Goal: Information Seeking & Learning: Compare options

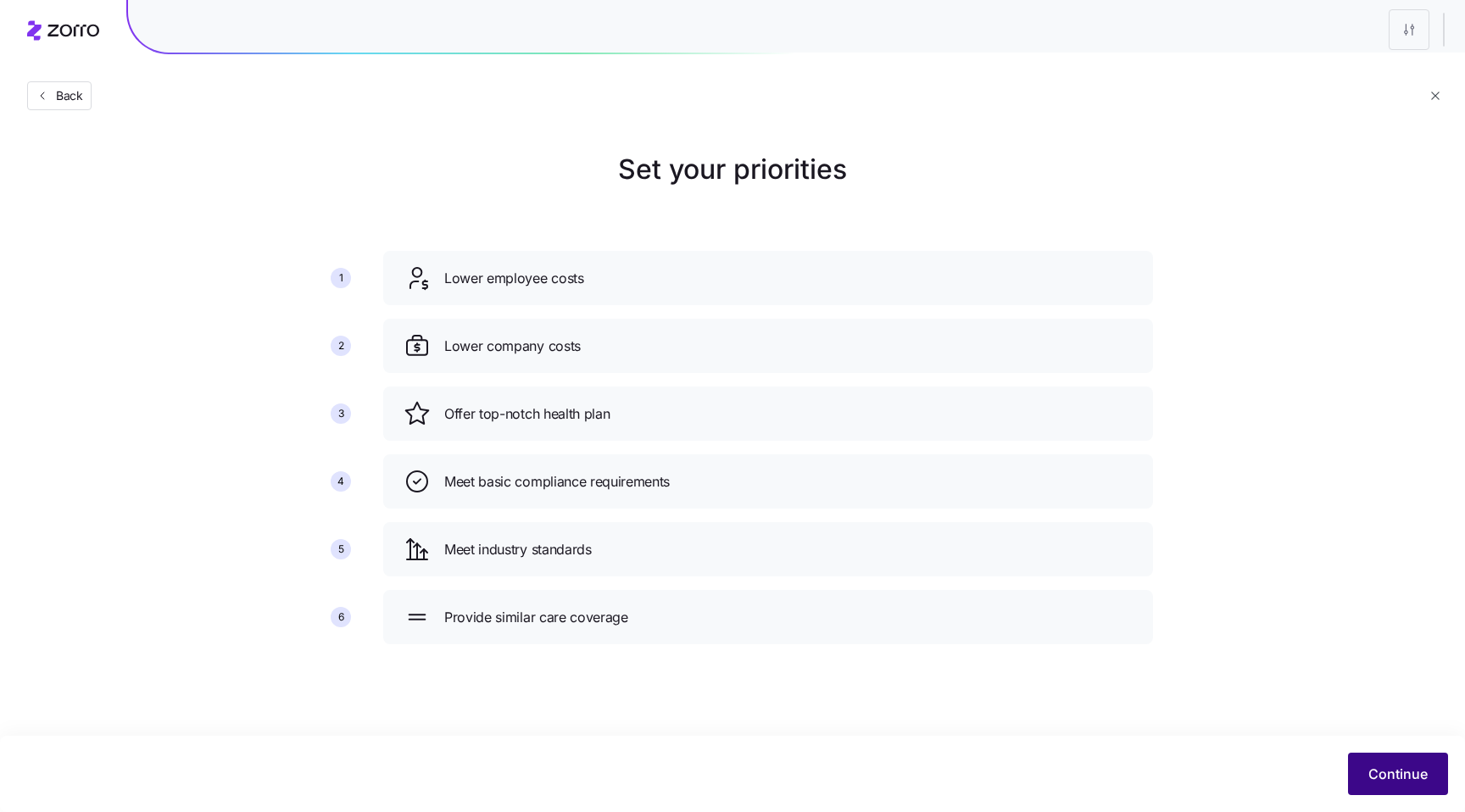
click at [1387, 781] on span "Continue" at bounding box center [1398, 773] width 59 height 20
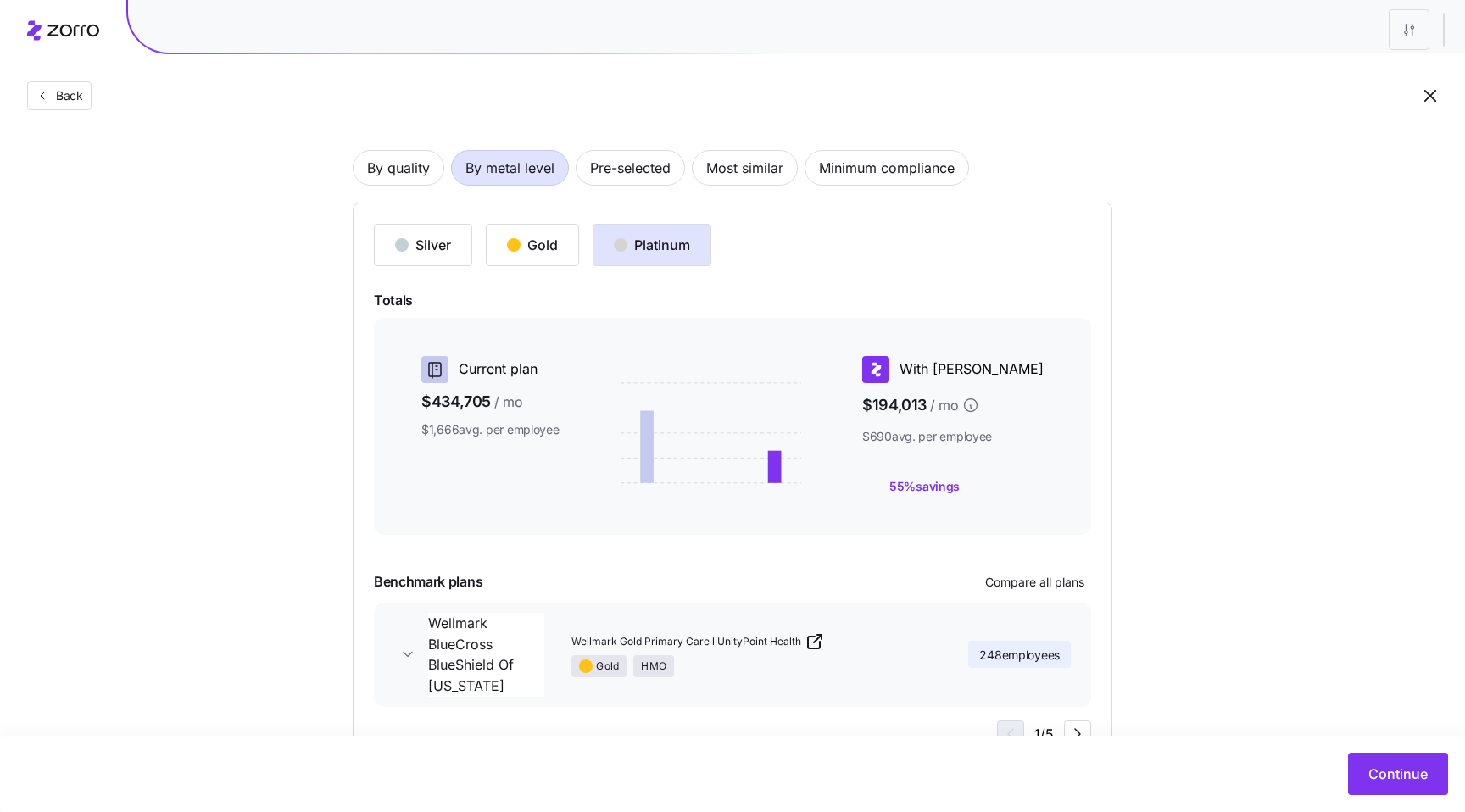
scroll to position [132, 0]
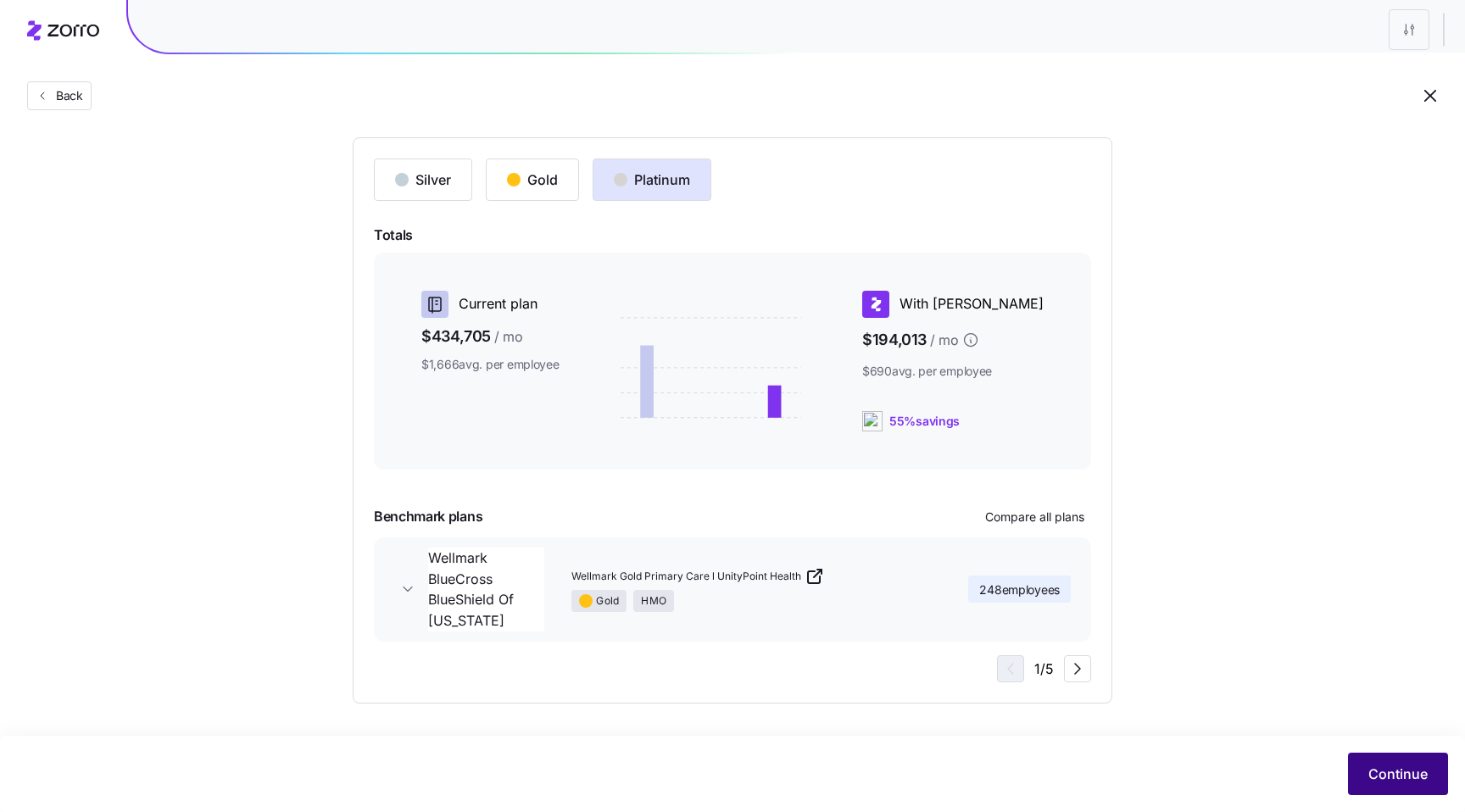
click at [1397, 771] on span "Continue" at bounding box center [1398, 773] width 59 height 20
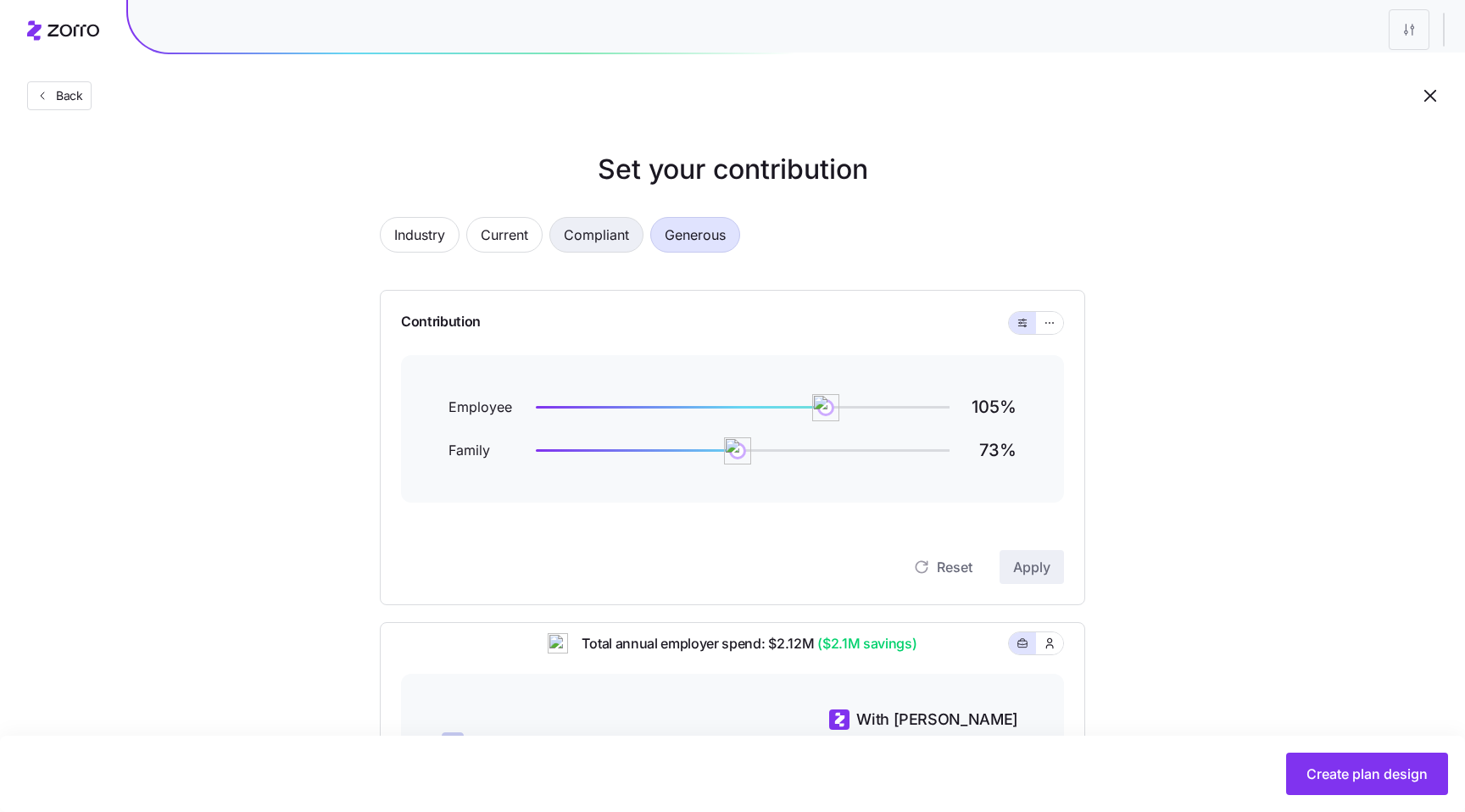
click at [616, 232] on span "Compliant" at bounding box center [596, 234] width 66 height 34
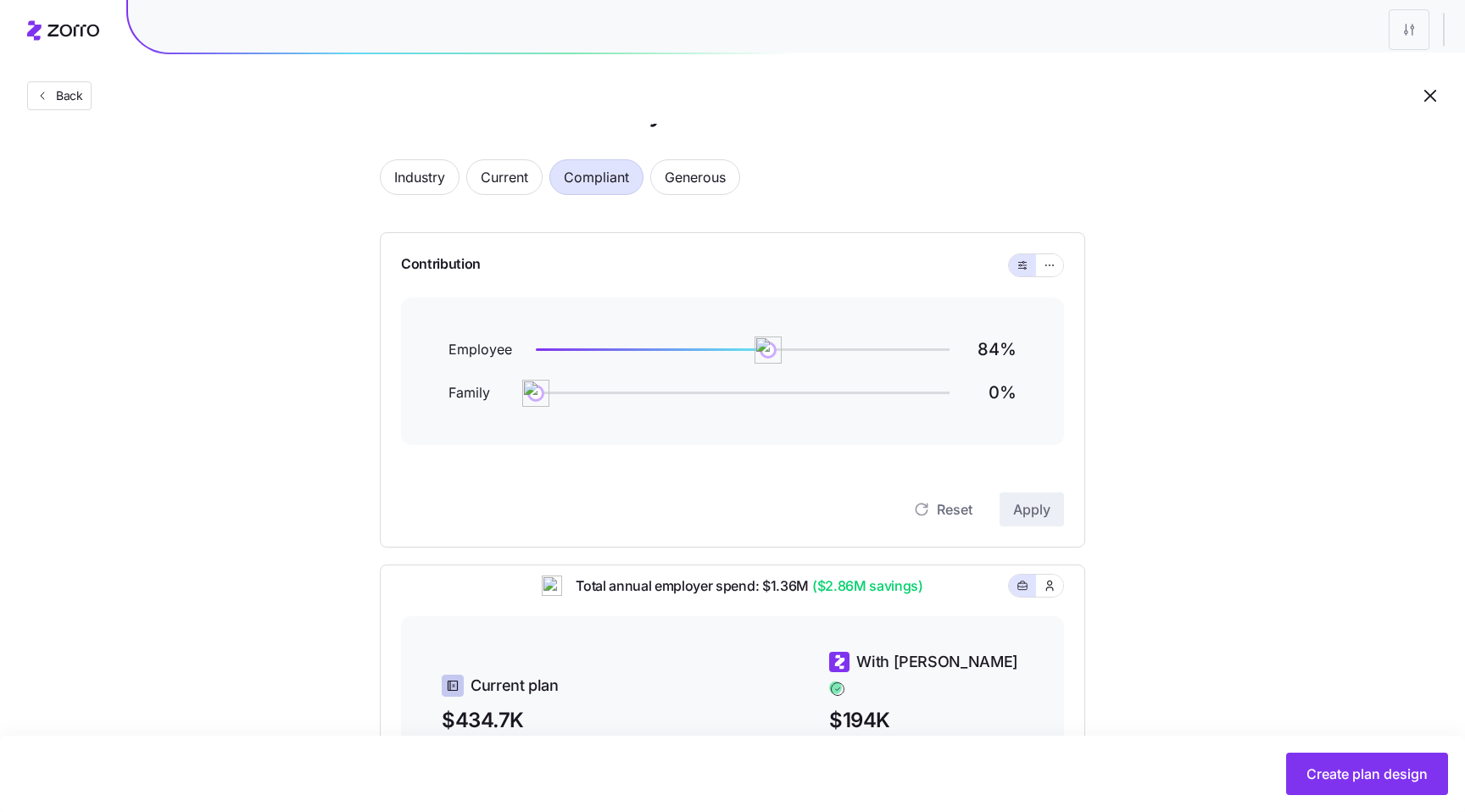
scroll to position [56, 0]
click at [686, 185] on span "Generous" at bounding box center [695, 178] width 61 height 34
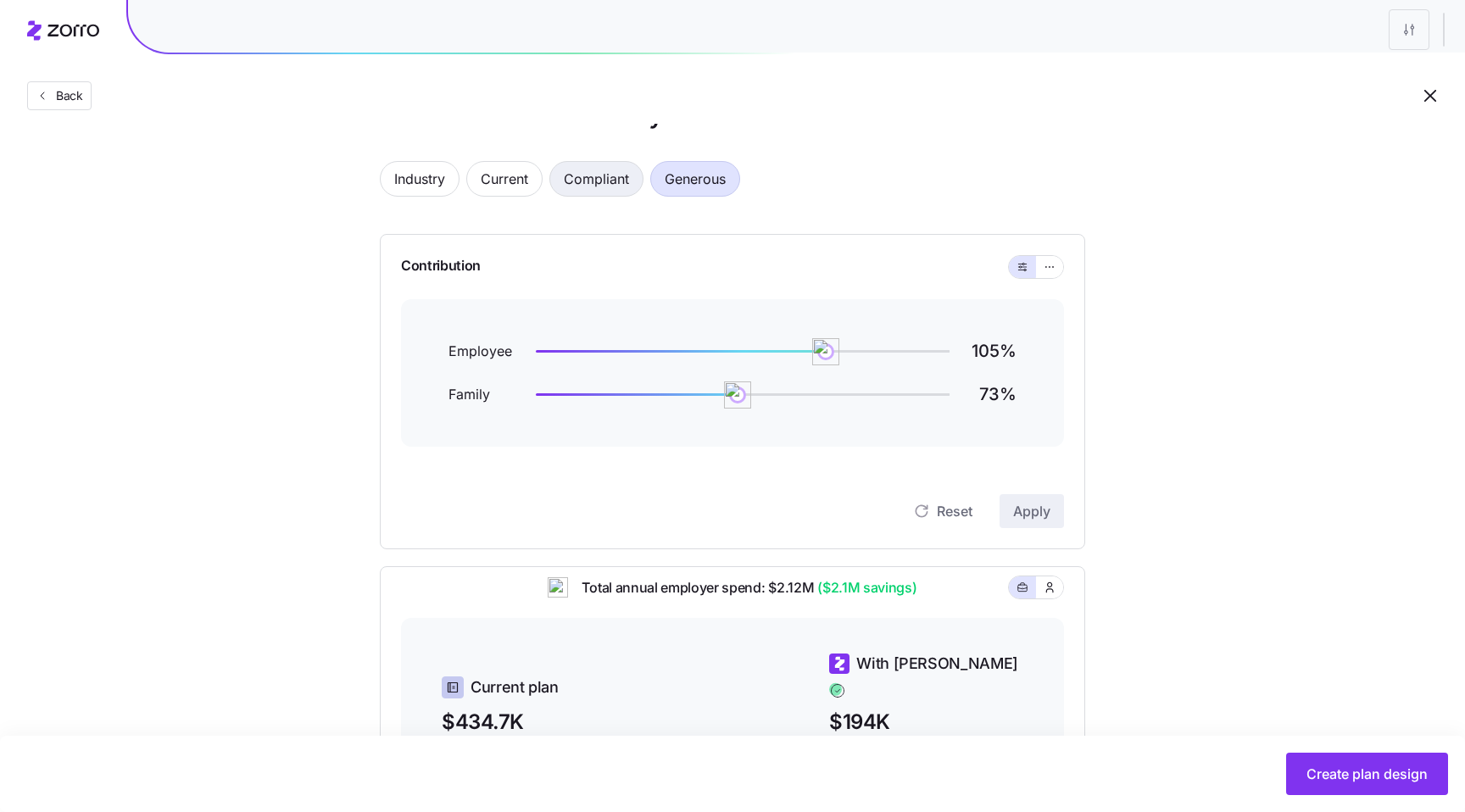
click at [618, 182] on span "Compliant" at bounding box center [596, 178] width 66 height 34
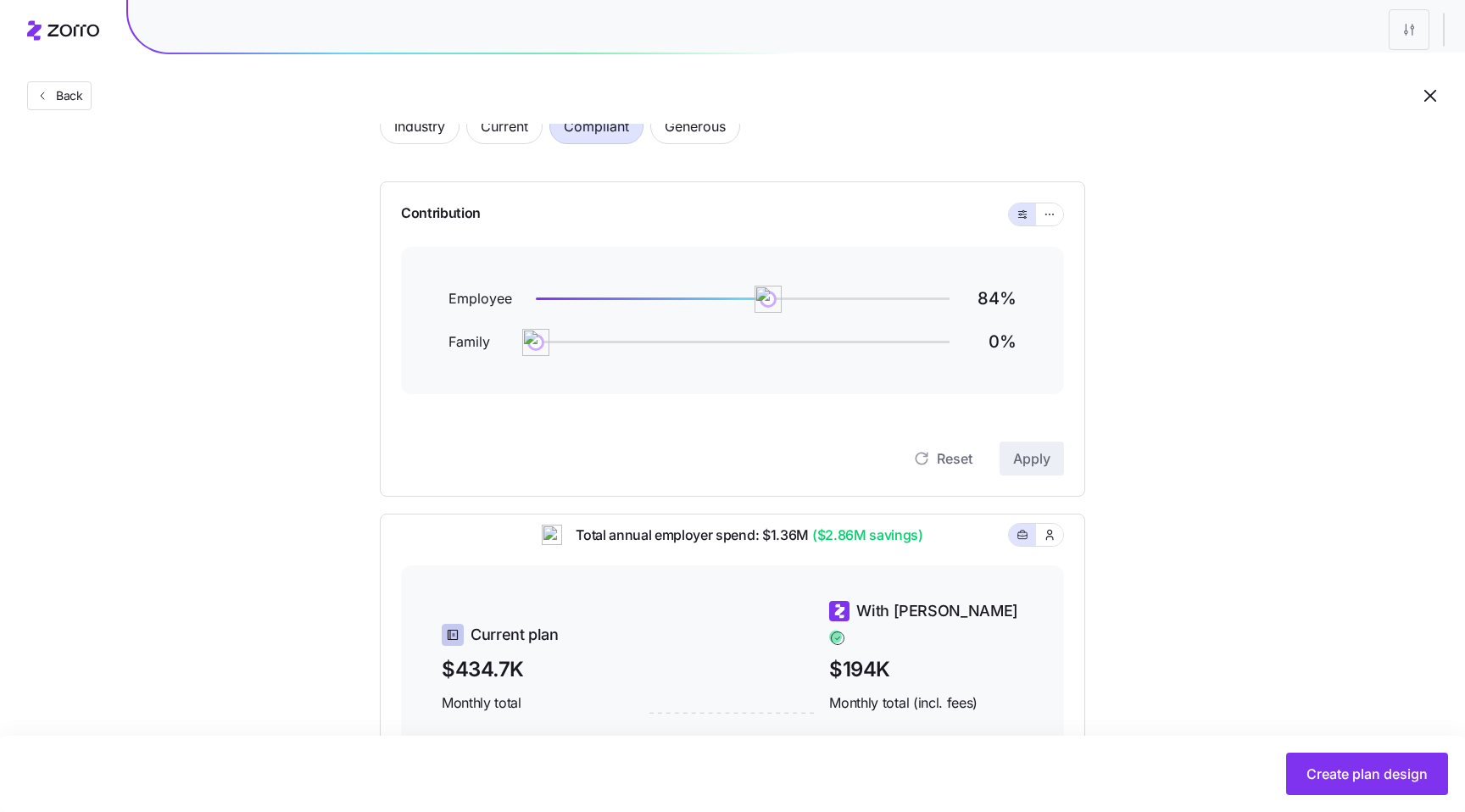
scroll to position [70, 0]
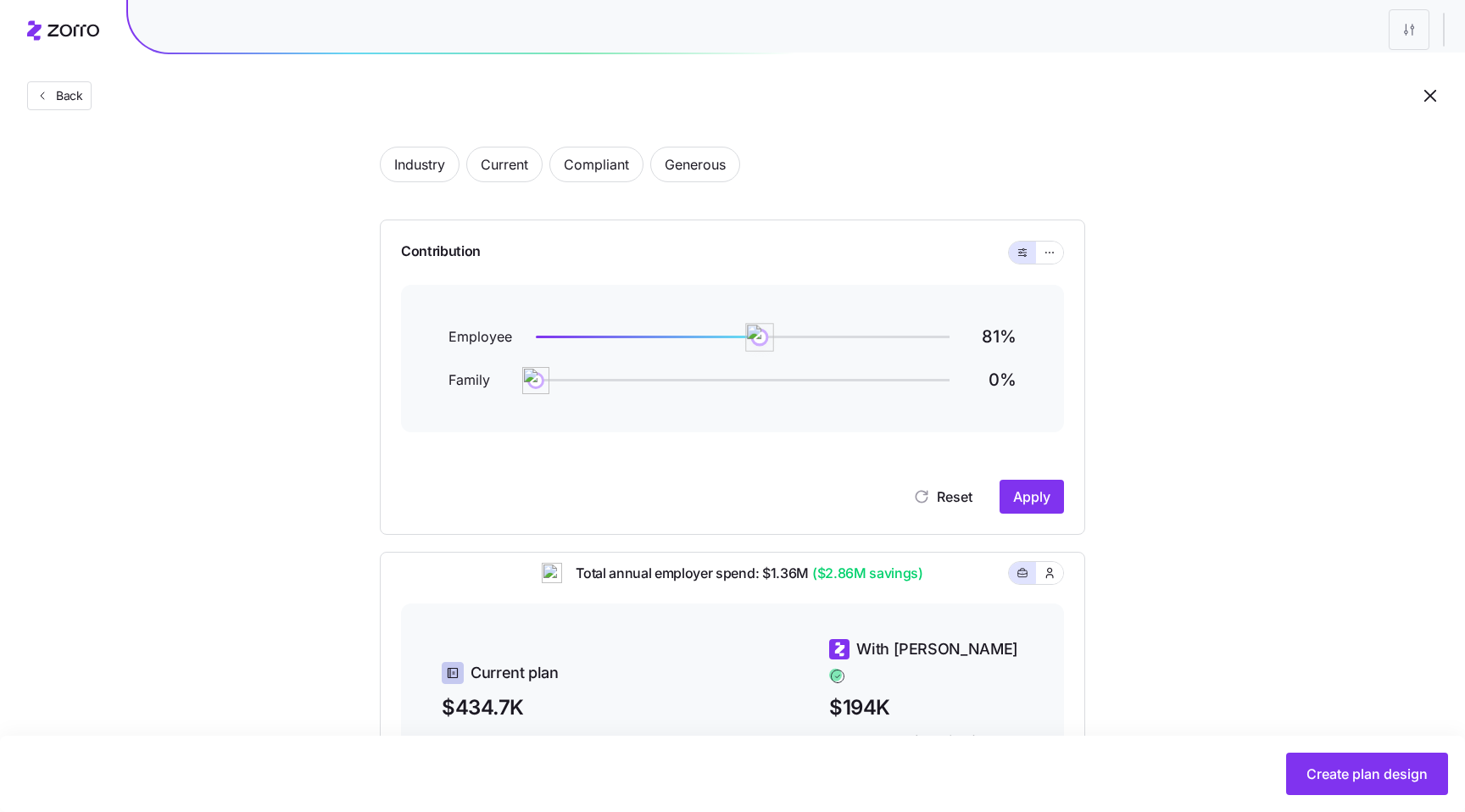
drag, startPoint x: 773, startPoint y: 336, endPoint x: 761, endPoint y: 337, distance: 12.0
click at [761, 337] on img at bounding box center [759, 337] width 29 height 29
click at [1029, 493] on span "Apply" at bounding box center [1031, 496] width 37 height 20
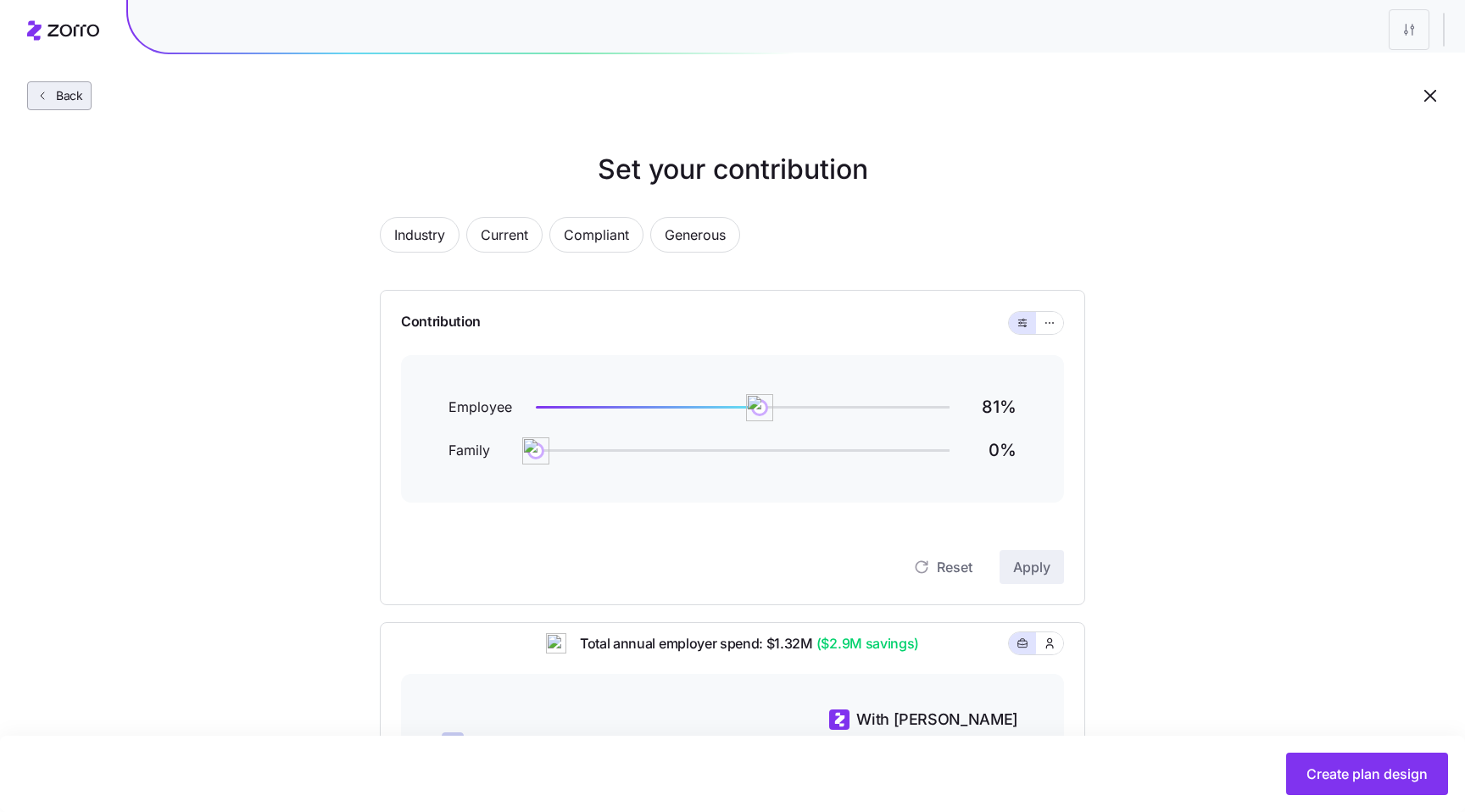
click at [73, 90] on span "Back" at bounding box center [66, 96] width 34 height 17
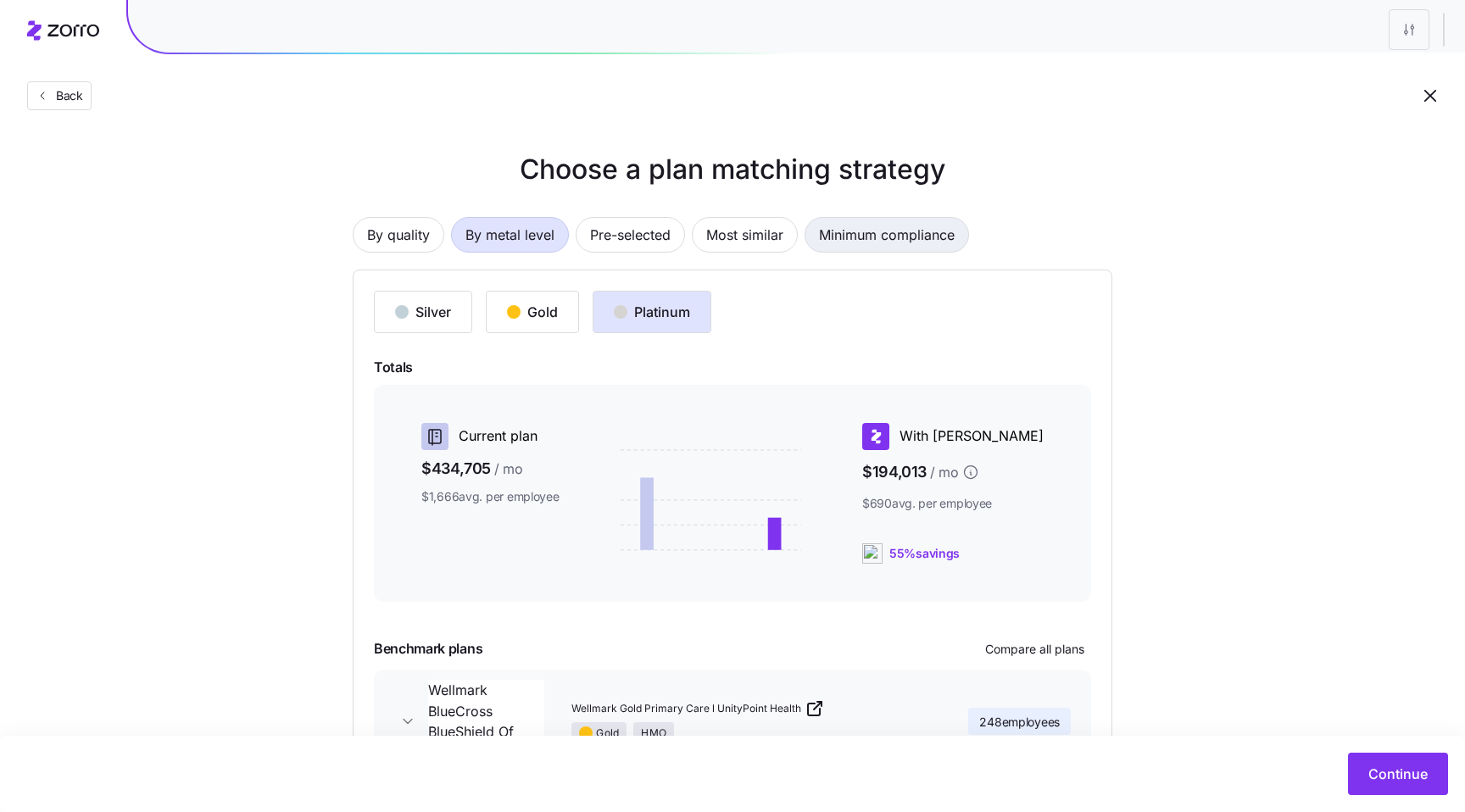
click at [885, 244] on span "Minimum compliance" at bounding box center [886, 234] width 136 height 34
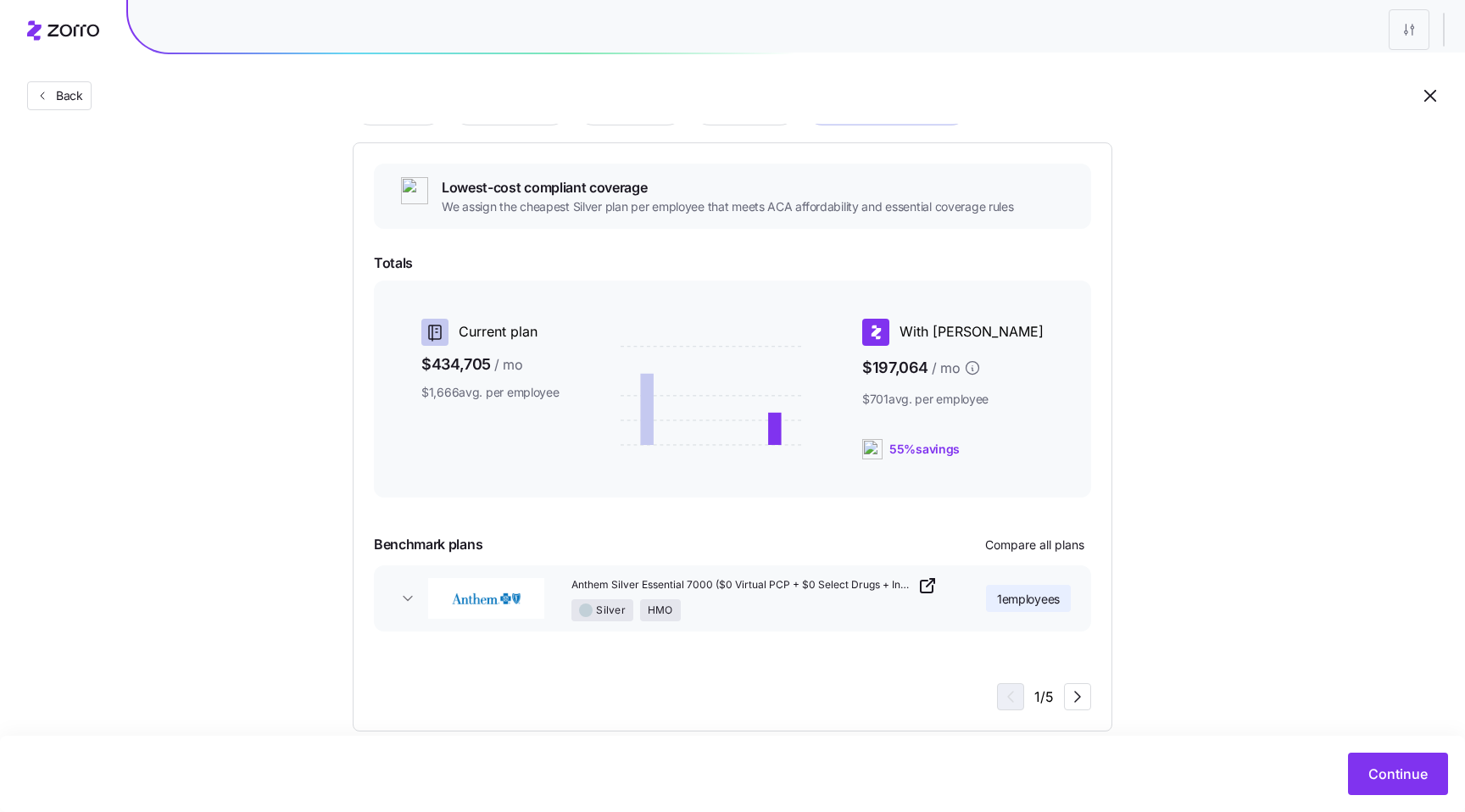
scroll to position [155, 0]
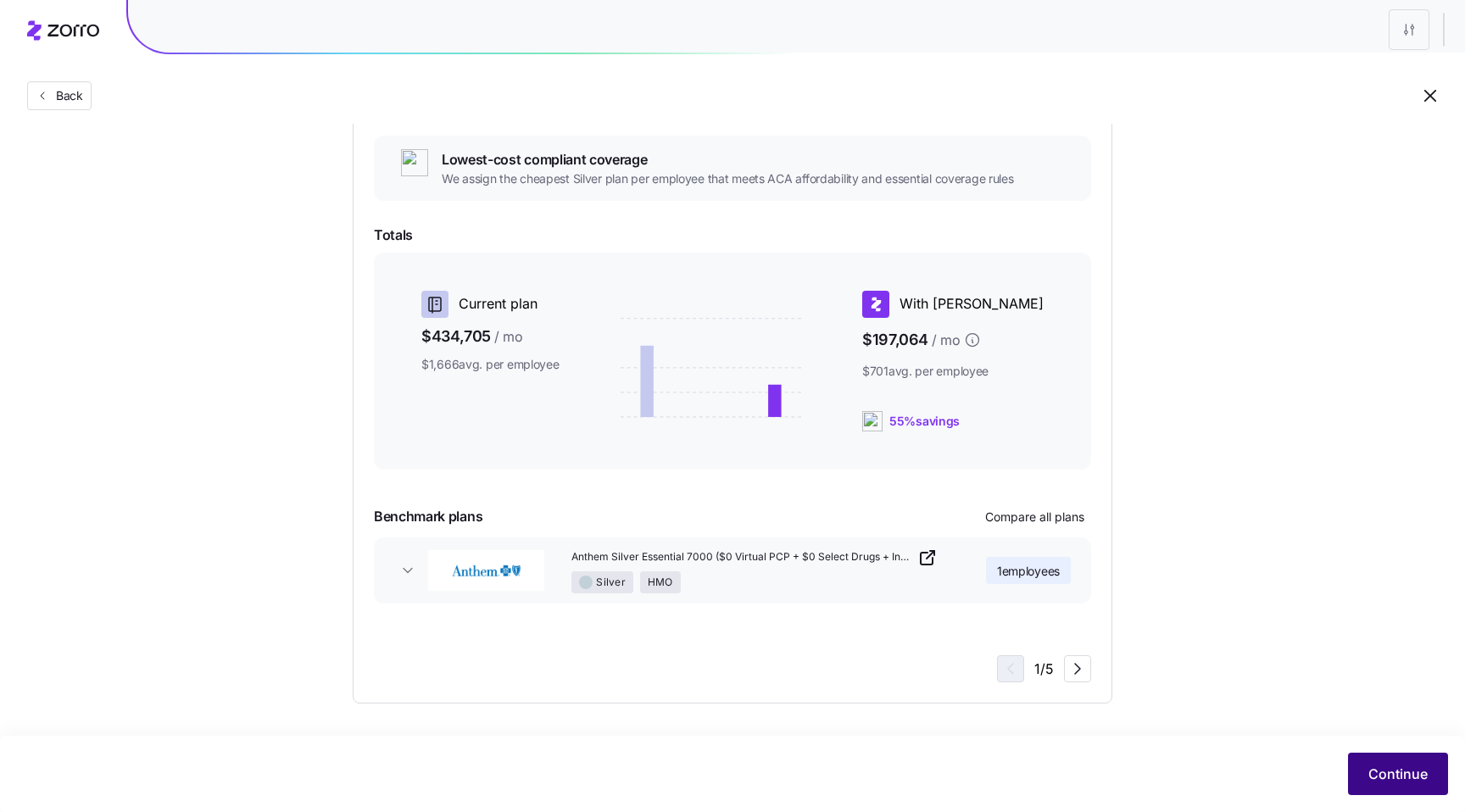
click at [1387, 776] on span "Continue" at bounding box center [1398, 773] width 59 height 20
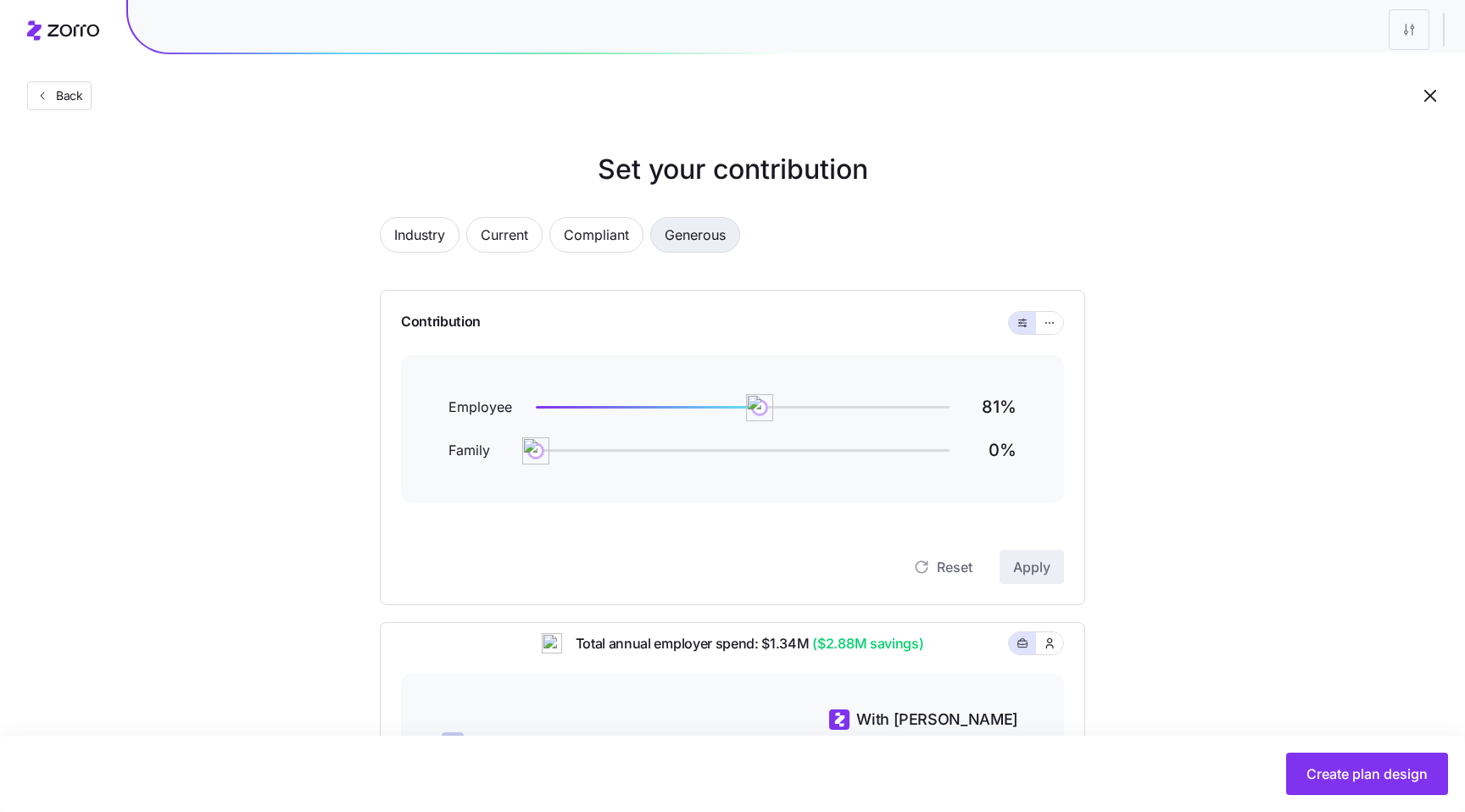
click at [710, 242] on span "Generous" at bounding box center [695, 234] width 61 height 34
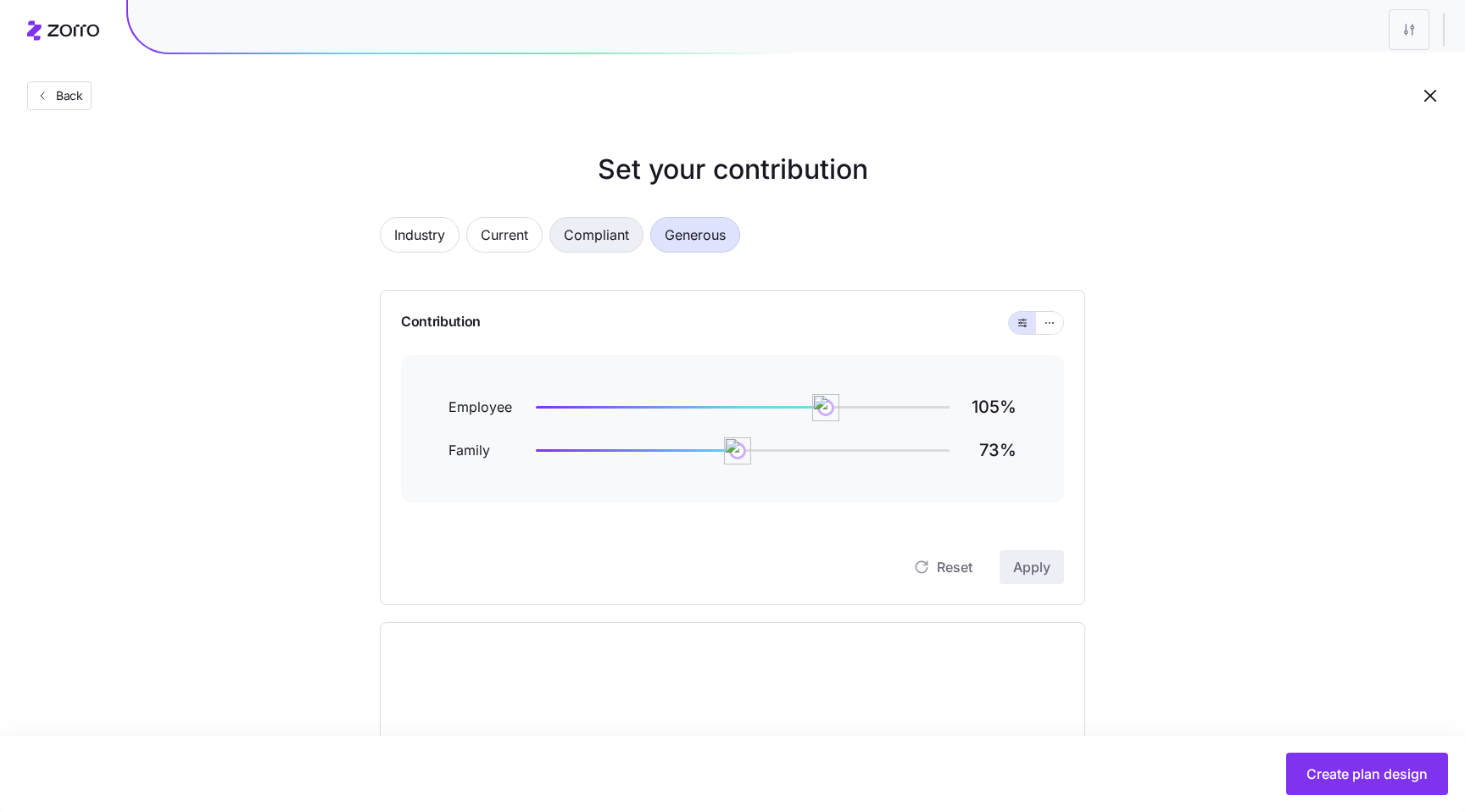
click at [608, 243] on span "Compliant" at bounding box center [596, 234] width 66 height 34
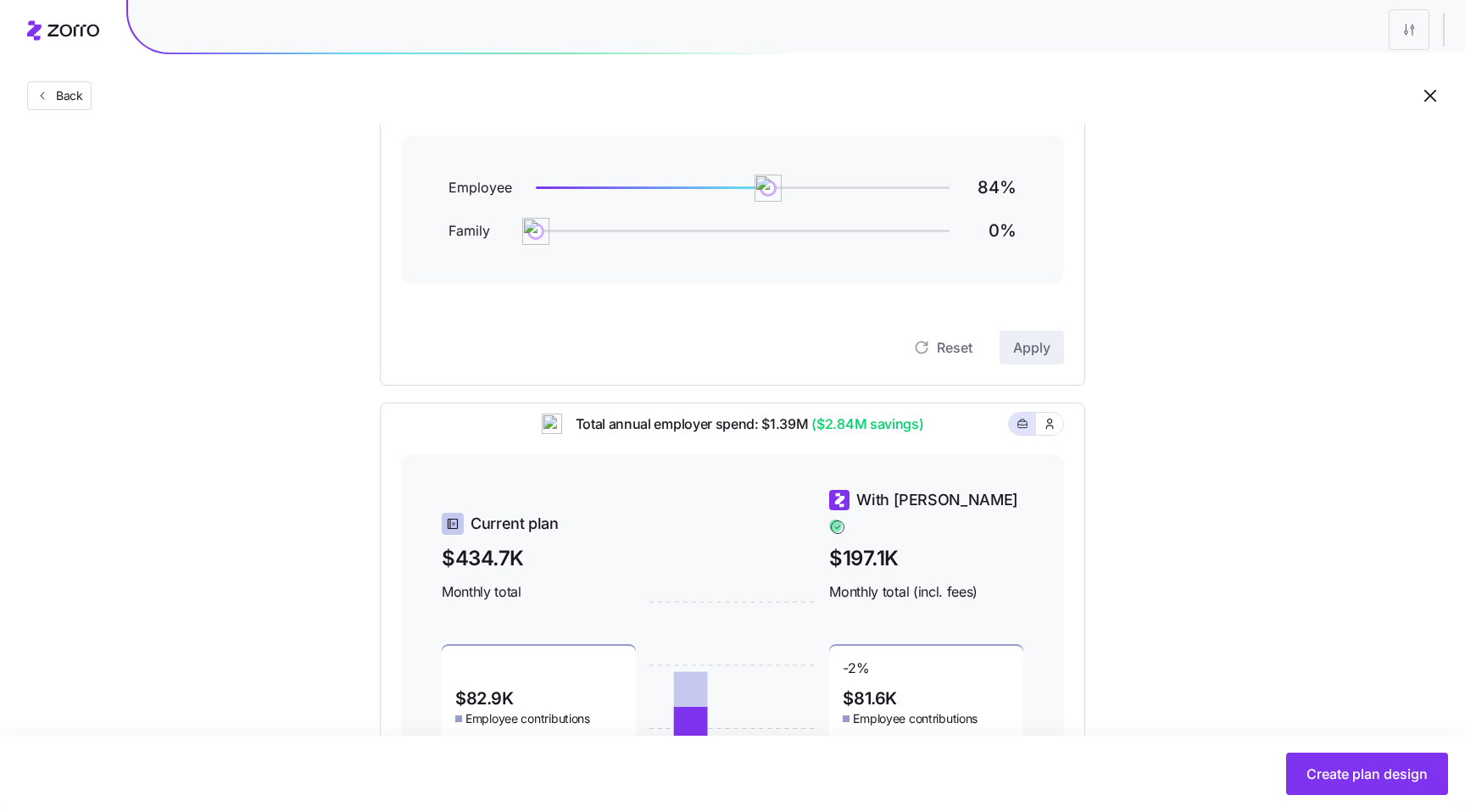
scroll to position [177, 0]
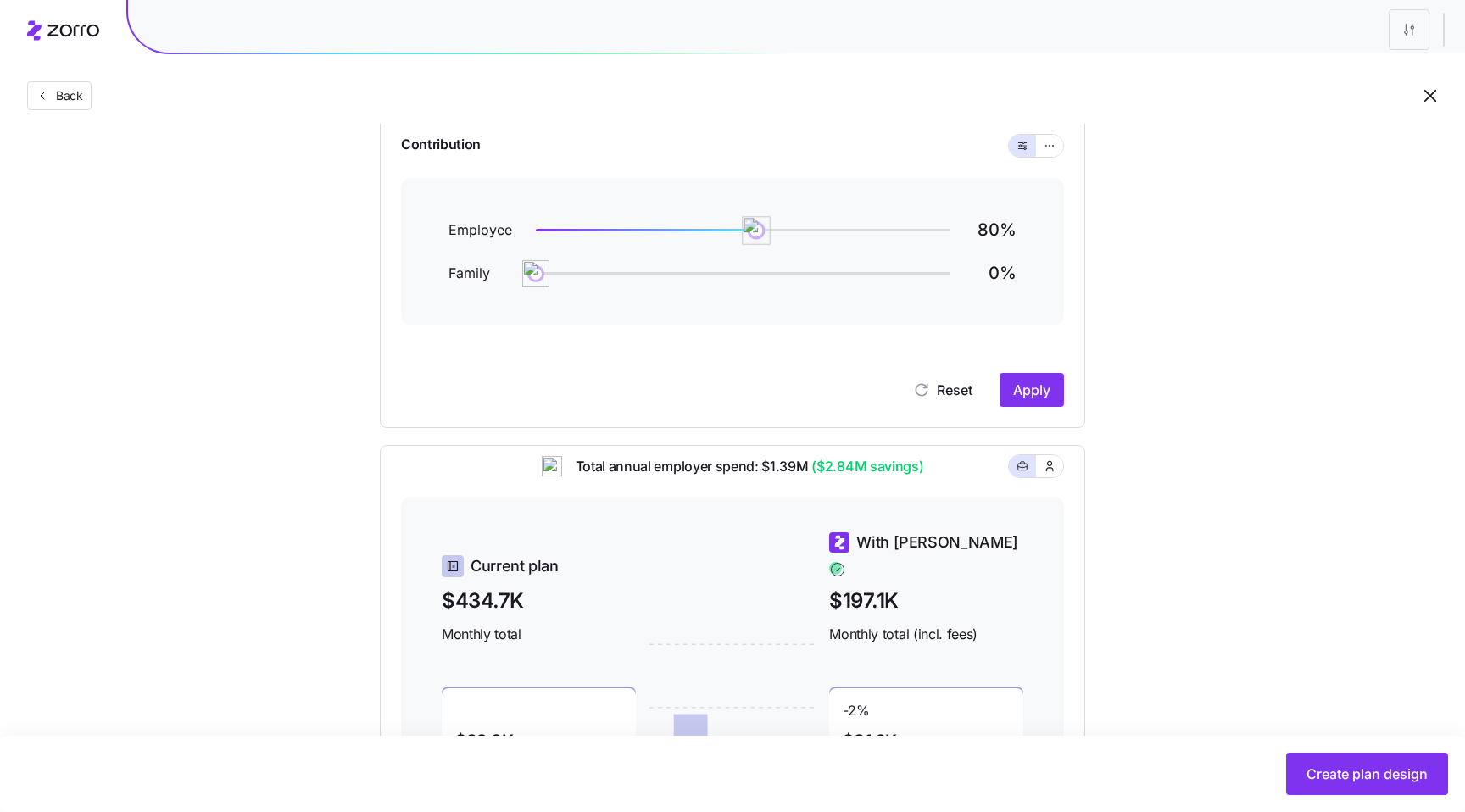
drag, startPoint x: 765, startPoint y: 236, endPoint x: 756, endPoint y: 233, distance: 9.5
click at [756, 233] on img at bounding box center [756, 230] width 29 height 29
click at [1037, 396] on span "Apply" at bounding box center [1031, 389] width 37 height 20
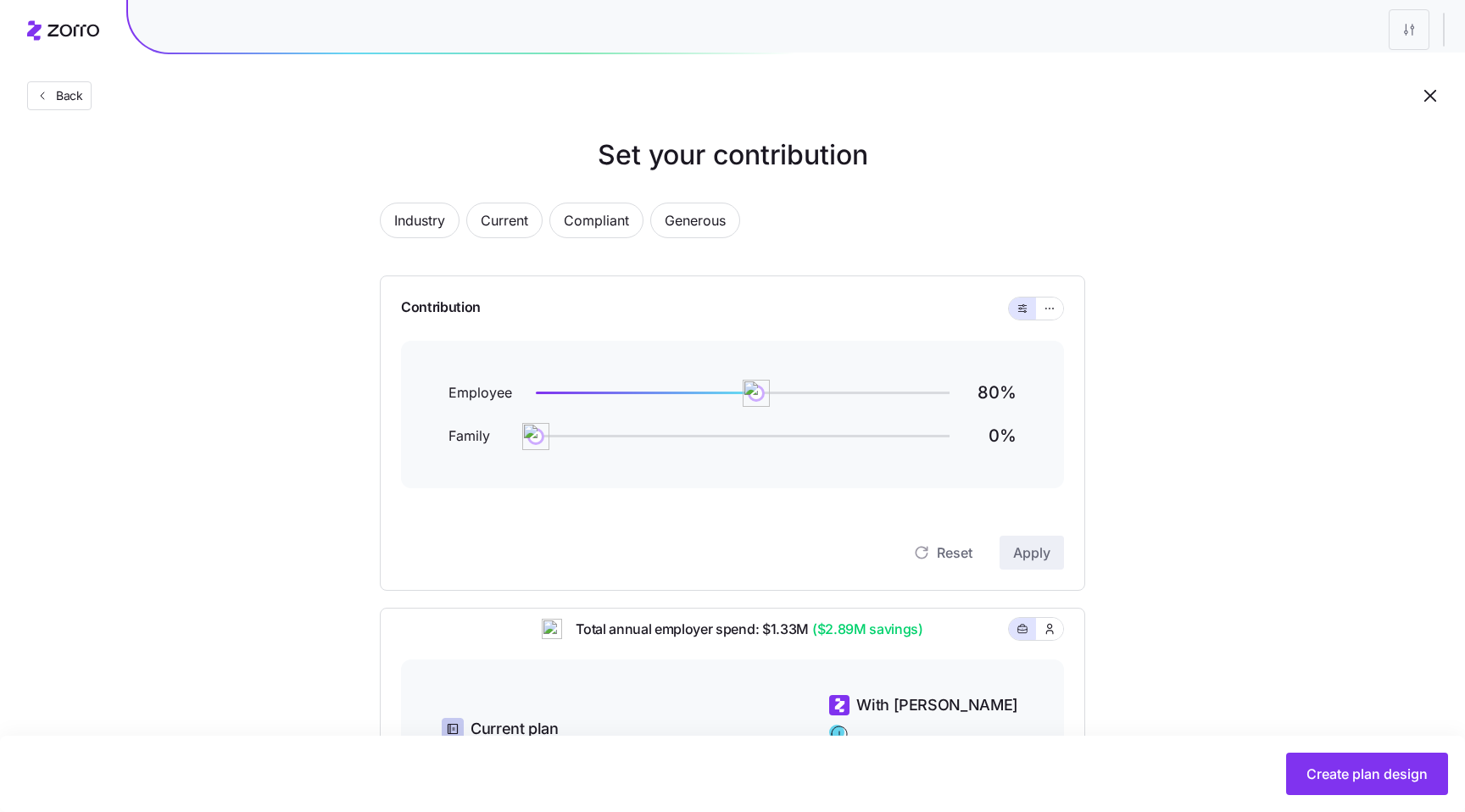
scroll to position [0, 0]
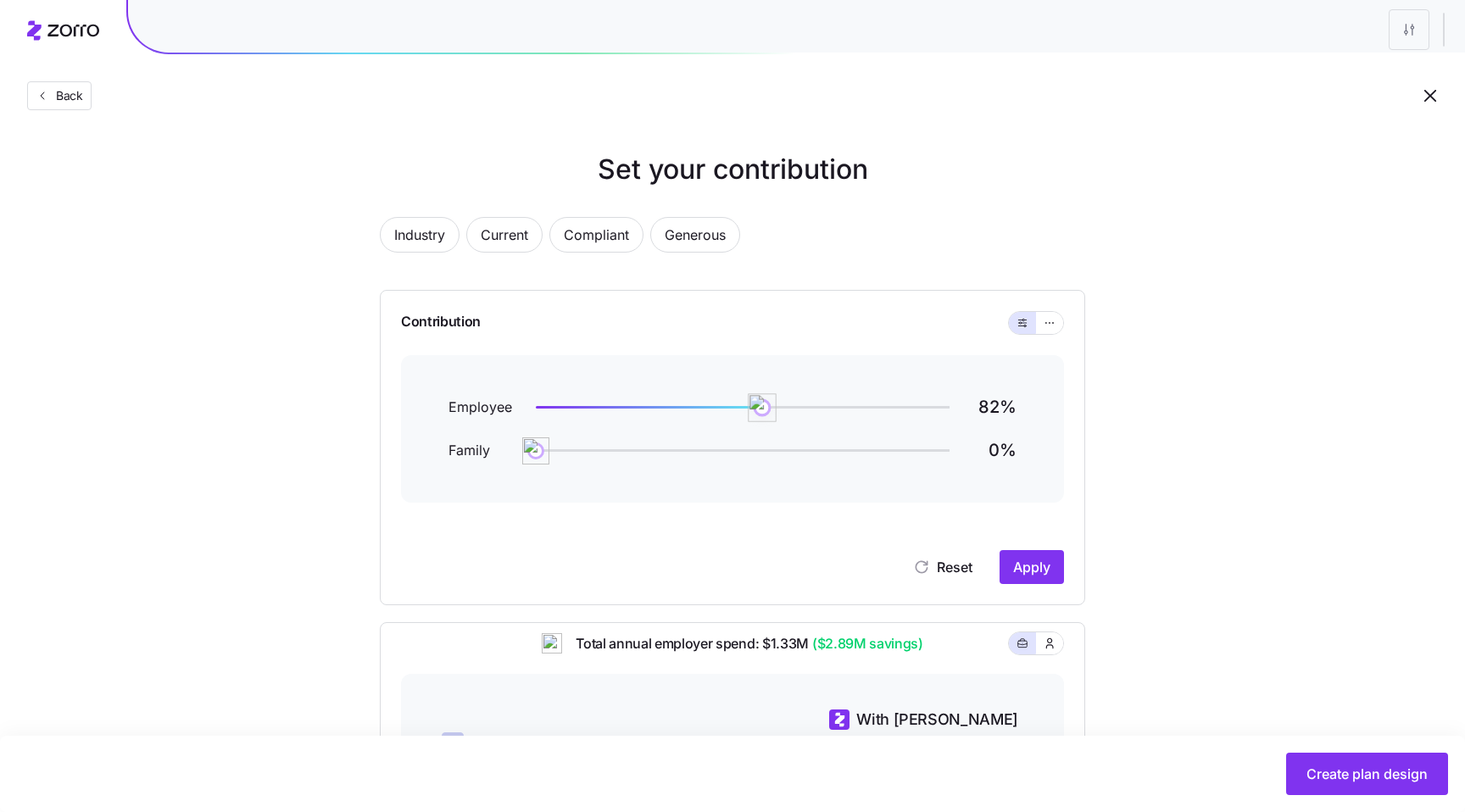
drag, startPoint x: 754, startPoint y: 413, endPoint x: 763, endPoint y: 412, distance: 9.1
click at [763, 412] on img at bounding box center [762, 407] width 29 height 29
click at [1043, 562] on span "Apply" at bounding box center [1031, 567] width 37 height 20
click at [613, 244] on span "Compliant" at bounding box center [596, 234] width 66 height 34
click at [1341, 770] on span "Create plan design" at bounding box center [1366, 773] width 121 height 20
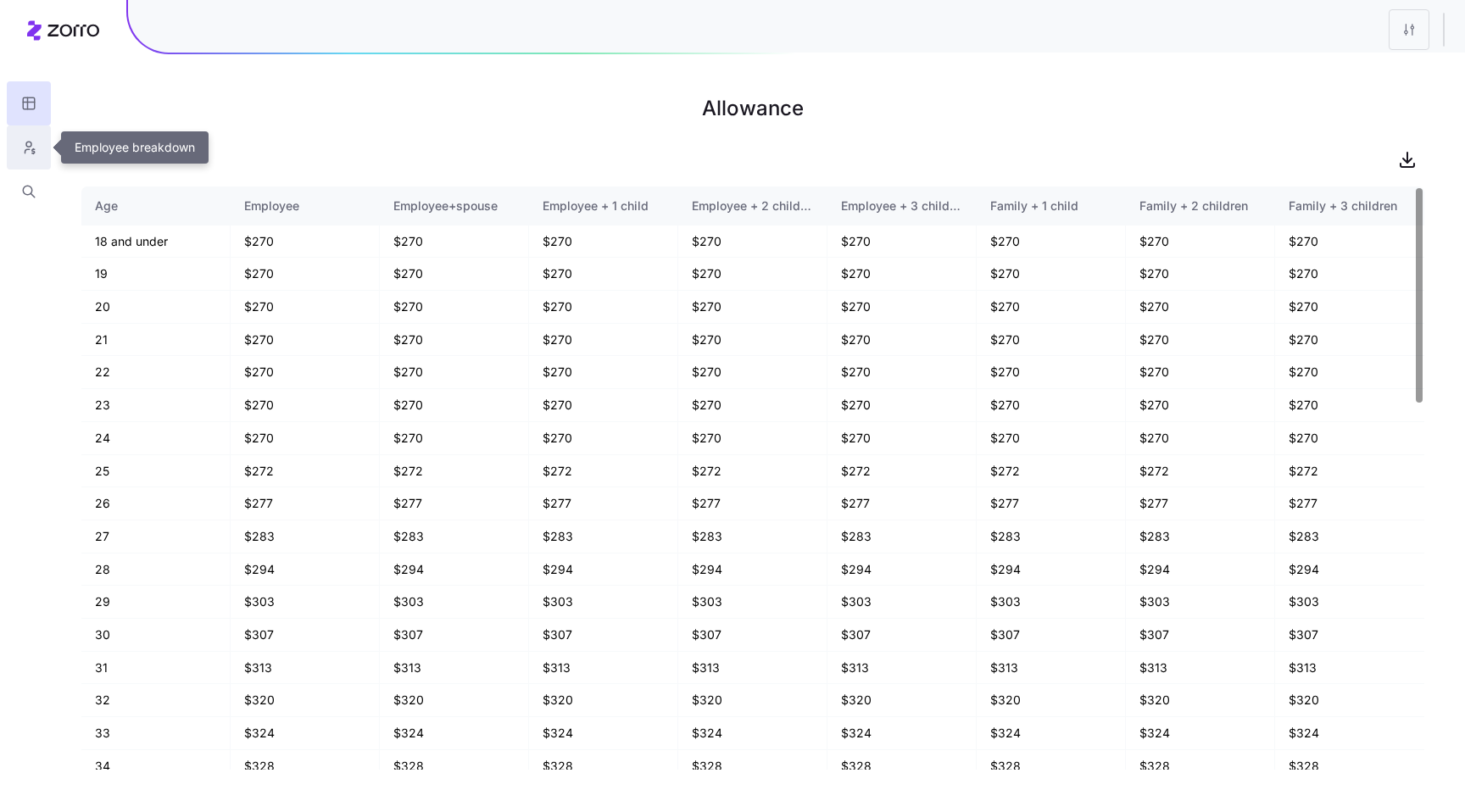
click at [18, 146] on button "button" at bounding box center [29, 148] width 44 height 44
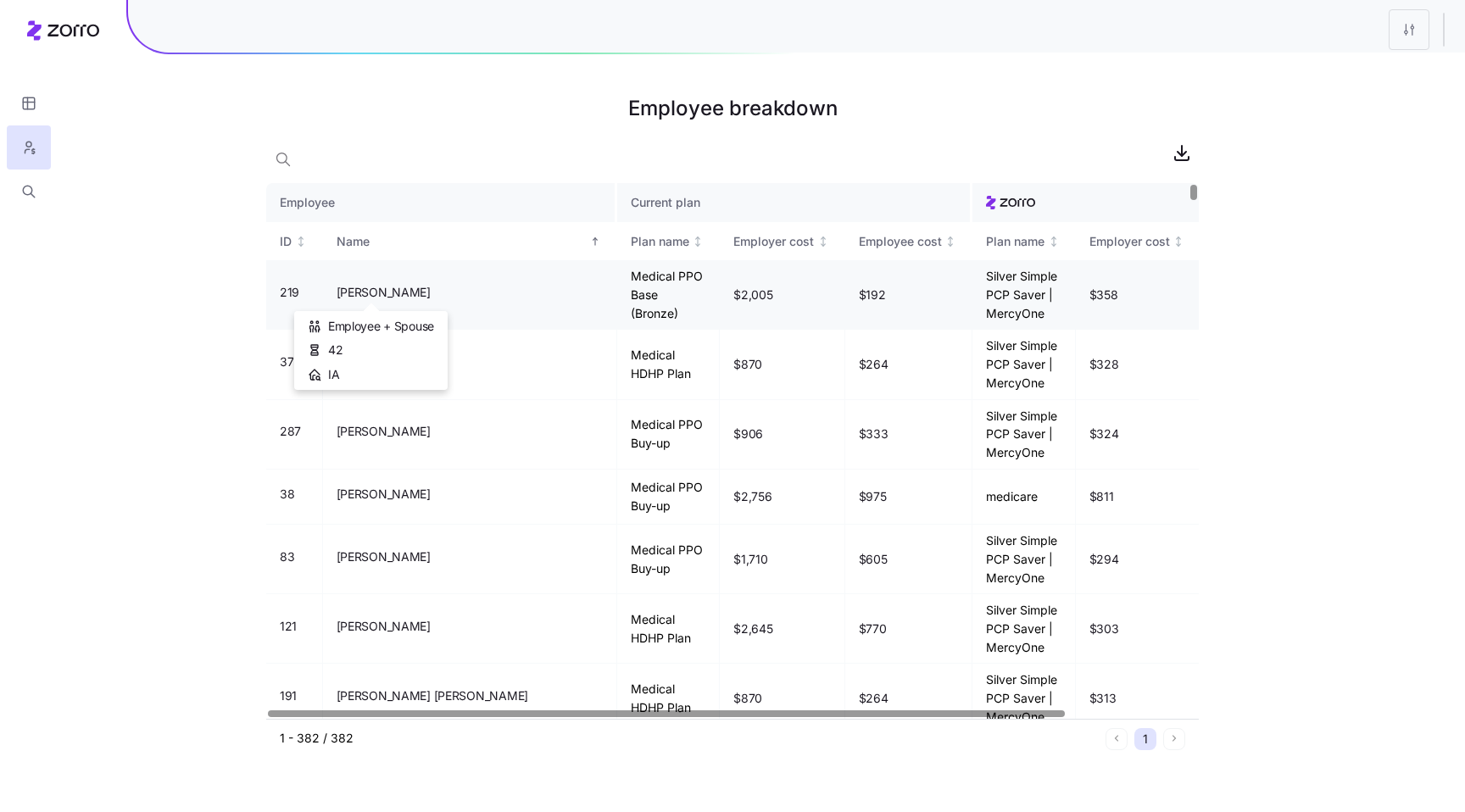
click at [366, 296] on span "Abiel Machar" at bounding box center [384, 293] width 94 height 17
click at [345, 296] on span "Abiel Machar" at bounding box center [384, 293] width 94 height 17
copy span "Abiel"
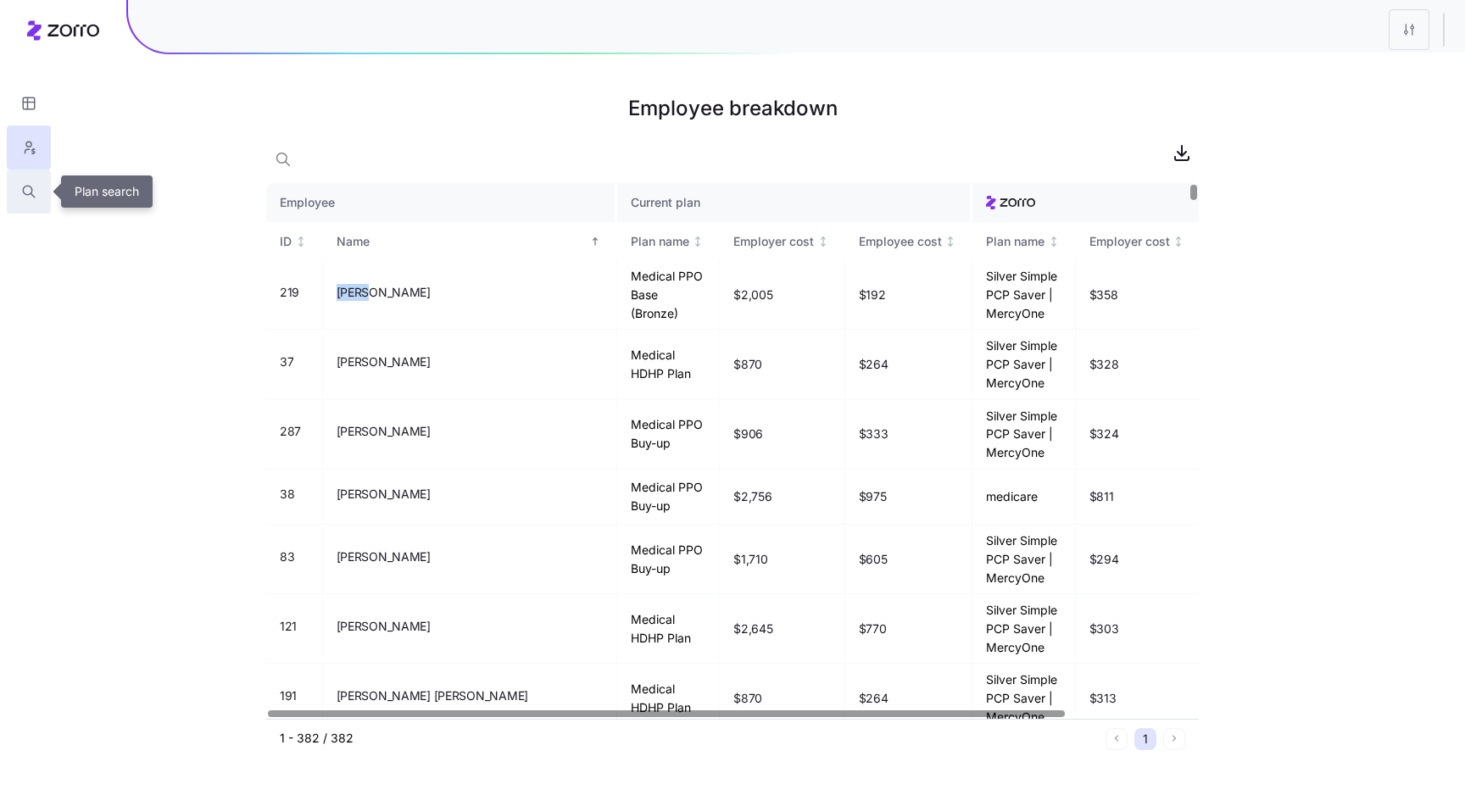
click at [37, 196] on button "button" at bounding box center [29, 192] width 44 height 44
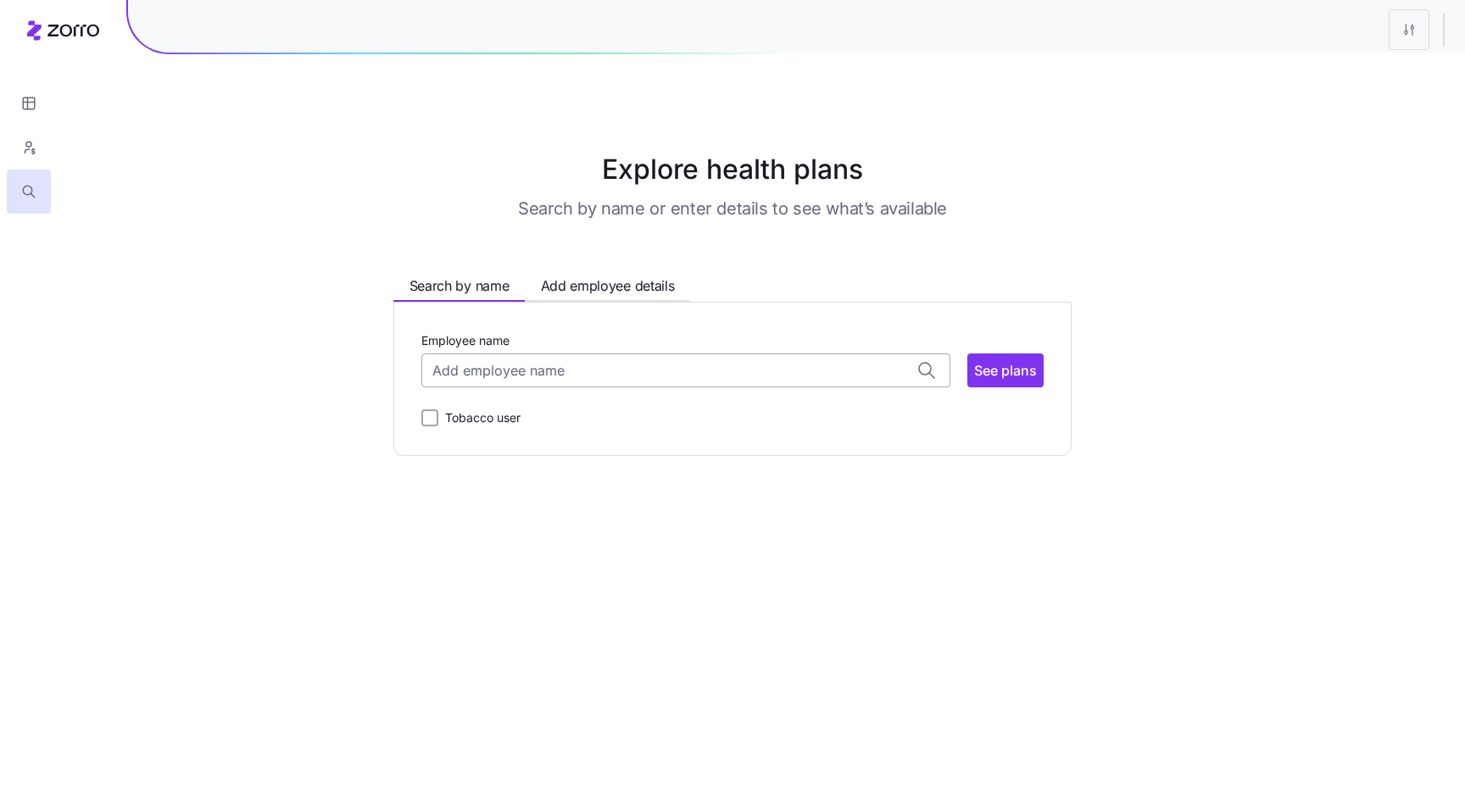
click at [624, 375] on input "Employee name" at bounding box center [685, 370] width 529 height 34
paste input "Abiel"
click at [578, 423] on div "Abiel Machar ( 42 ) 50314" at bounding box center [685, 424] width 514 height 49
type input "Abiel Machar"
click at [998, 370] on span "See plans" at bounding box center [1005, 370] width 63 height 20
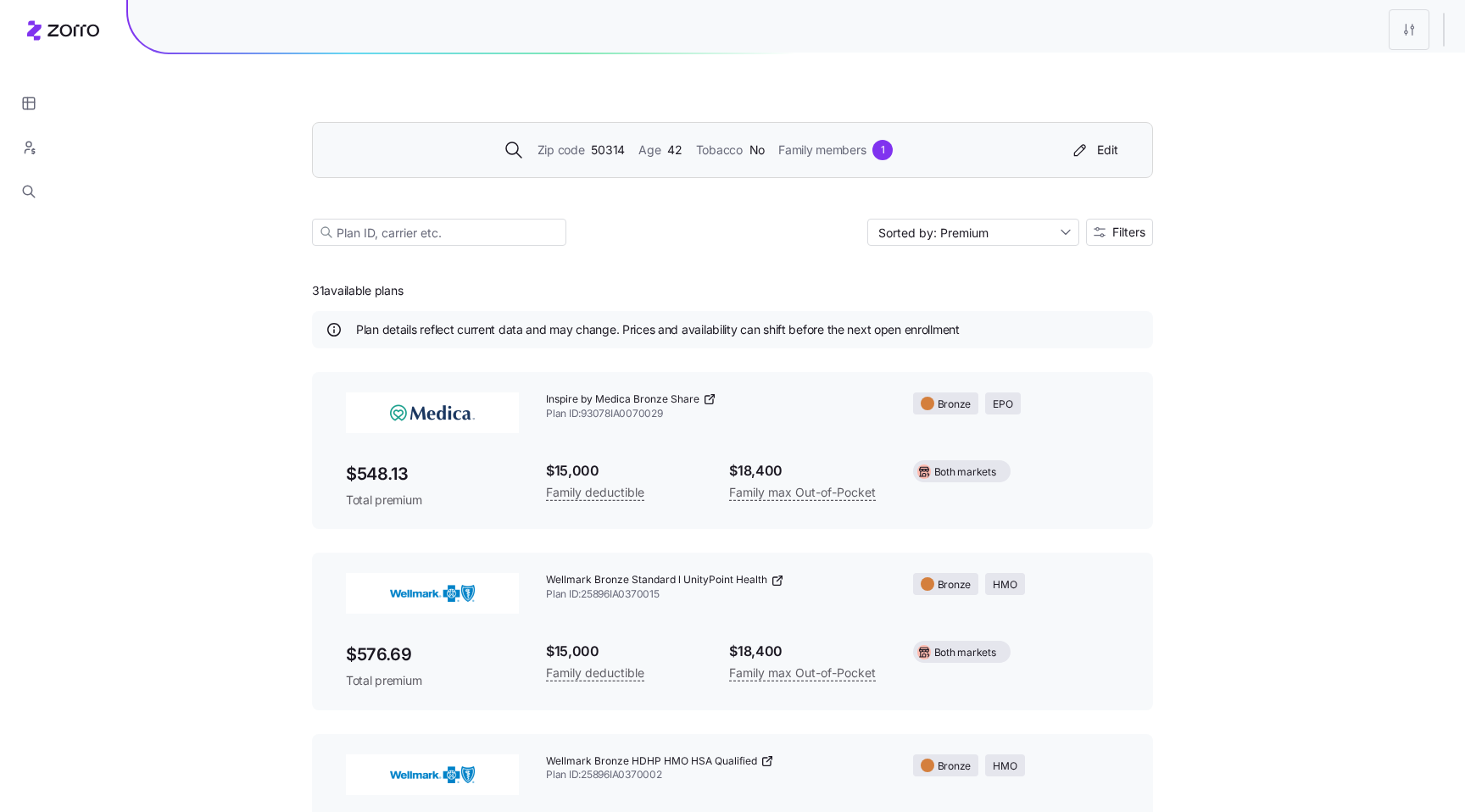
click at [930, 163] on div "Zip code 50314 Age 42 Tobacco No Family members 1 Edit" at bounding box center [732, 149] width 841 height 56
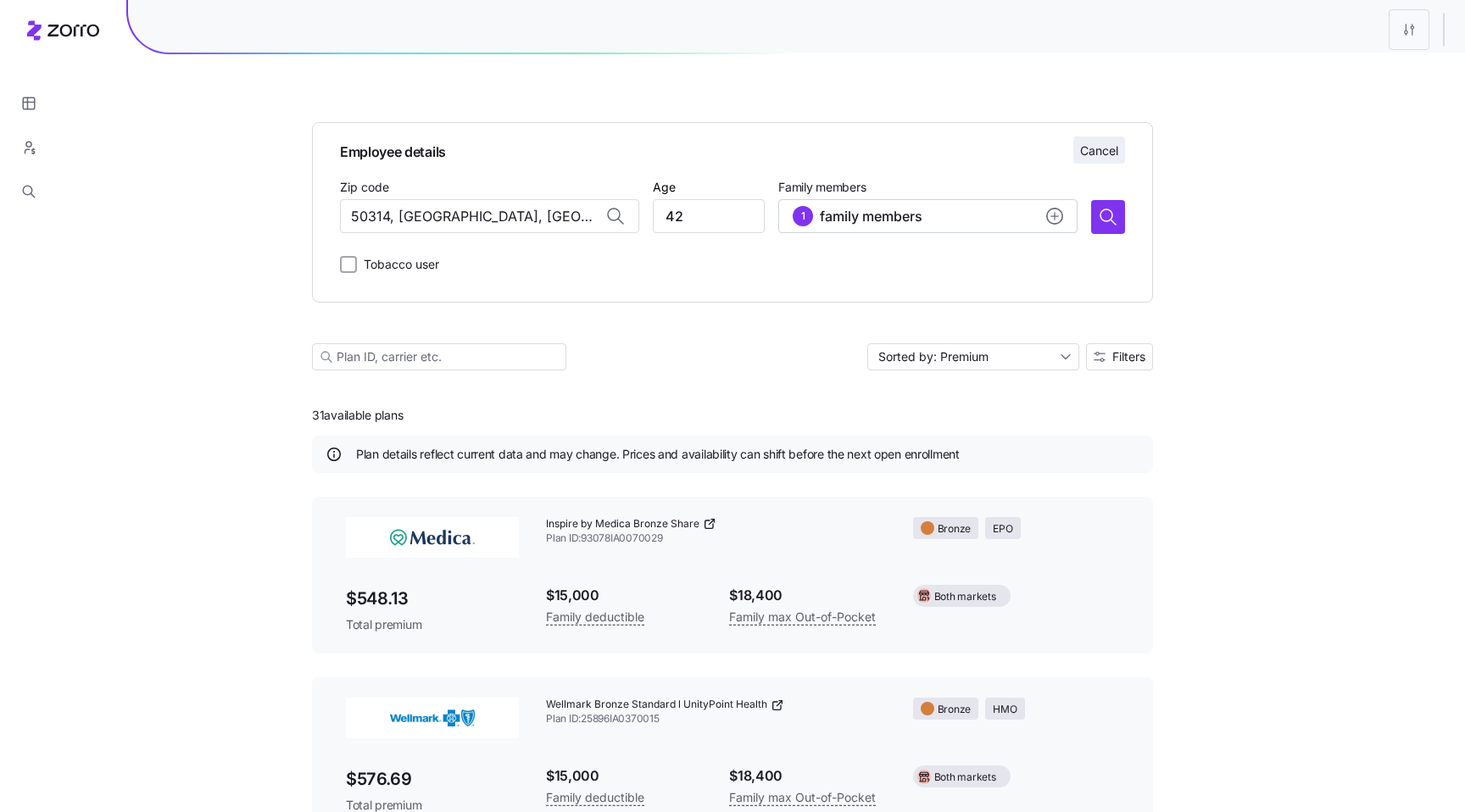
click at [1107, 154] on span "Cancel" at bounding box center [1099, 150] width 38 height 17
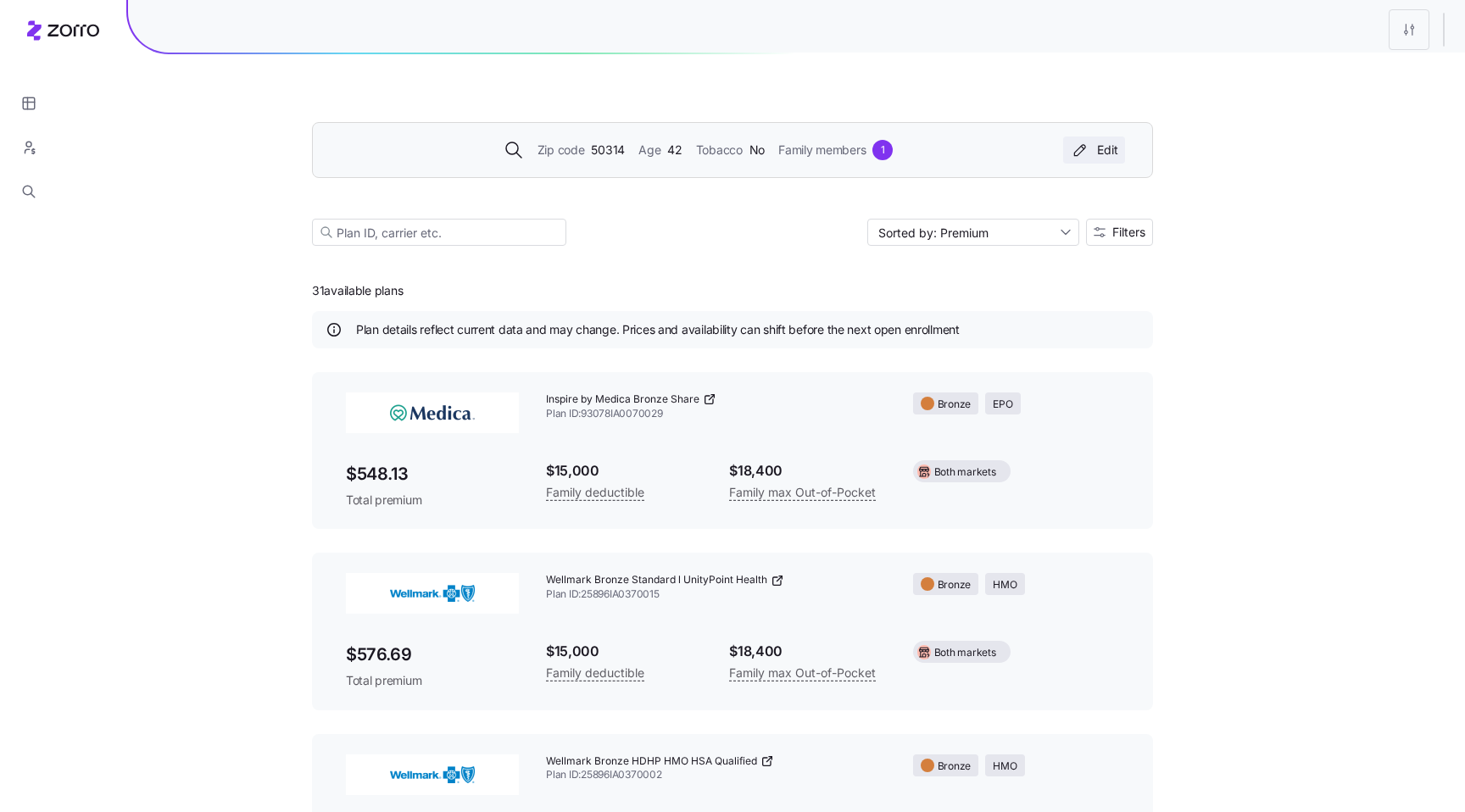
click at [1097, 151] on div "Edit" at bounding box center [1094, 149] width 48 height 17
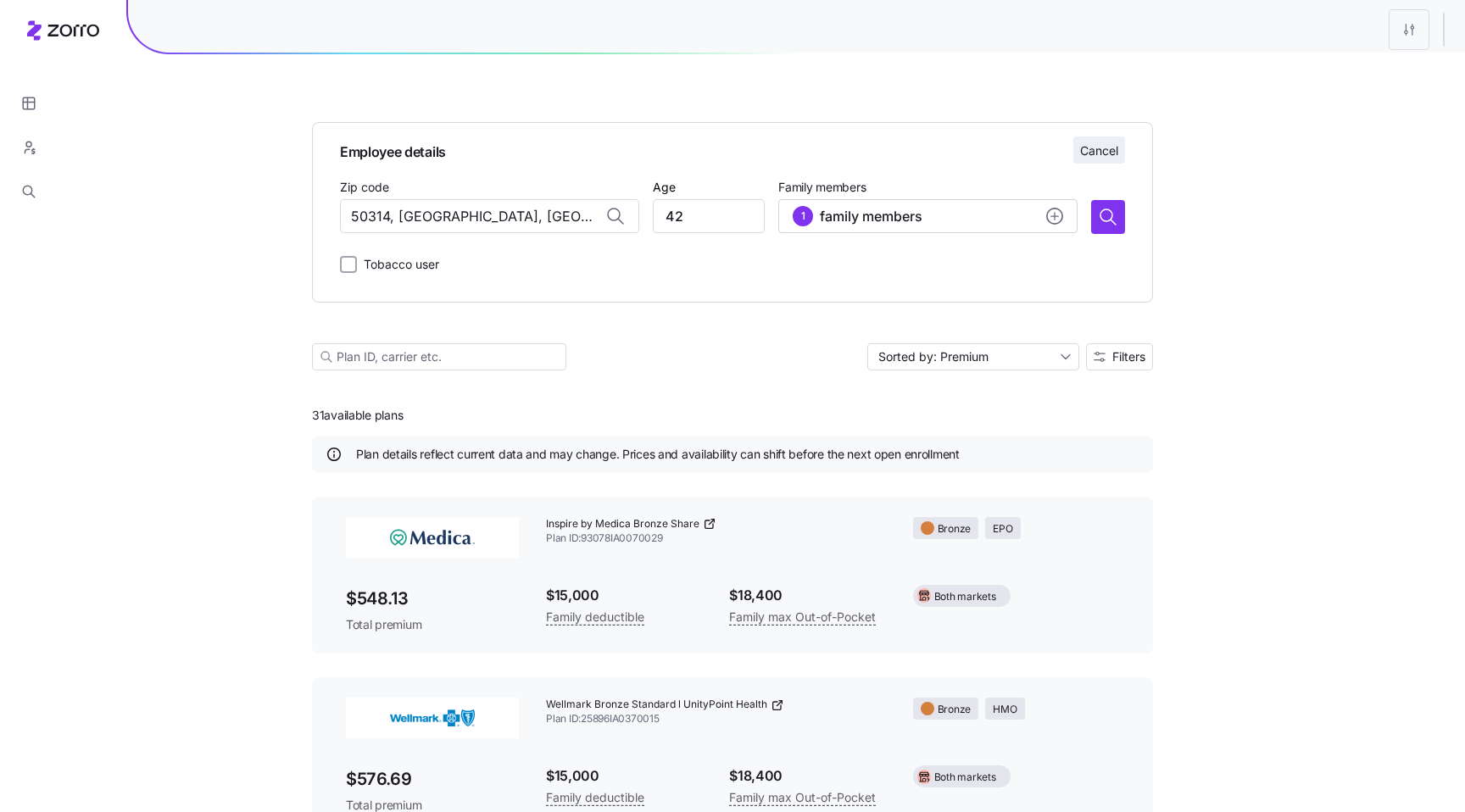
click at [1097, 157] on span "Cancel" at bounding box center [1099, 150] width 38 height 17
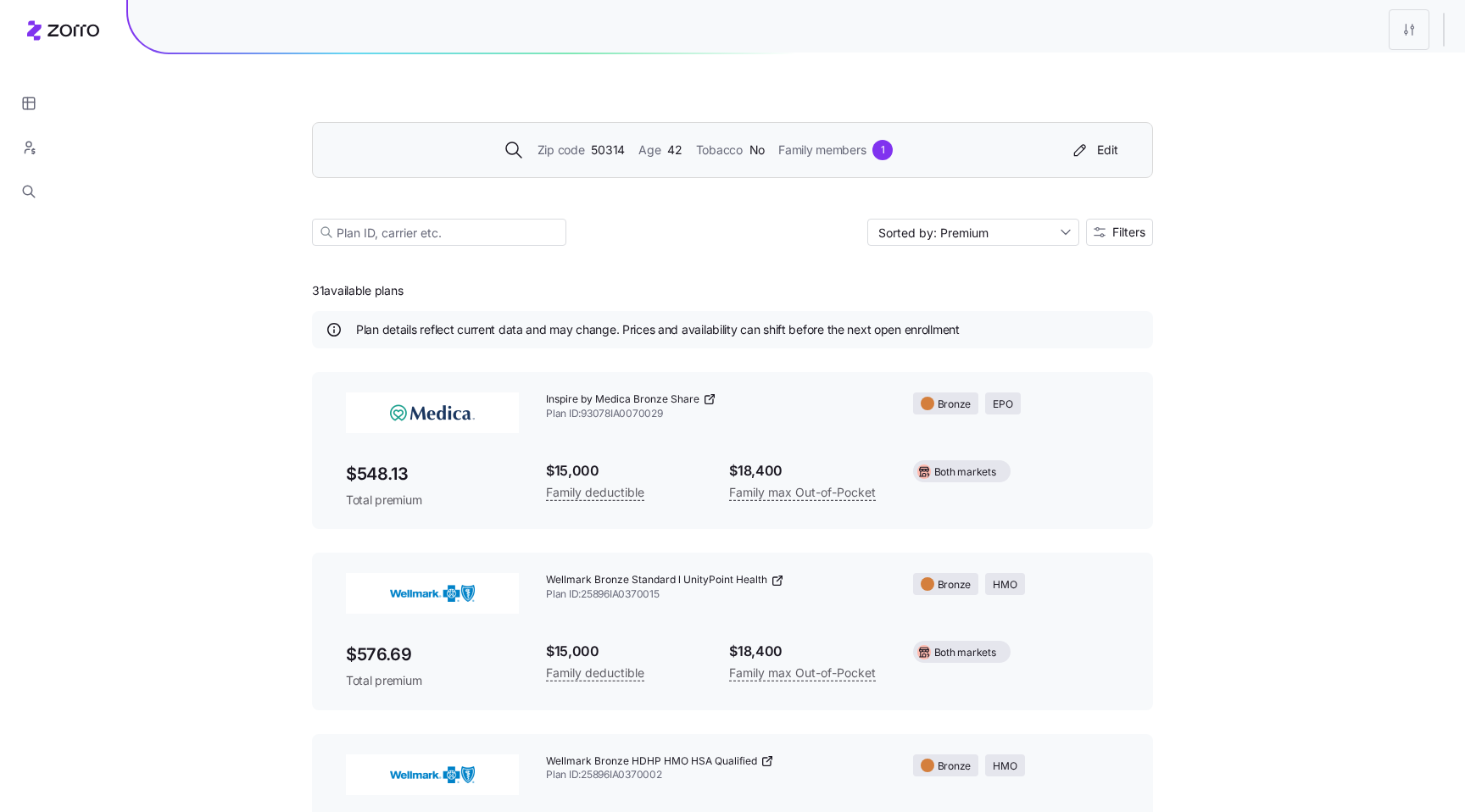
click at [474, 130] on div "Zip code 50314 Age 42 Tobacco No Family members 1 Edit" at bounding box center [732, 149] width 841 height 56
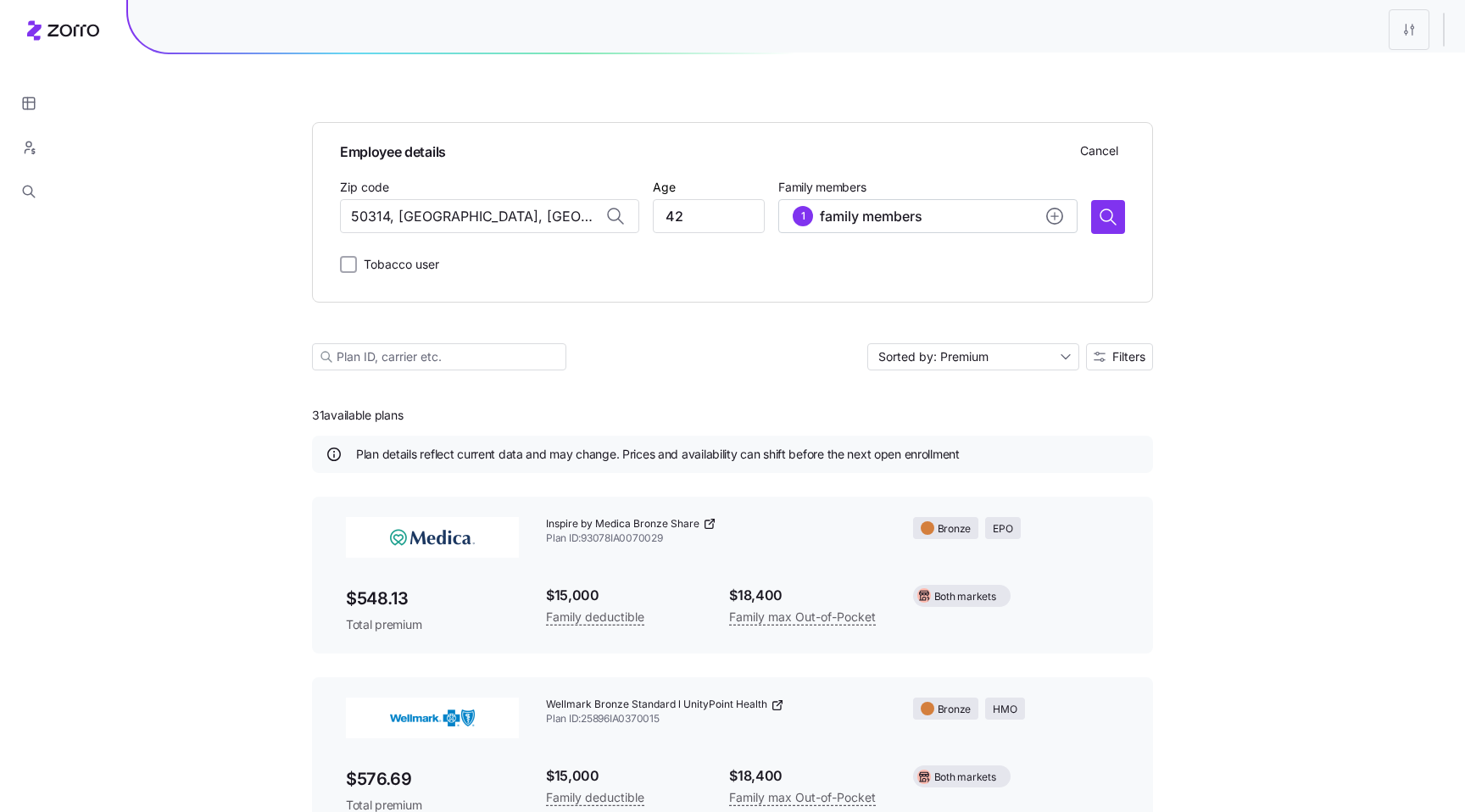
click at [1064, 158] on span "Employee details" at bounding box center [732, 149] width 785 height 26
click at [1102, 159] on span "Cancel" at bounding box center [1099, 150] width 38 height 17
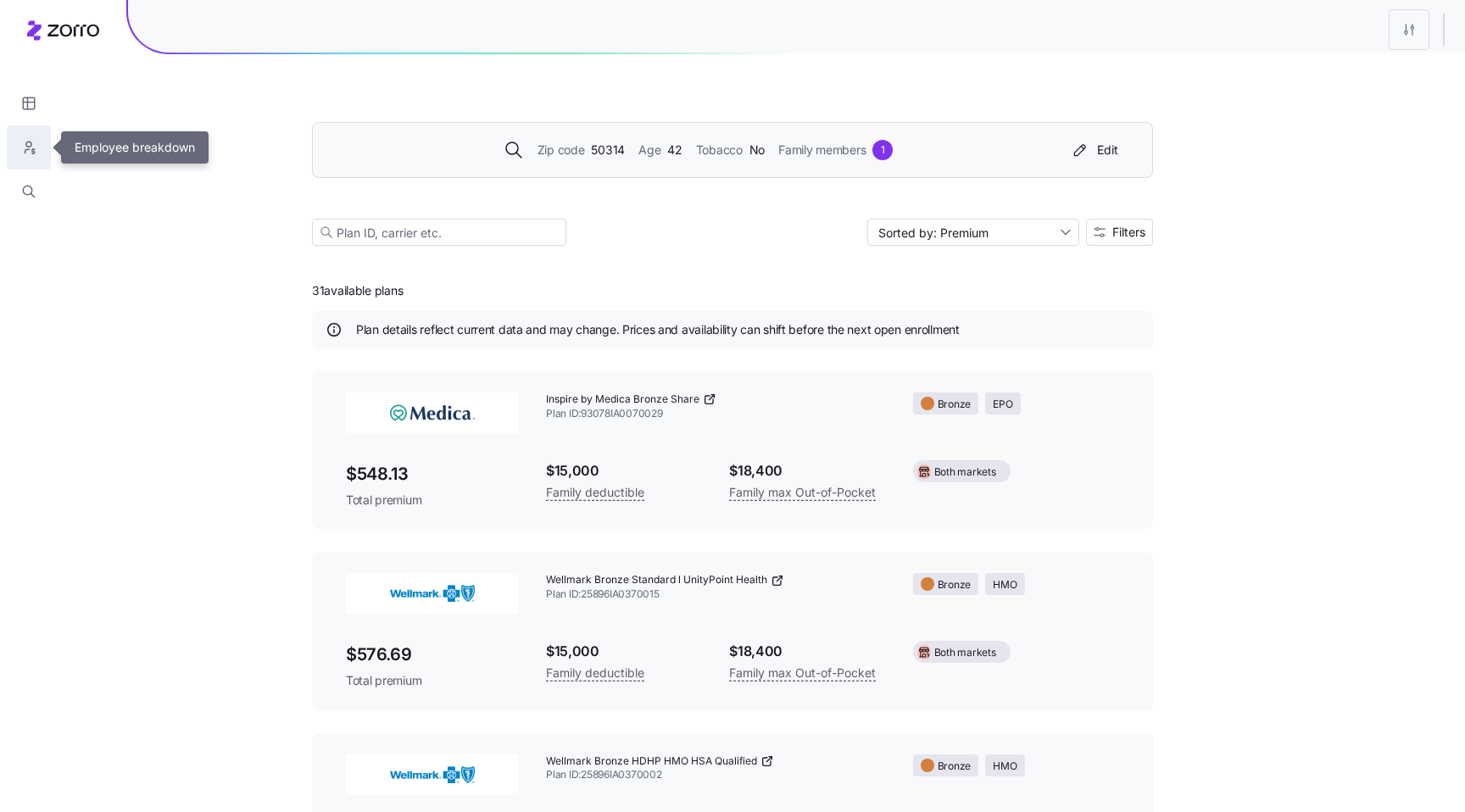
click at [36, 135] on button "button" at bounding box center [29, 148] width 44 height 44
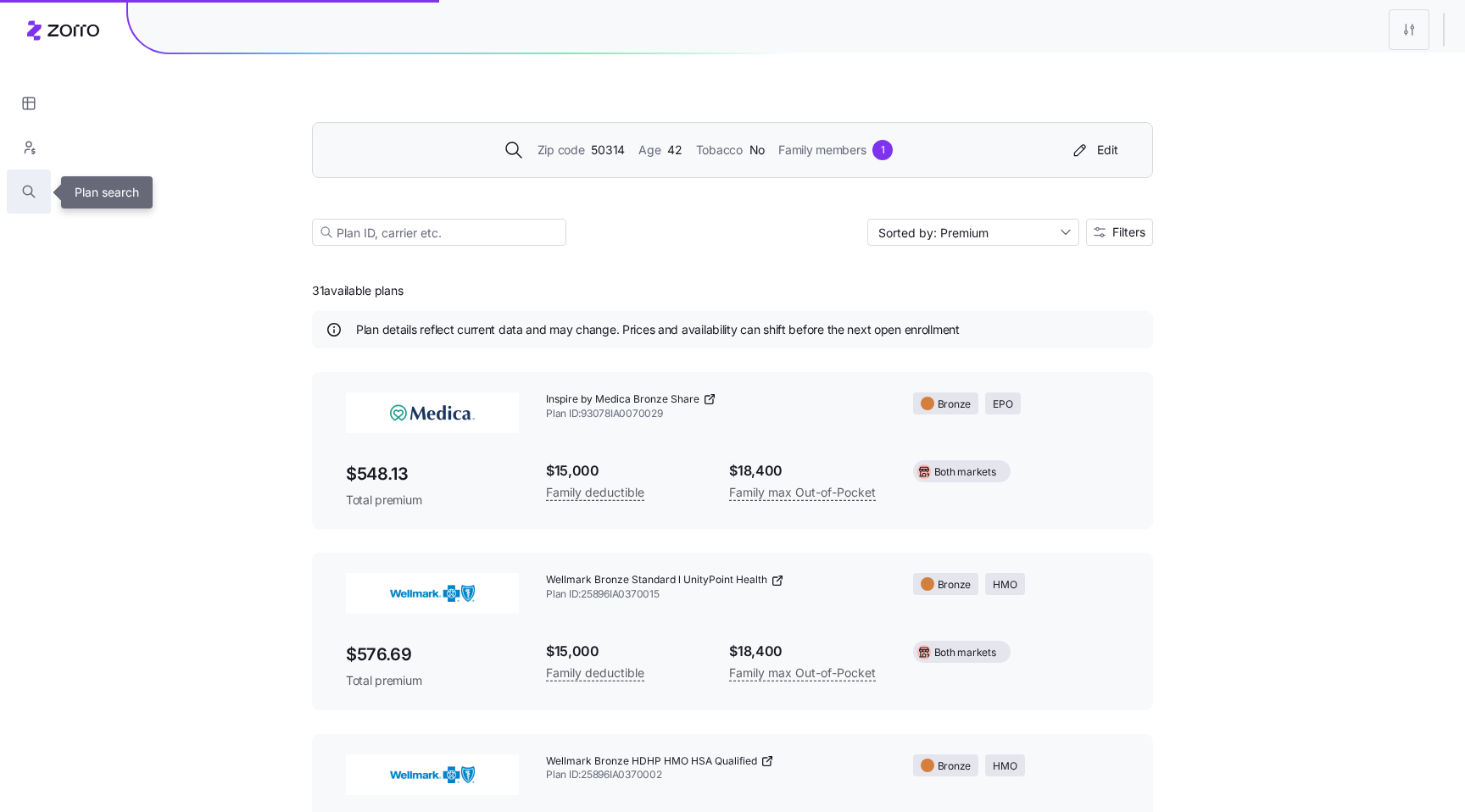
click at [39, 188] on button "button" at bounding box center [29, 192] width 44 height 44
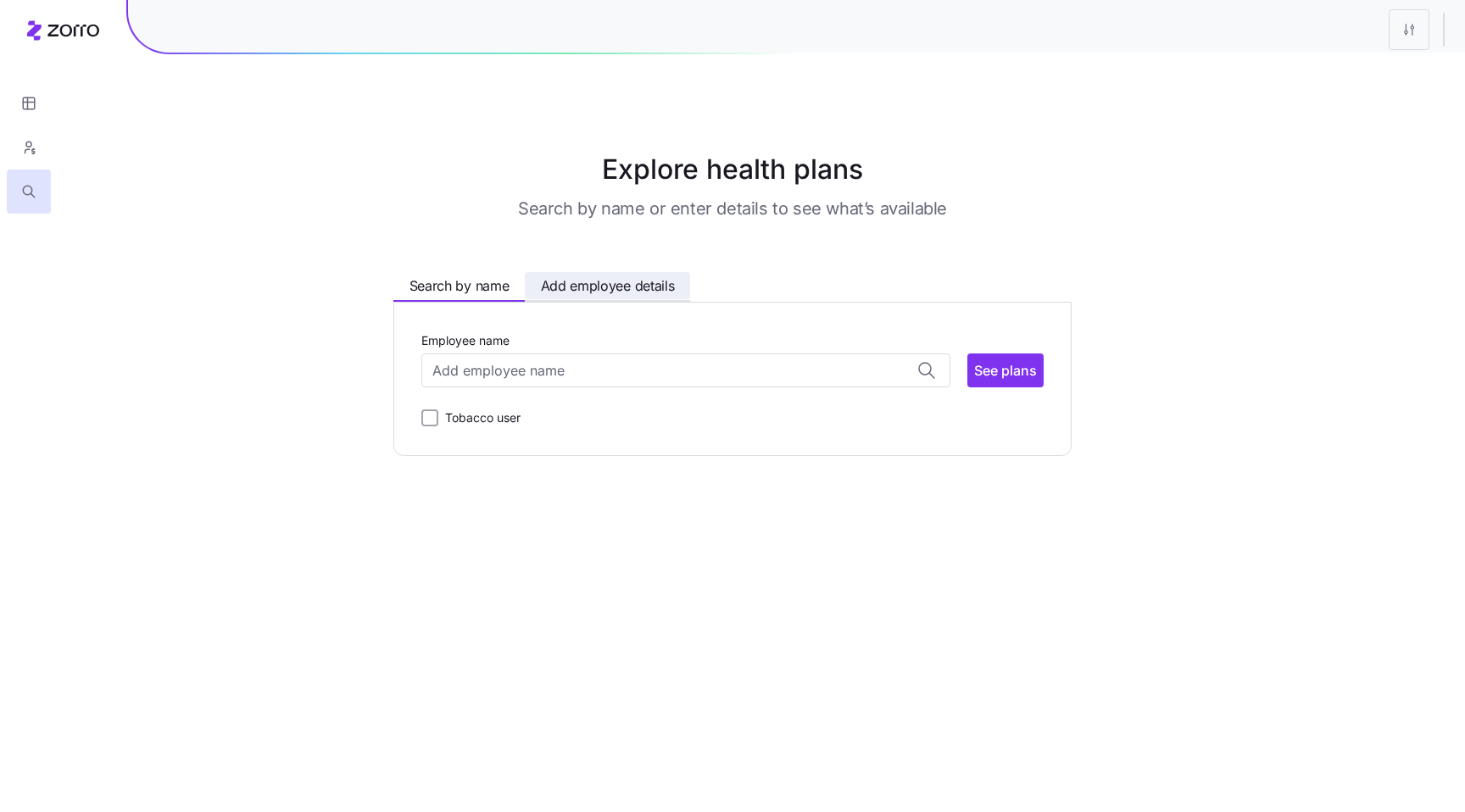
click at [620, 286] on span "Add employee details" at bounding box center [607, 285] width 134 height 21
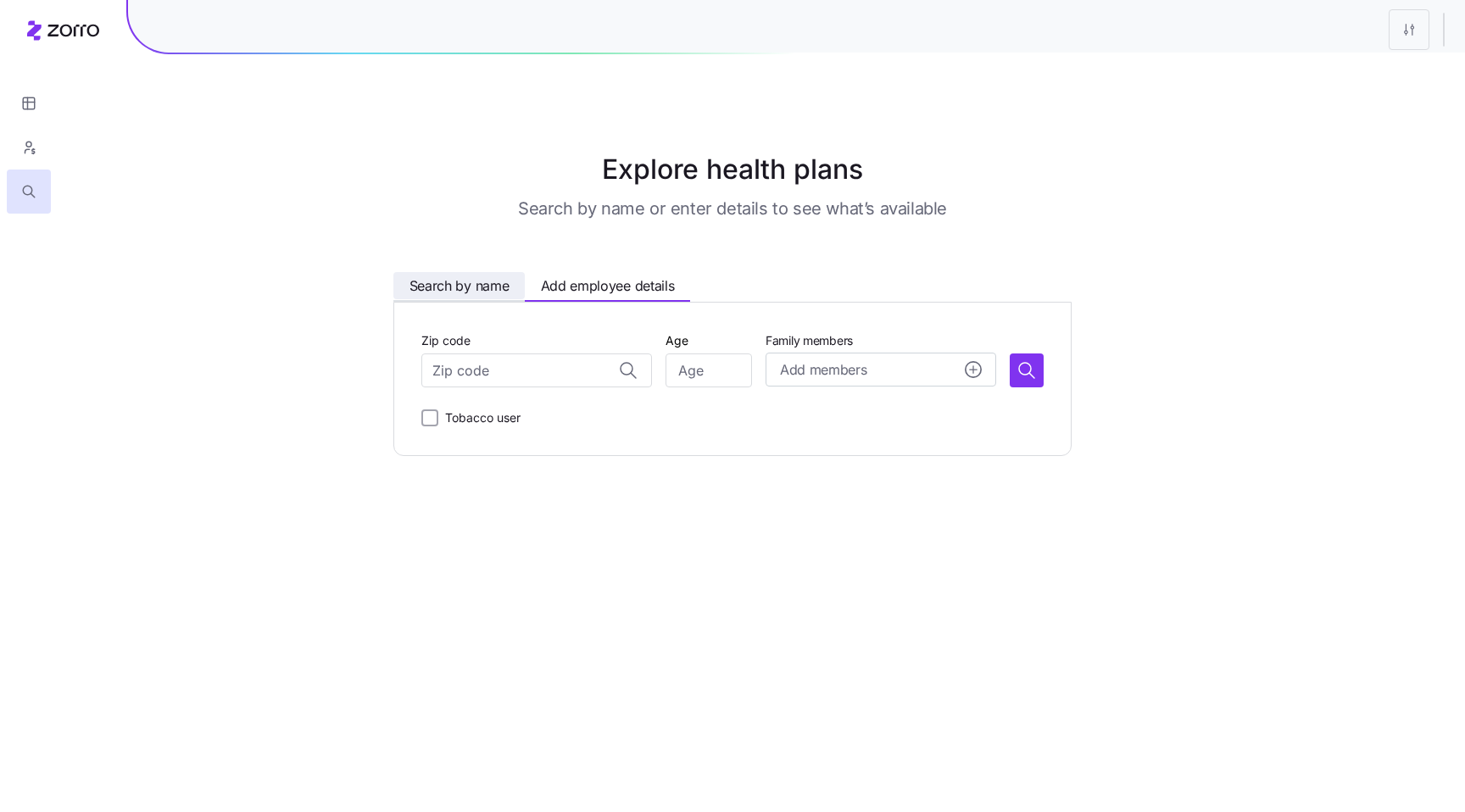
click at [460, 293] on span "Search by name" at bounding box center [460, 285] width 100 height 21
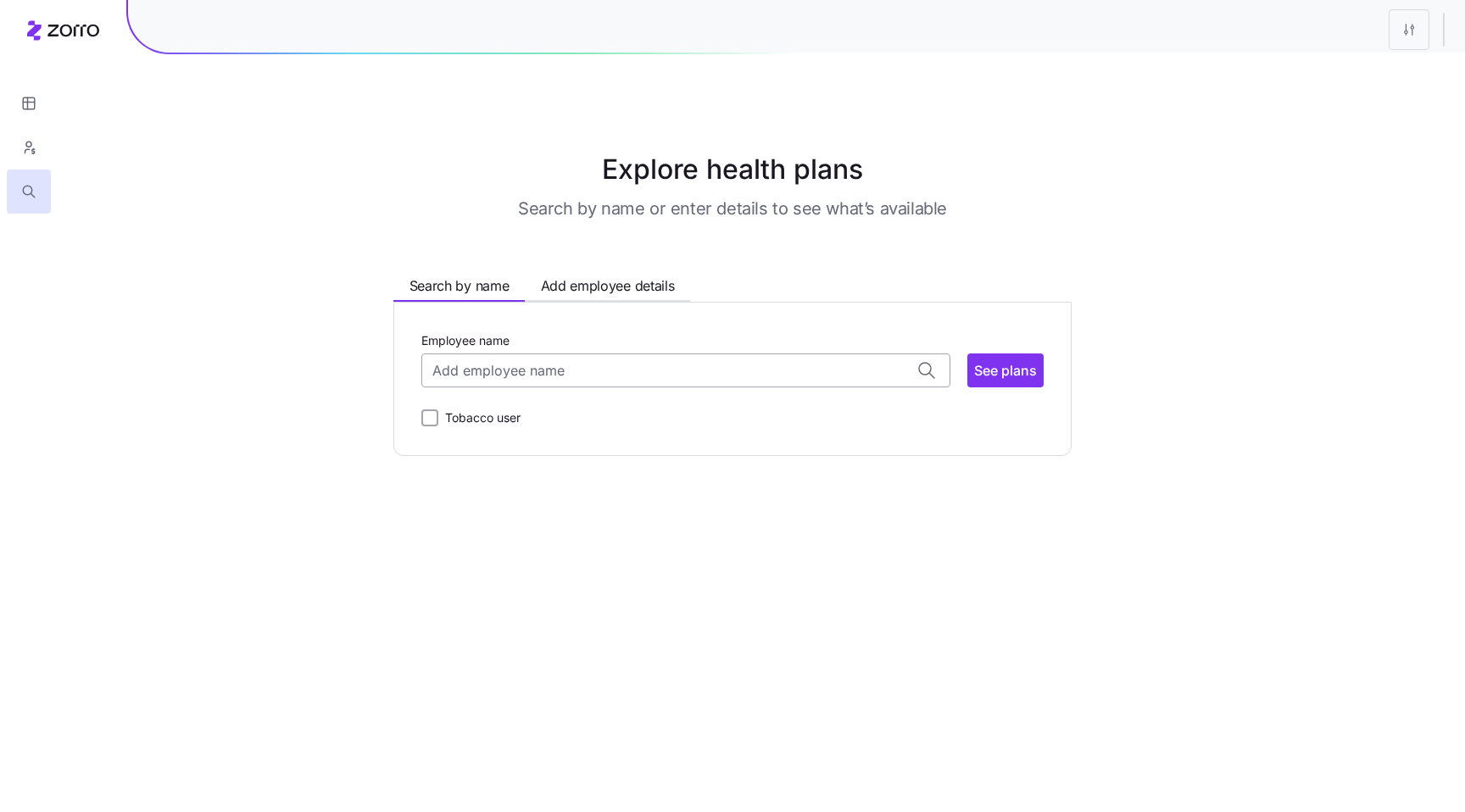
click at [567, 364] on input "Employee name" at bounding box center [685, 370] width 529 height 34
type input "a"
paste input "Abiel"
type input "A"
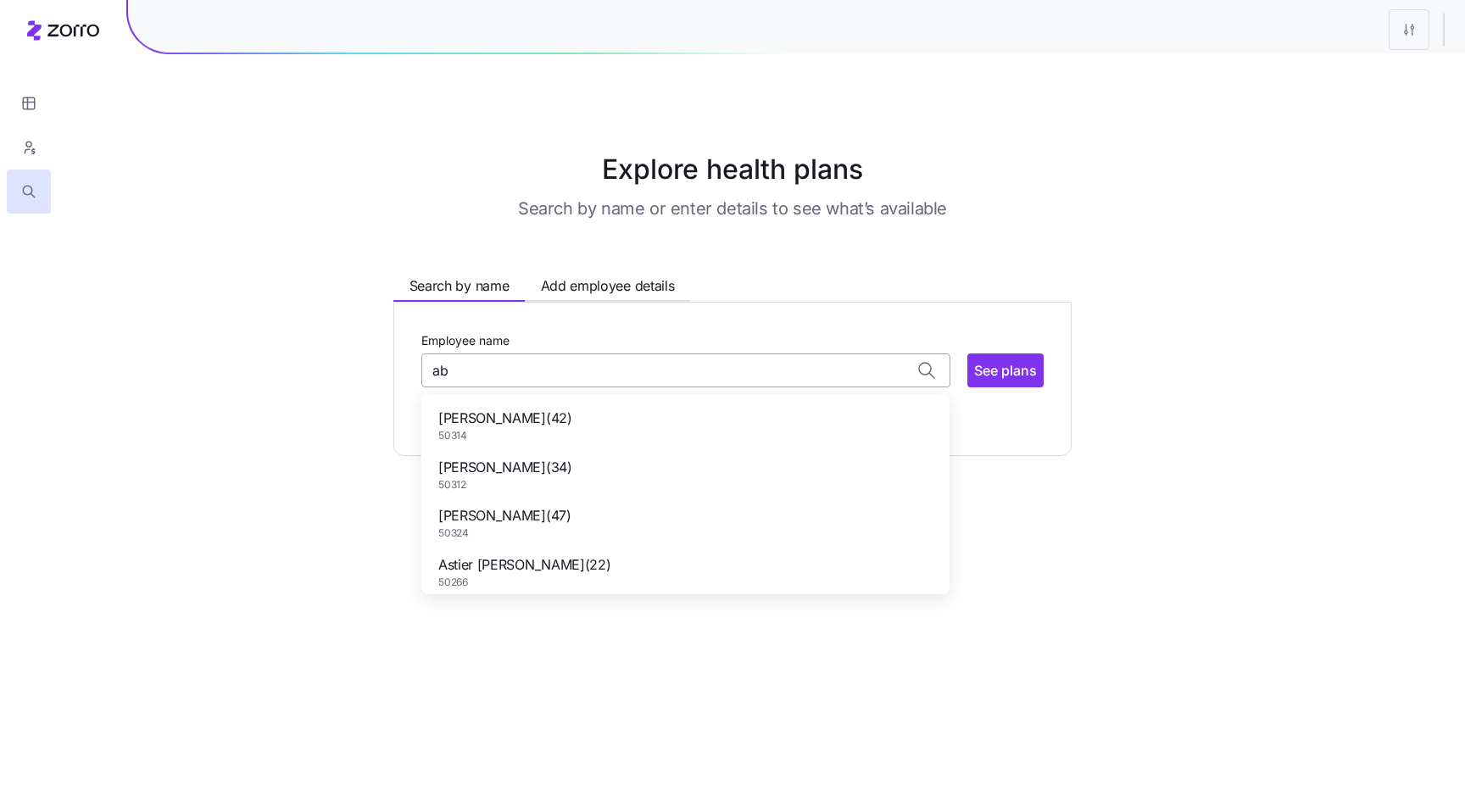
type input "a"
type input "d"
type input "ab"
click at [1138, 513] on main "Explore health plans Search by name or enter details to see what’s available Se…" at bounding box center [732, 406] width 1465 height 812
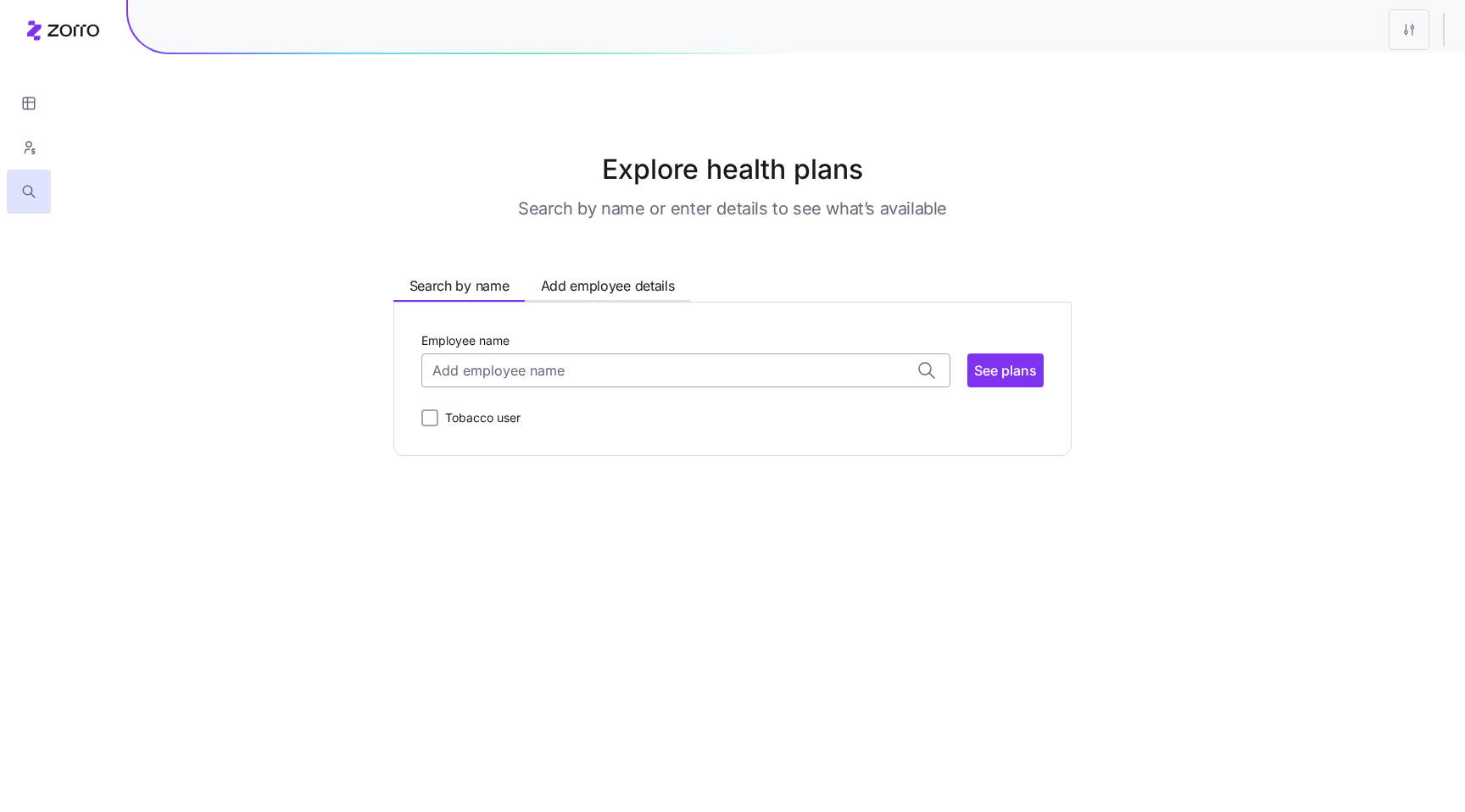
click at [527, 370] on input "Employee name" at bounding box center [685, 370] width 529 height 34
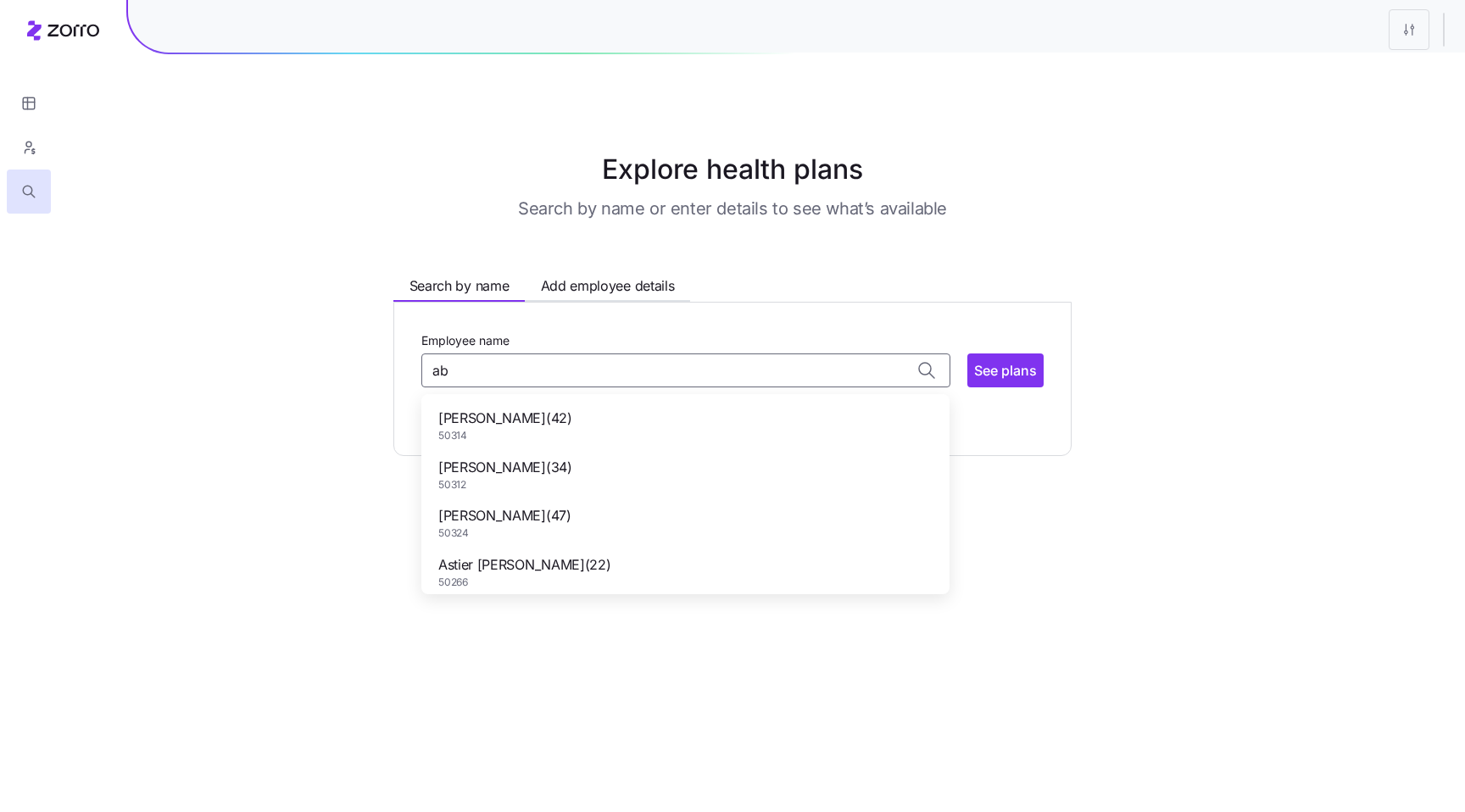
click at [575, 472] on div "Abigail Bohling ( 34 ) 50312" at bounding box center [685, 474] width 514 height 49
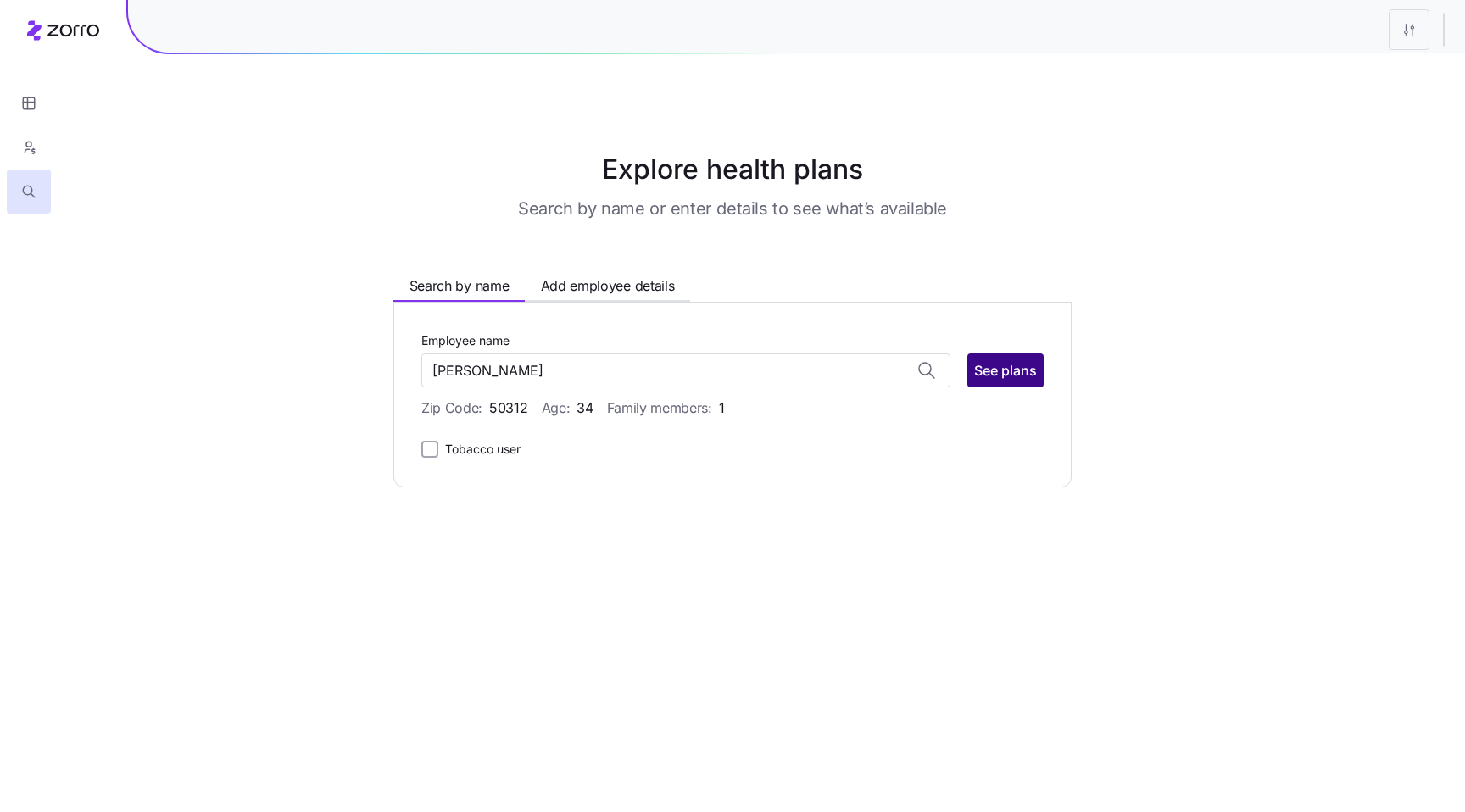
type input "Abigail Bohling"
click at [1012, 368] on span "See plans" at bounding box center [1005, 370] width 63 height 20
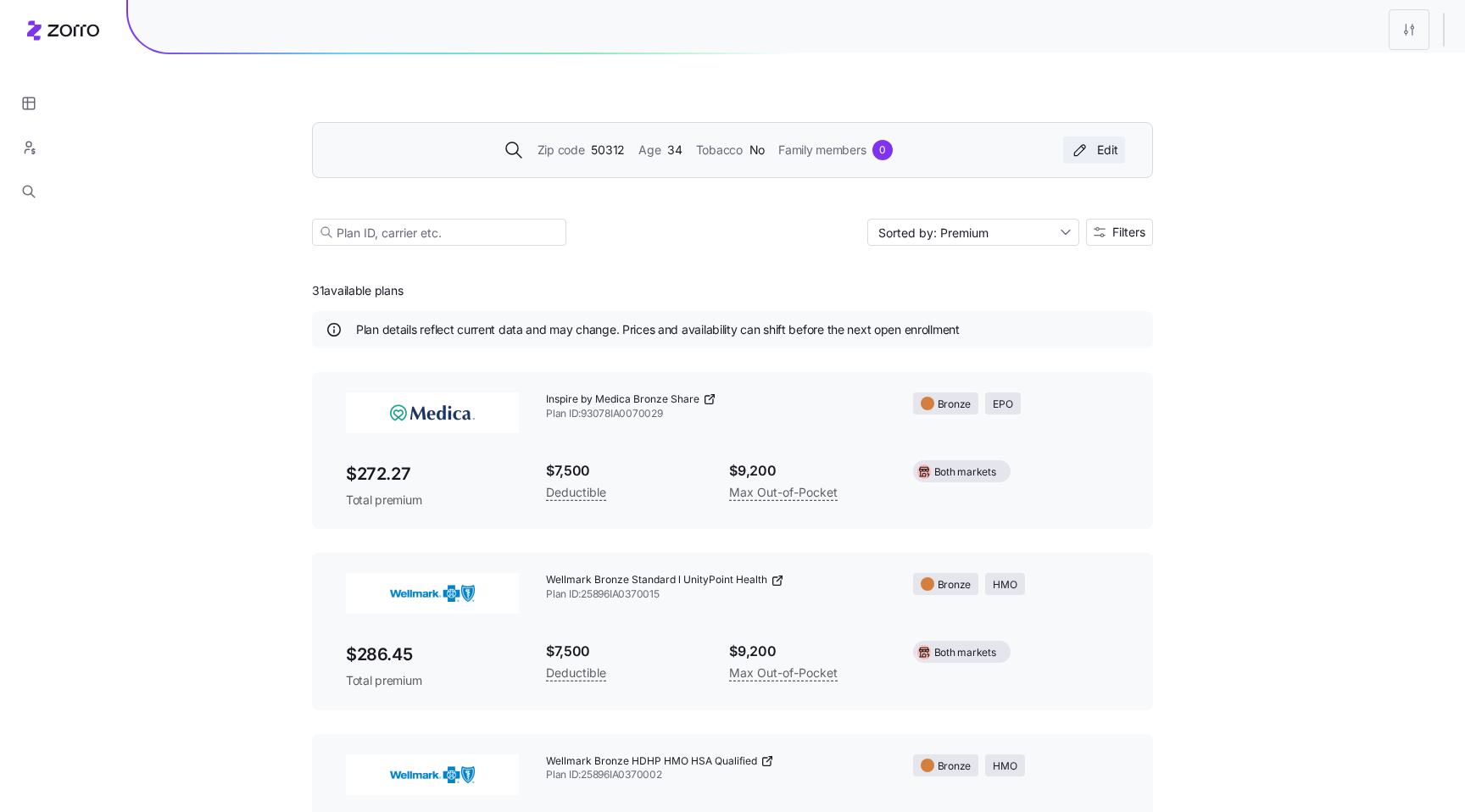
click at [1097, 150] on div "Edit" at bounding box center [1094, 149] width 48 height 17
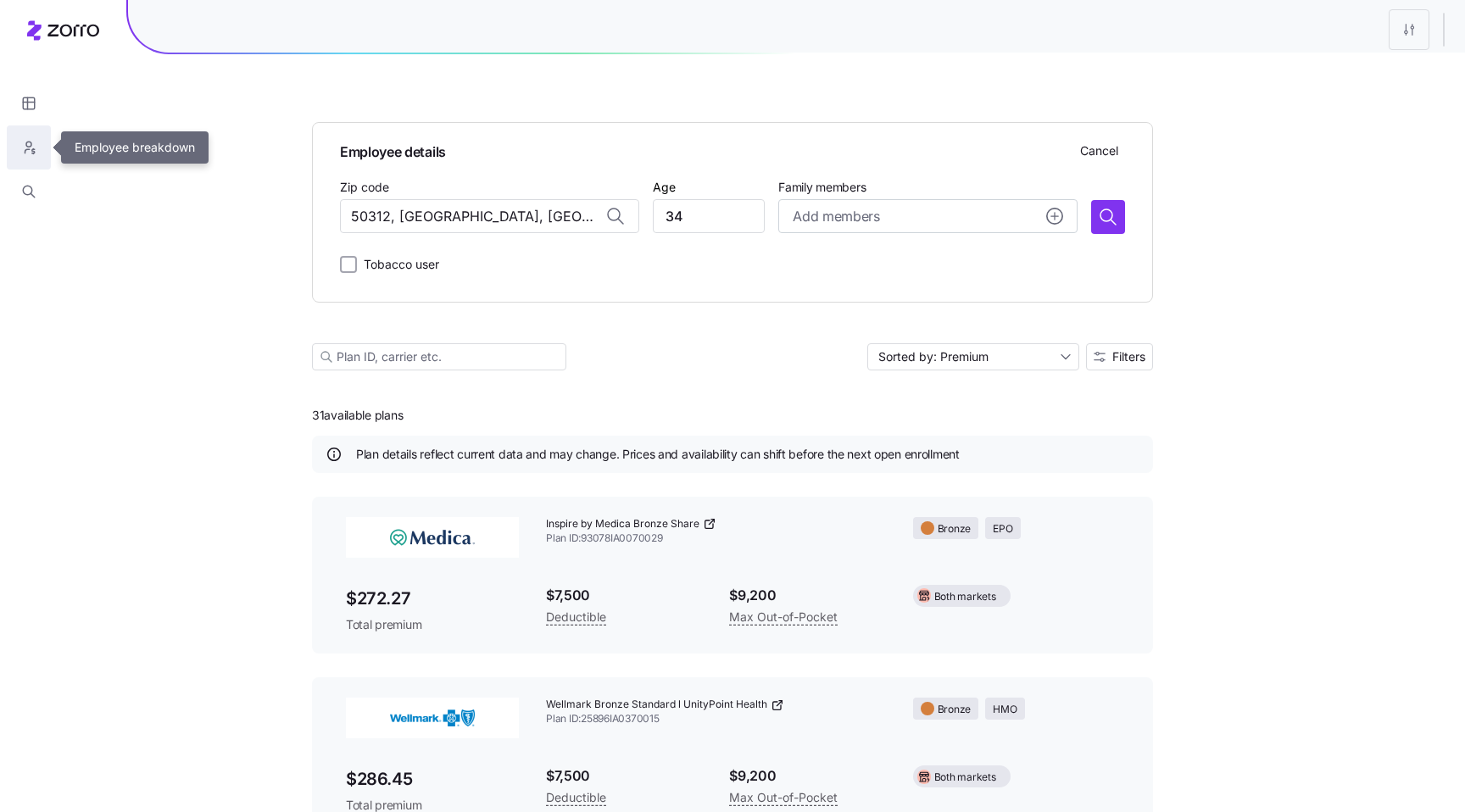
click at [32, 151] on icon "button" at bounding box center [29, 148] width 16 height 17
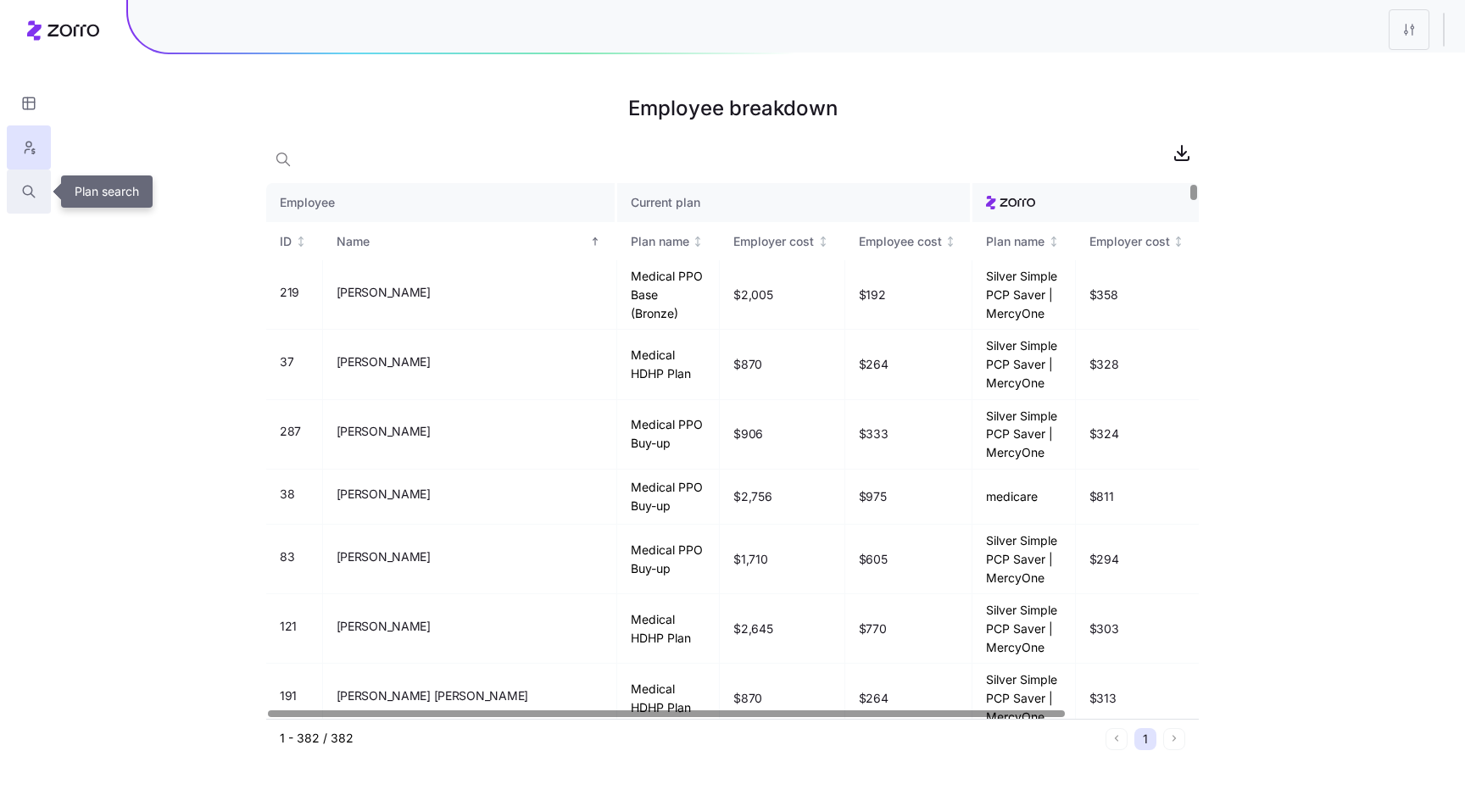
click at [26, 181] on button "button" at bounding box center [29, 192] width 44 height 44
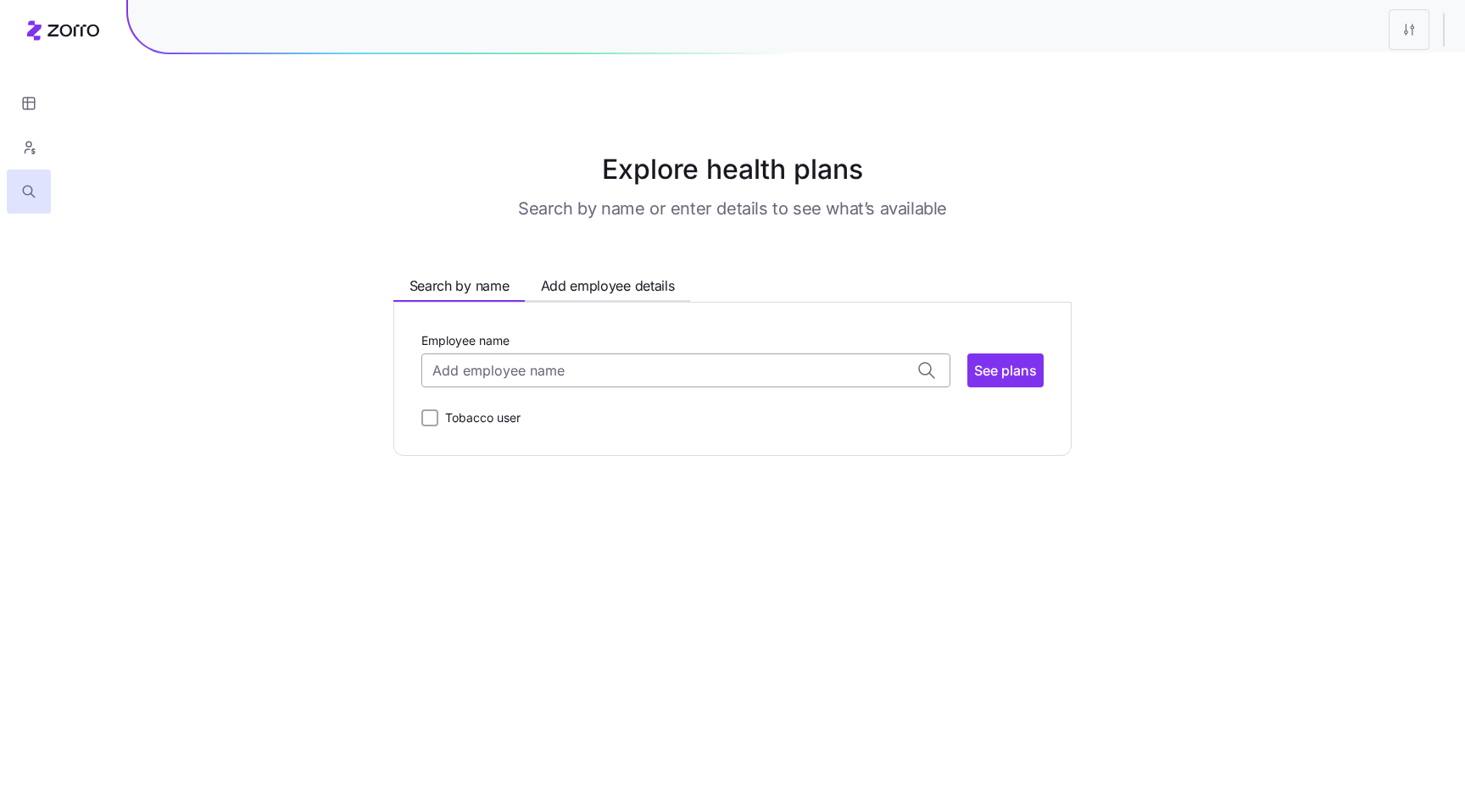
click at [503, 371] on input "Employee name" at bounding box center [685, 370] width 529 height 34
click at [486, 441] on span "50314" at bounding box center [505, 436] width 134 height 15
type input "Abiel Machar"
click at [990, 370] on span "See plans" at bounding box center [1005, 370] width 63 height 20
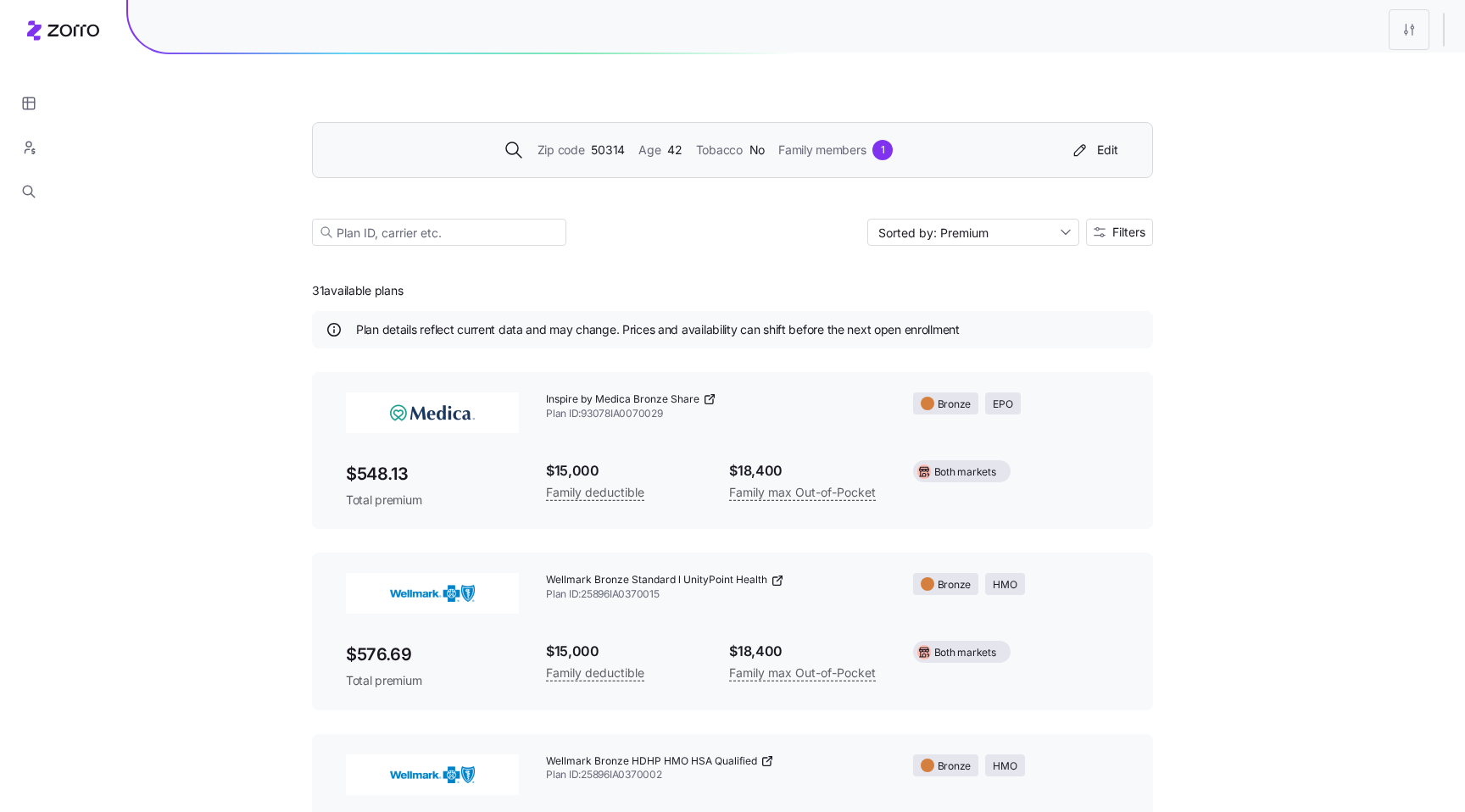
click at [967, 148] on div "Zip code 50314 Age 42 Tobacco No Family members 1" at bounding box center [698, 150] width 730 height 20
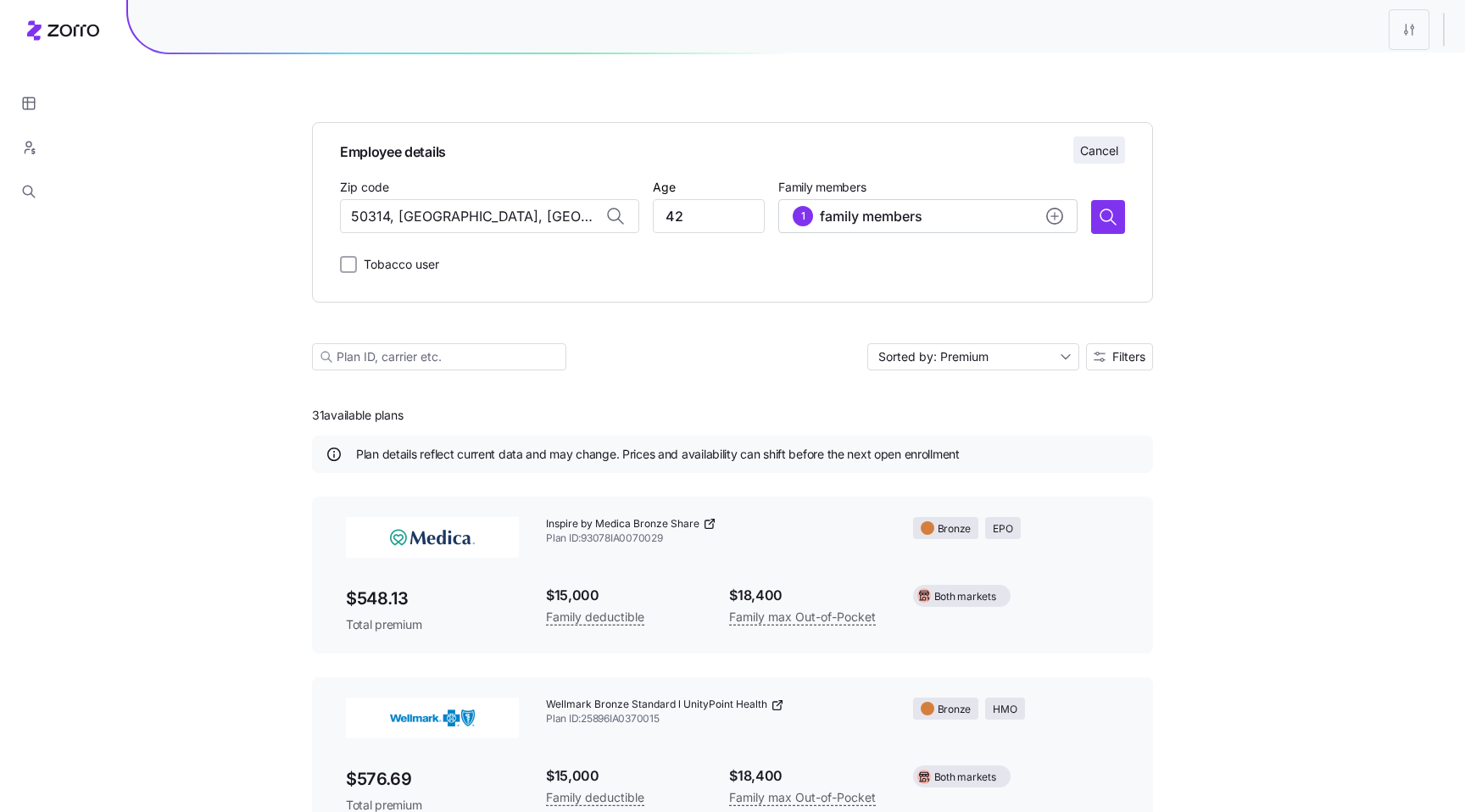
click at [1092, 149] on span "Cancel" at bounding box center [1099, 150] width 38 height 17
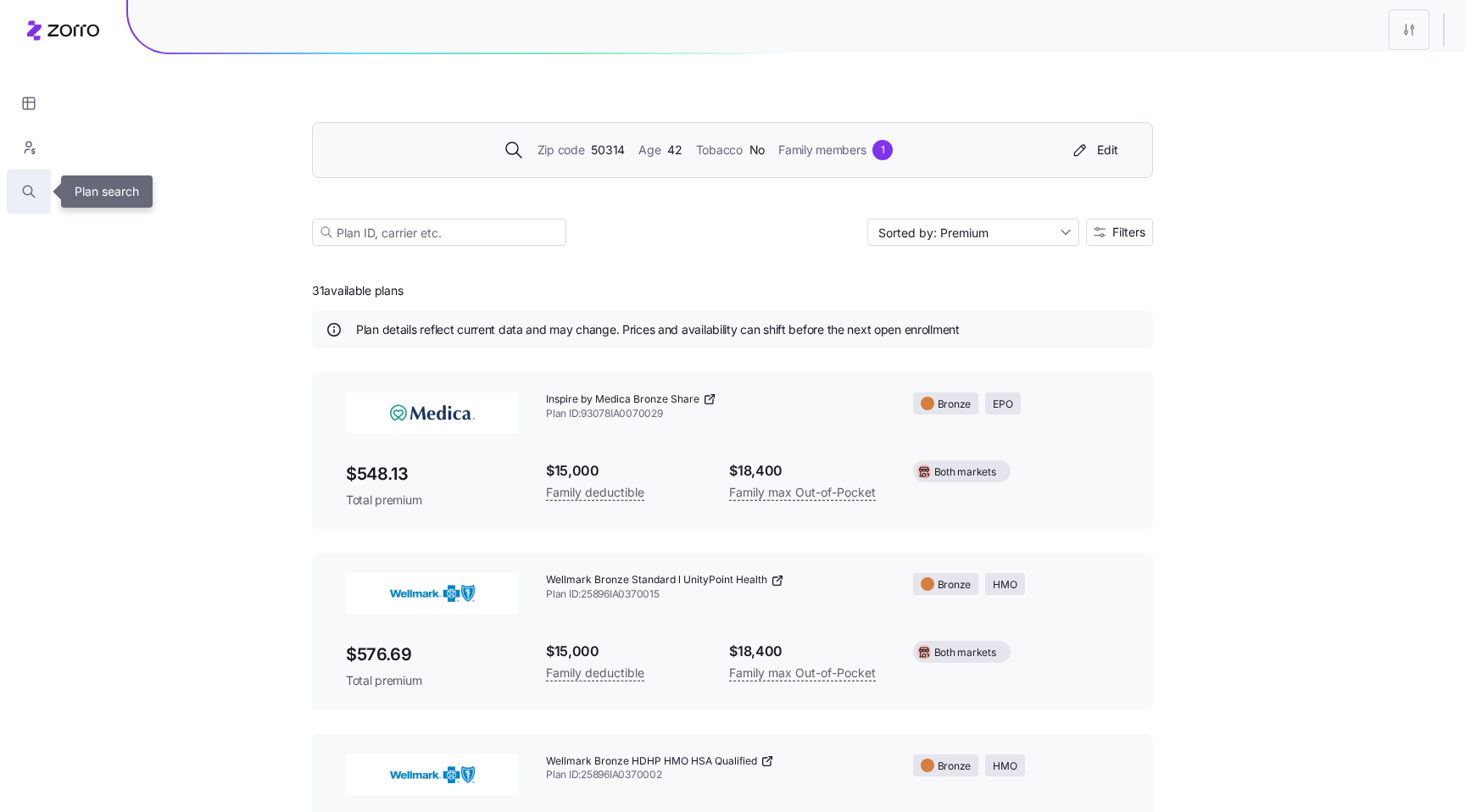
click at [30, 195] on icon "button" at bounding box center [29, 191] width 16 height 17
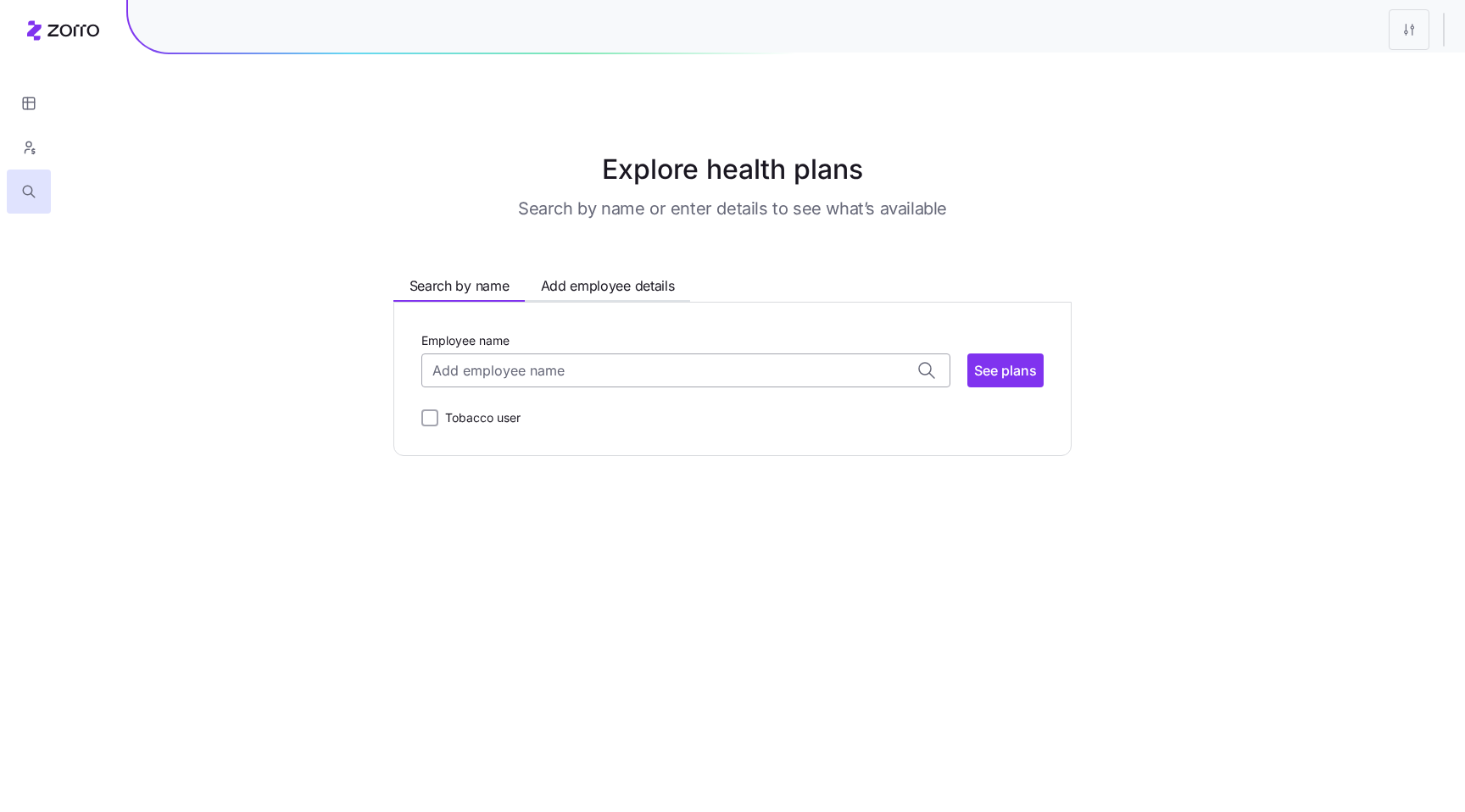
click at [491, 372] on input "Employee name" at bounding box center [685, 370] width 529 height 34
click at [591, 420] on div "Abiel Machar ( 42 ) 50314" at bounding box center [685, 424] width 514 height 49
type input "Abiel Machar"
click at [1001, 371] on span "See plans" at bounding box center [1005, 370] width 63 height 20
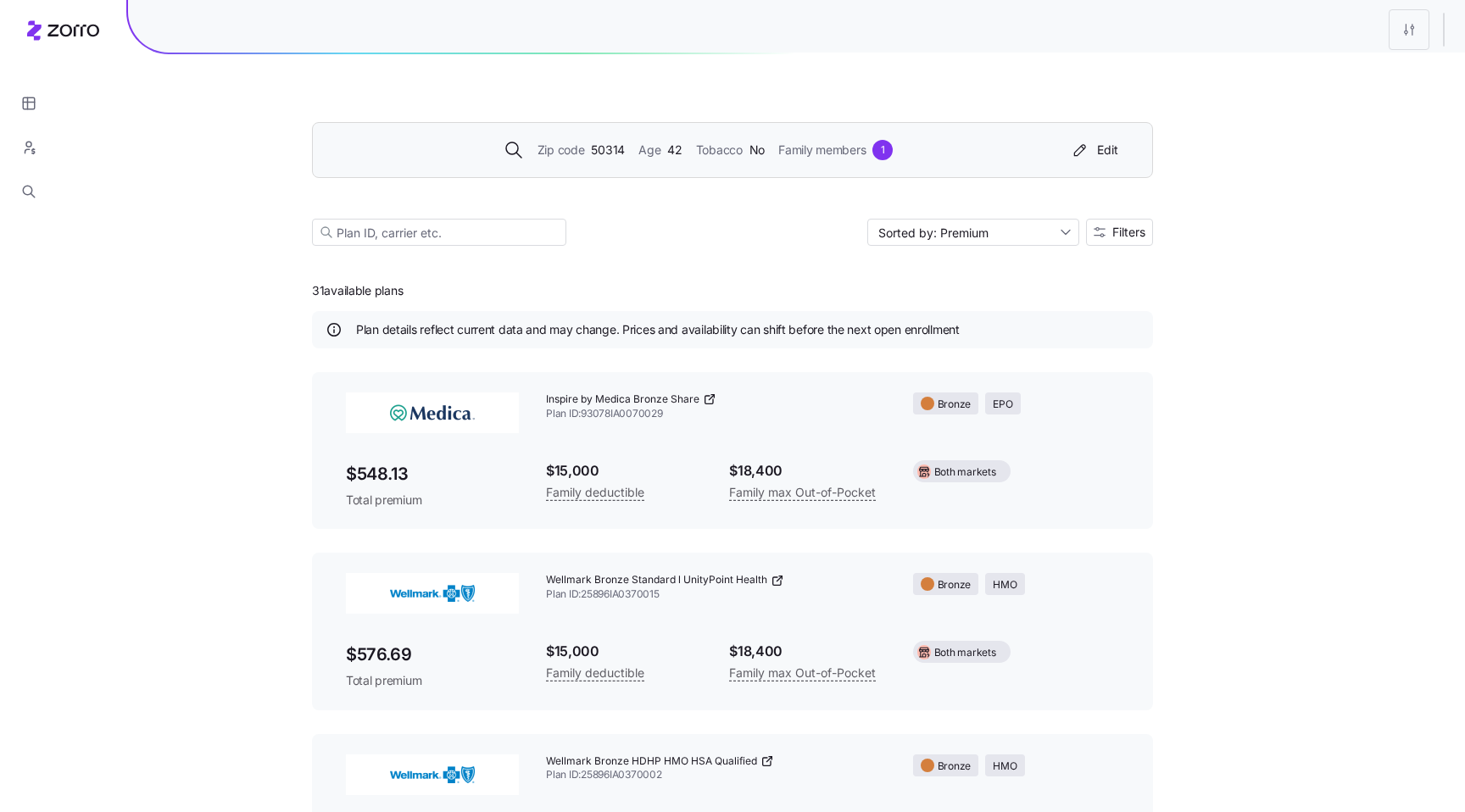
click at [889, 166] on div "Zip code 50314 Age 42 Tobacco No Family members 1 Edit" at bounding box center [732, 149] width 841 height 56
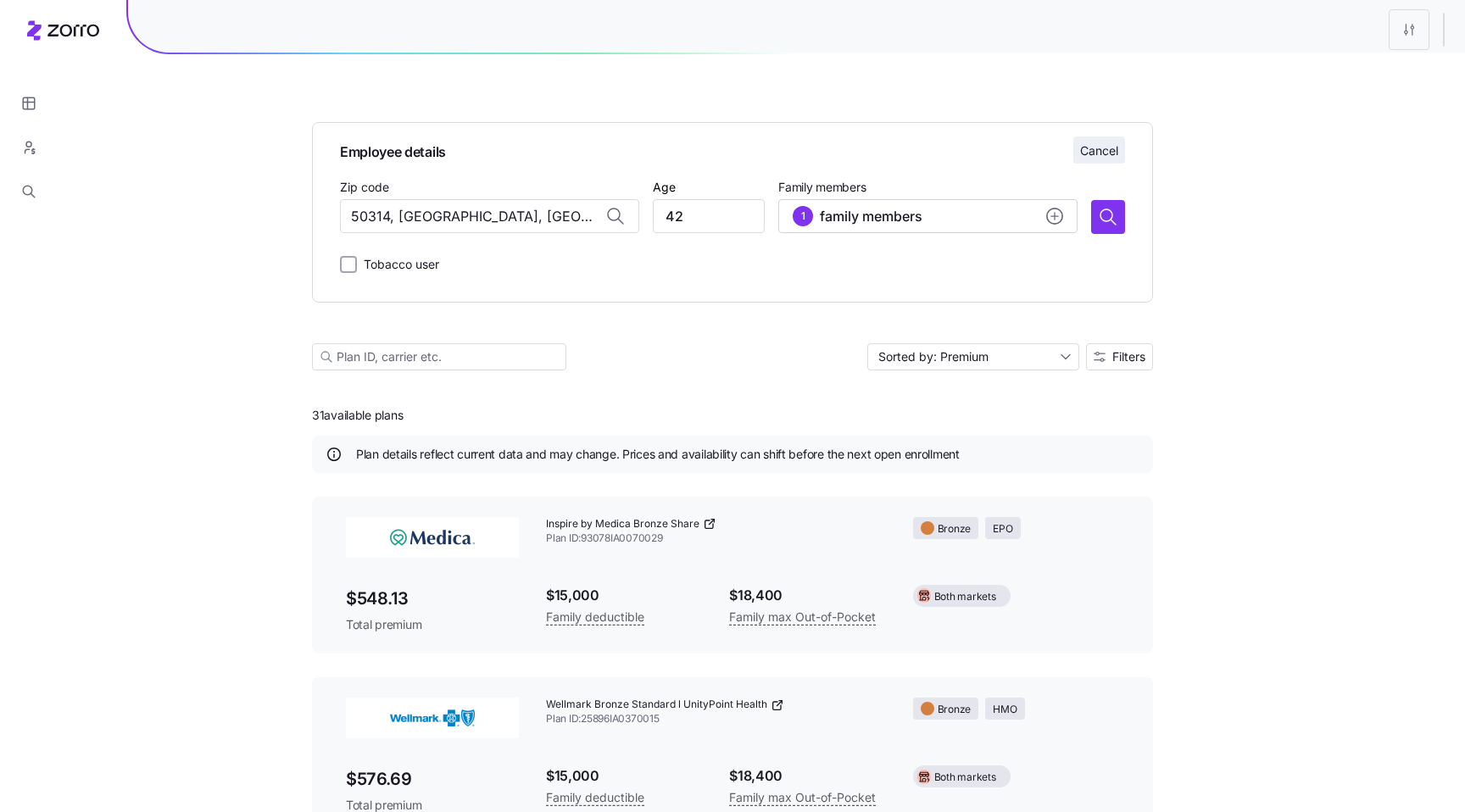
click at [1088, 156] on span "Cancel" at bounding box center [1099, 150] width 38 height 17
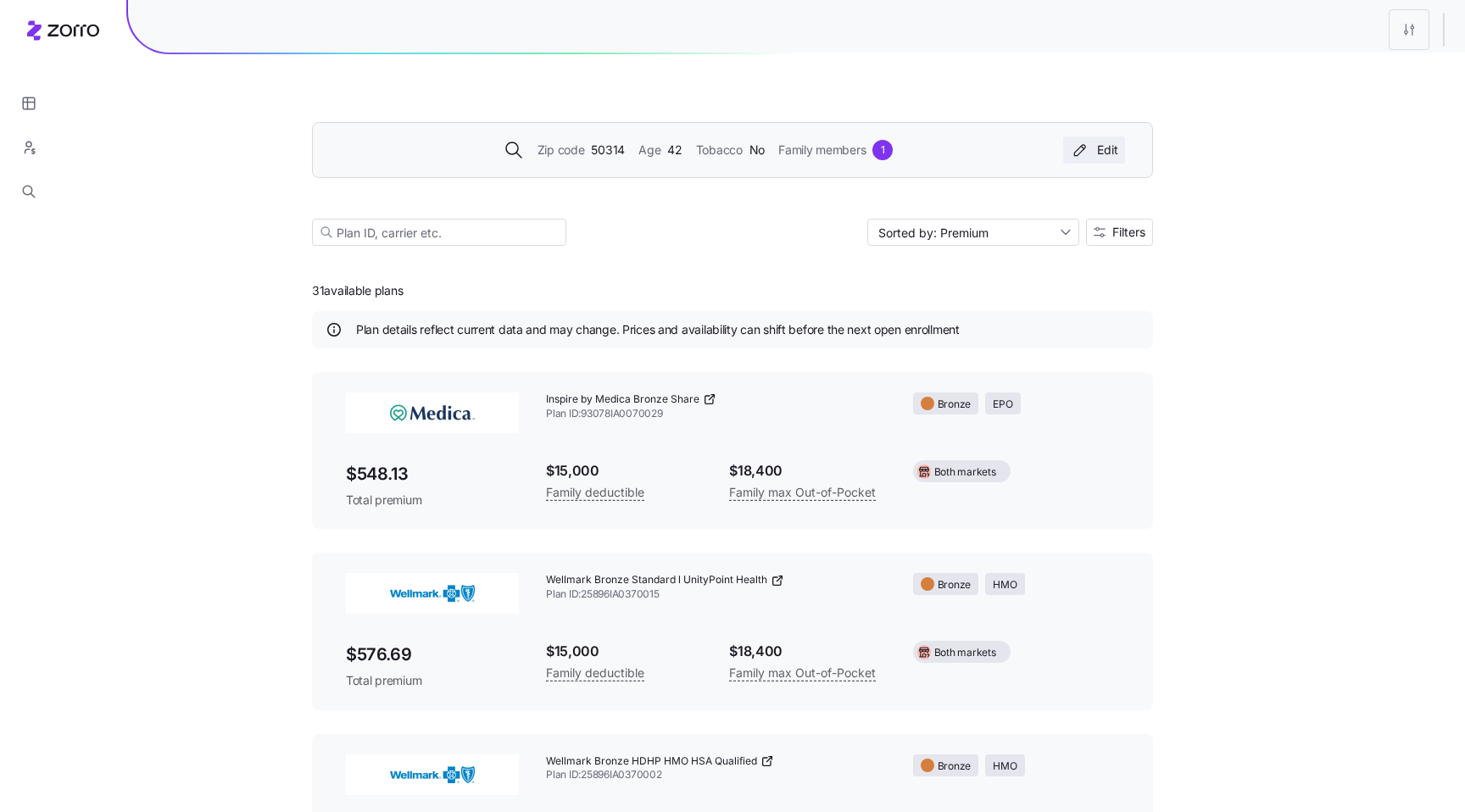
click at [1102, 150] on div "Edit" at bounding box center [1094, 149] width 48 height 17
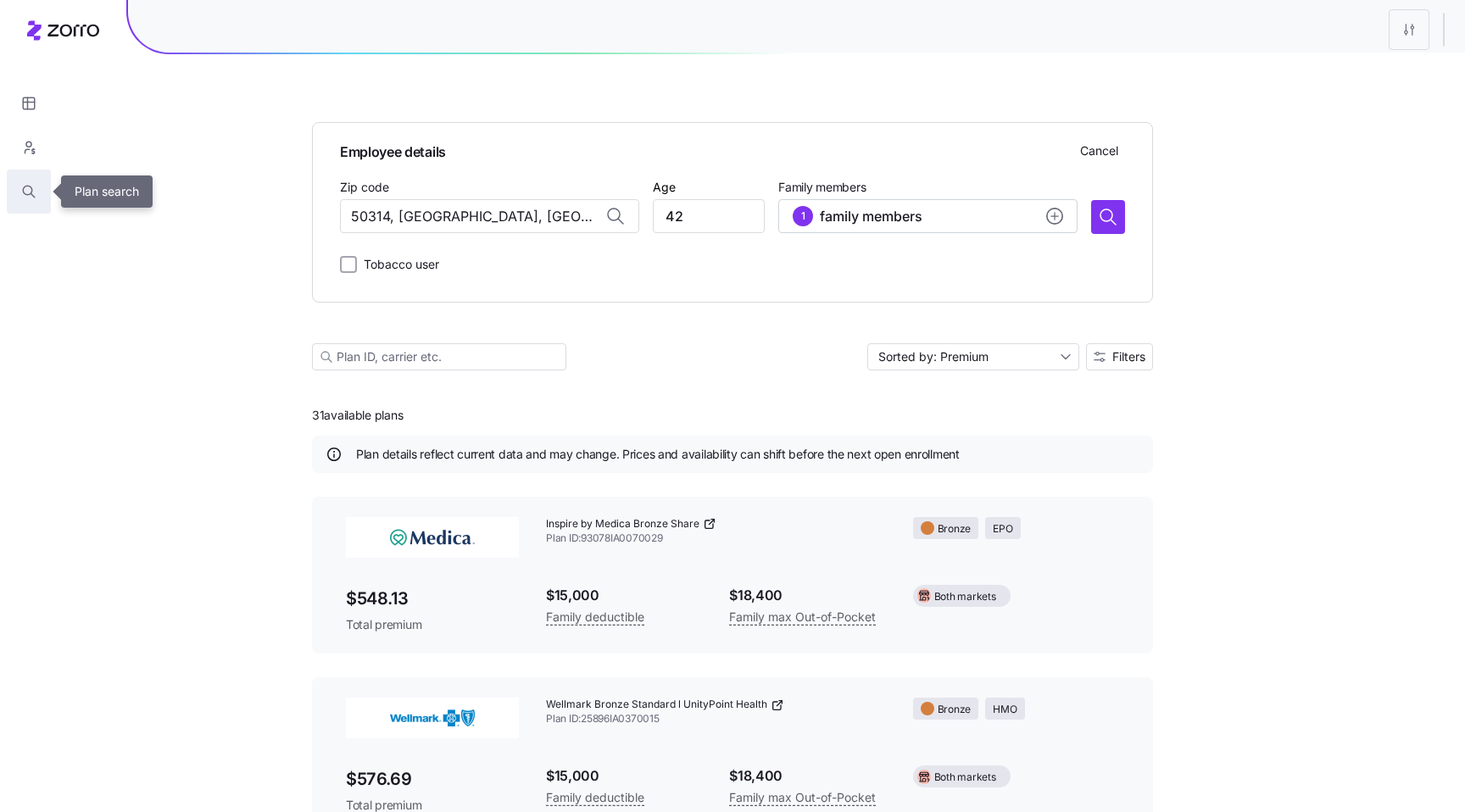
click at [23, 198] on icon "button" at bounding box center [29, 191] width 16 height 17
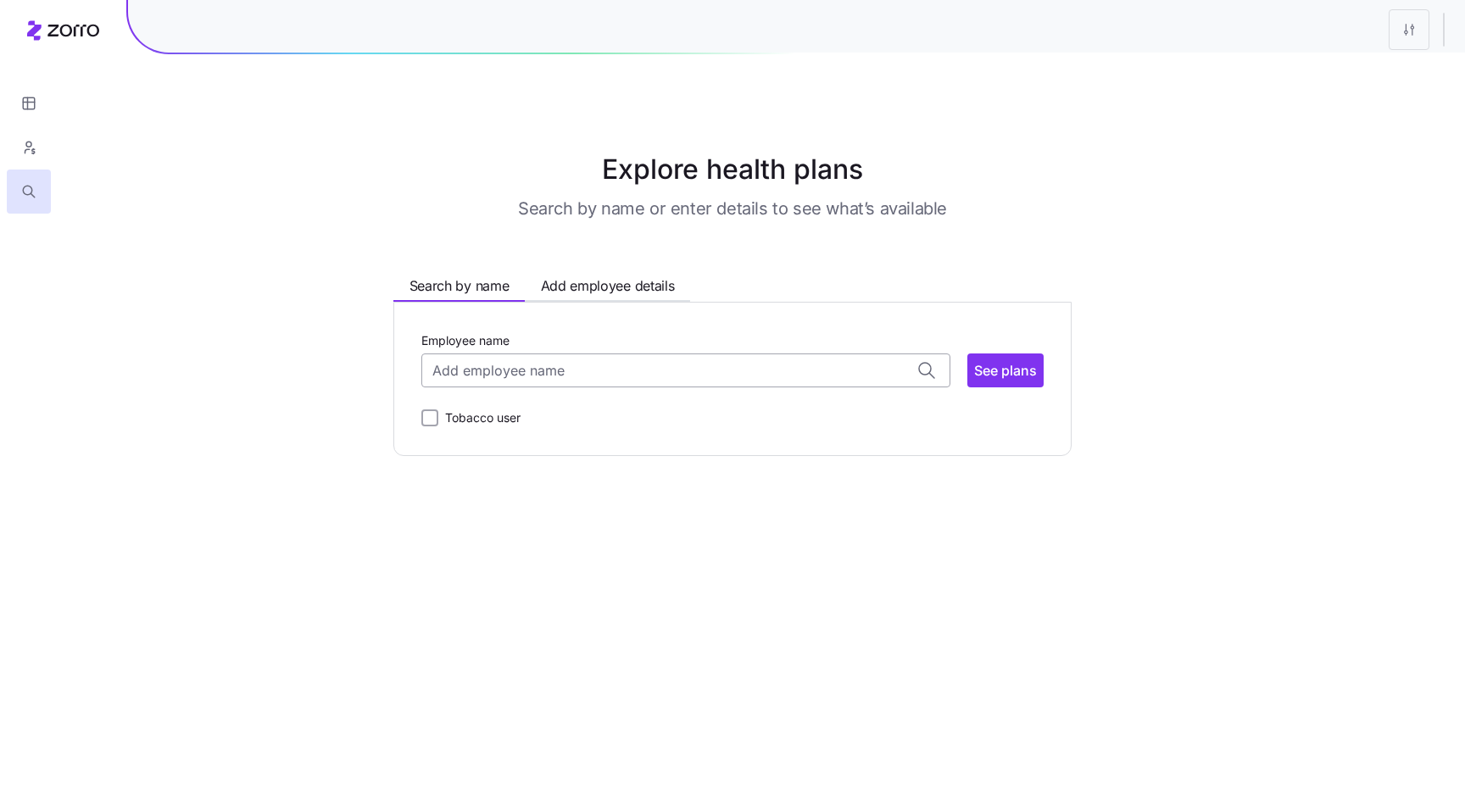
click at [475, 373] on input "Employee name" at bounding box center [685, 370] width 529 height 34
paste input "Abiel"
click at [521, 412] on span "Abiel Machar ( 42 )" at bounding box center [505, 418] width 134 height 21
type input "Abiel Machar"
click at [883, 573] on main "Explore health plans Search by name or enter details to see what’s available Se…" at bounding box center [732, 406] width 1465 height 812
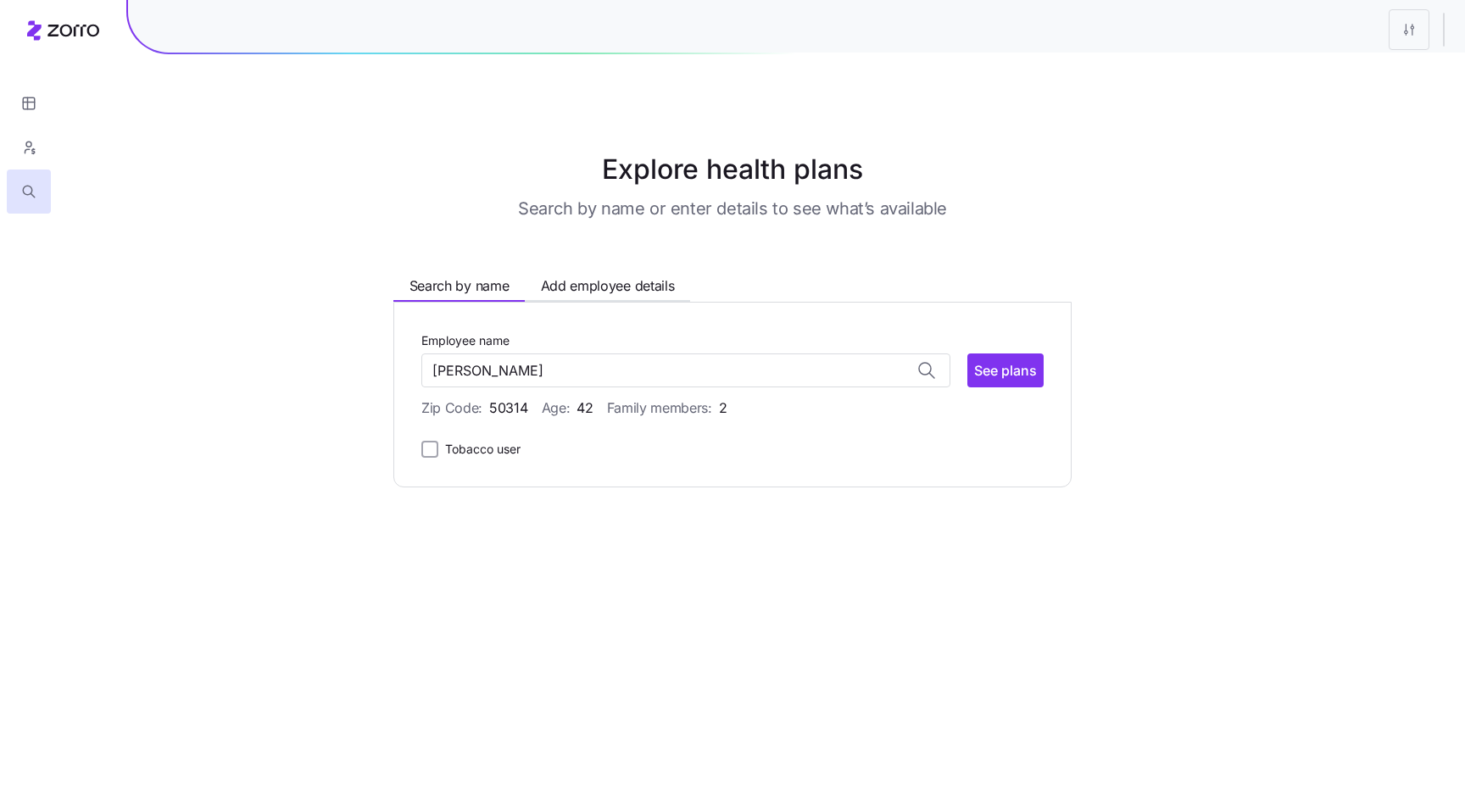
click at [476, 457] on label "Tobacco user" at bounding box center [479, 449] width 82 height 20
click at [438, 457] on input "Tobacco user" at bounding box center [429, 449] width 17 height 17
click at [452, 450] on label "Tobacco user" at bounding box center [479, 449] width 82 height 20
click at [438, 450] on input "Tobacco user" at bounding box center [429, 449] width 17 height 17
checkbox input "false"
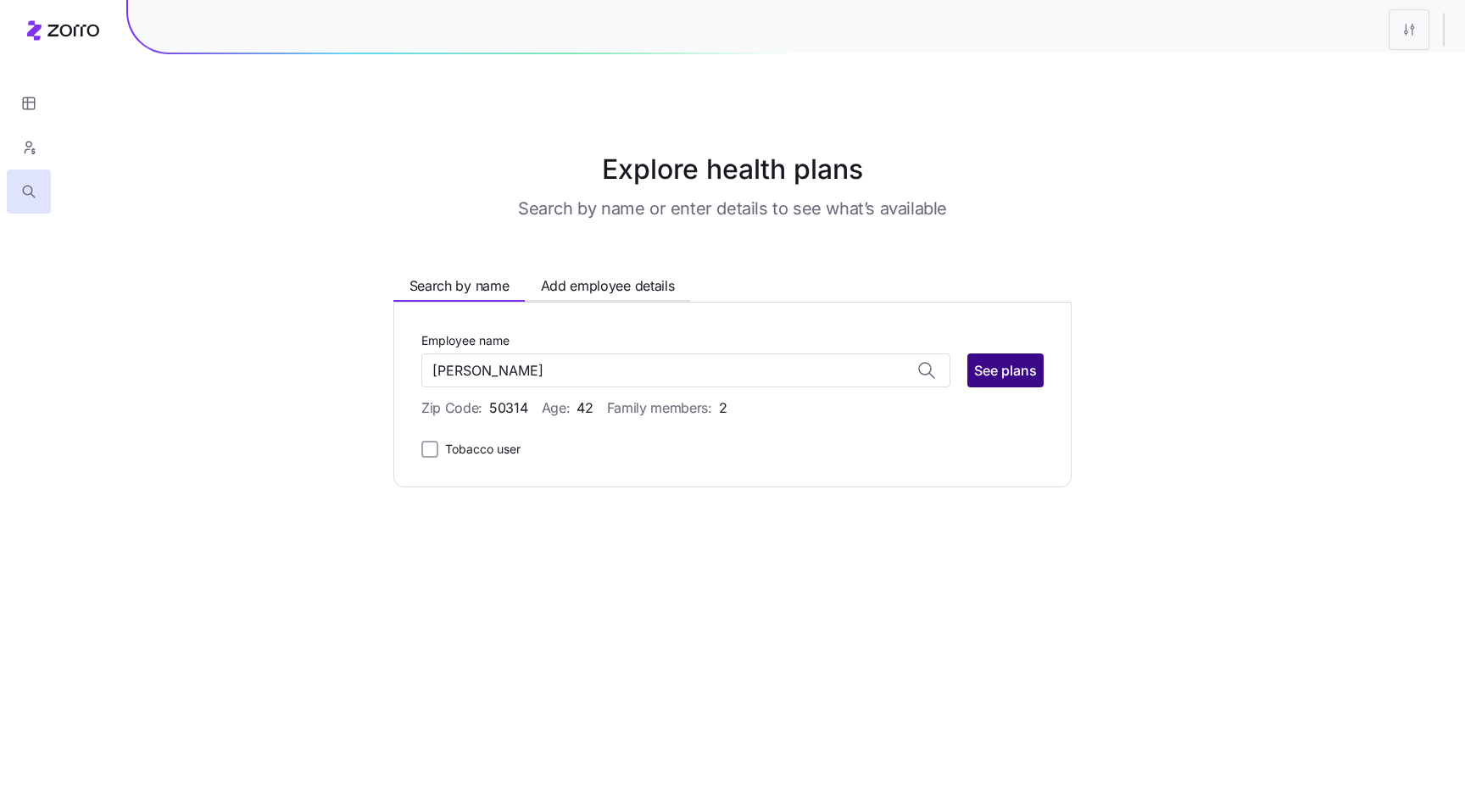
click at [1001, 359] on button "See plans" at bounding box center [1005, 370] width 77 height 34
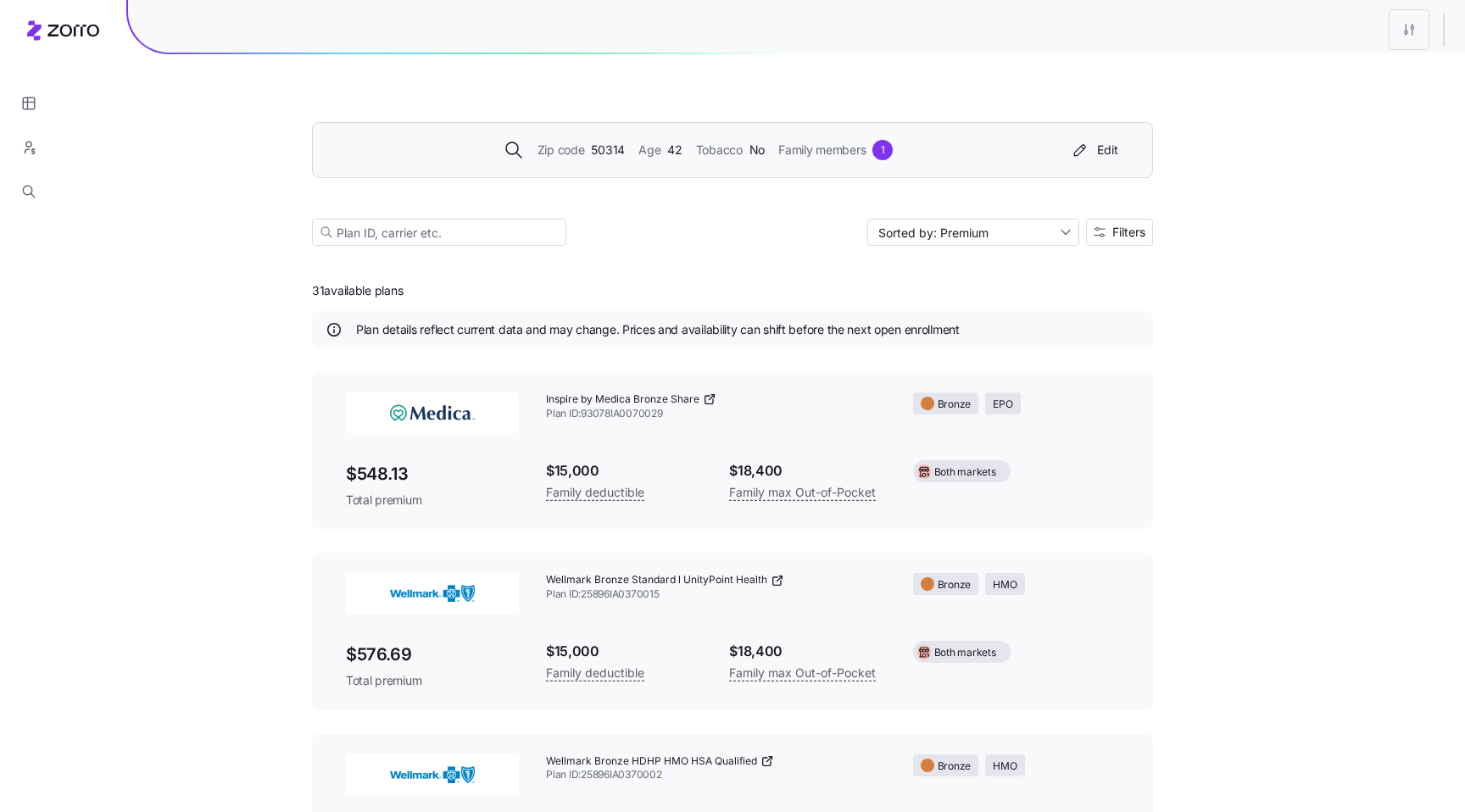
click at [671, 173] on div "Zip code 50314 Age 42 Tobacco No Family members 1 Edit" at bounding box center [732, 149] width 841 height 56
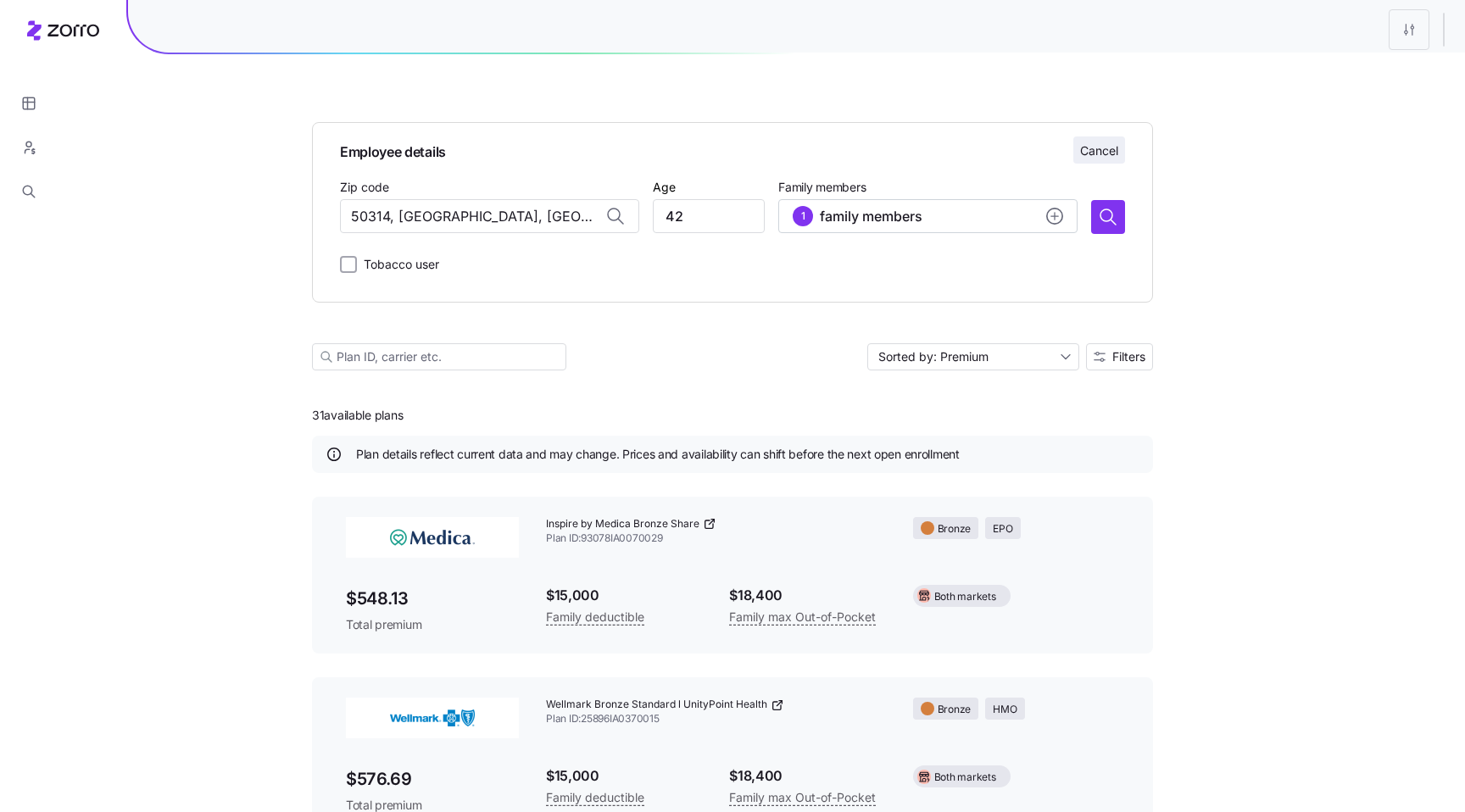
click at [1091, 150] on span "Cancel" at bounding box center [1099, 150] width 38 height 17
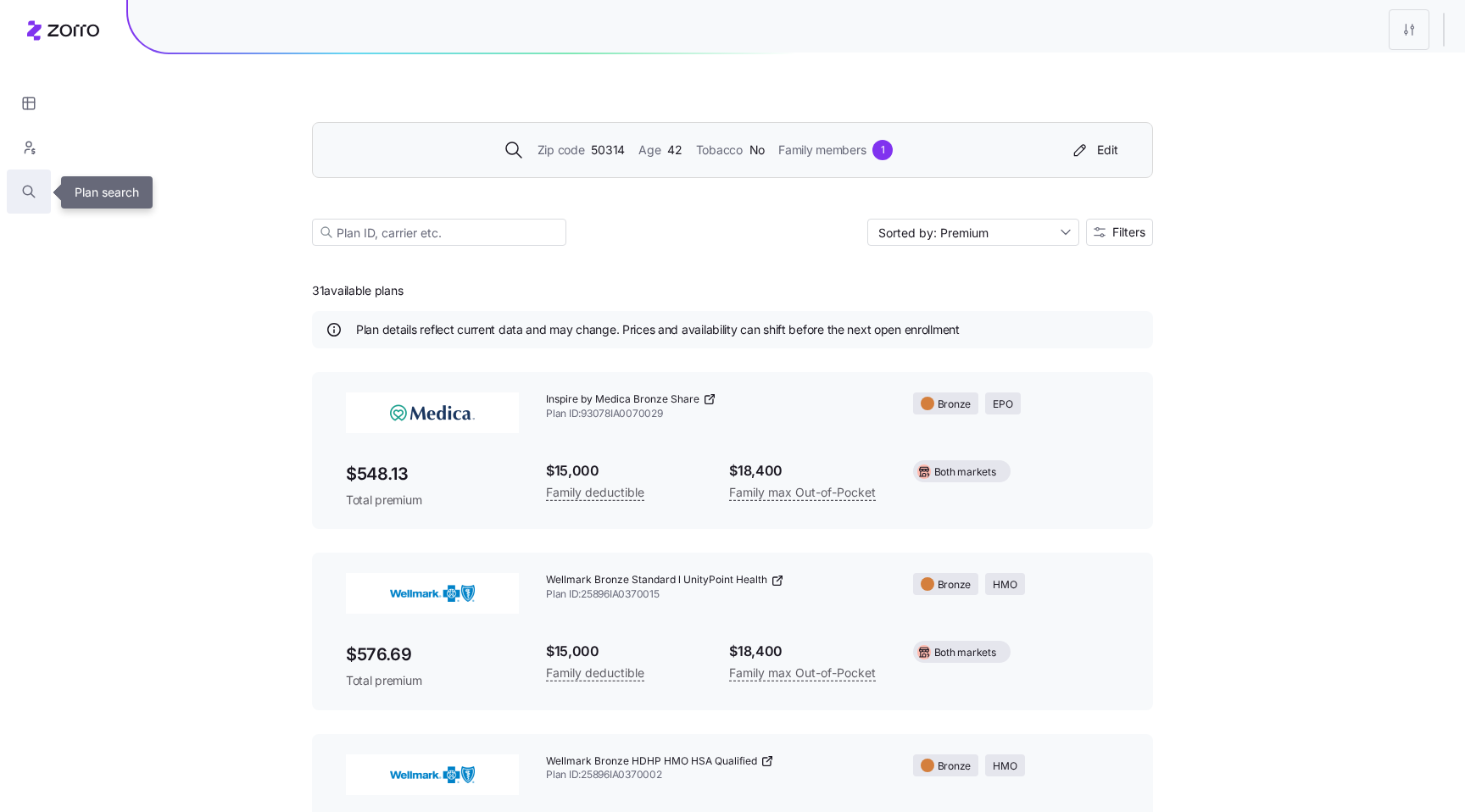
click at [32, 191] on icon "button" at bounding box center [28, 190] width 9 height 9
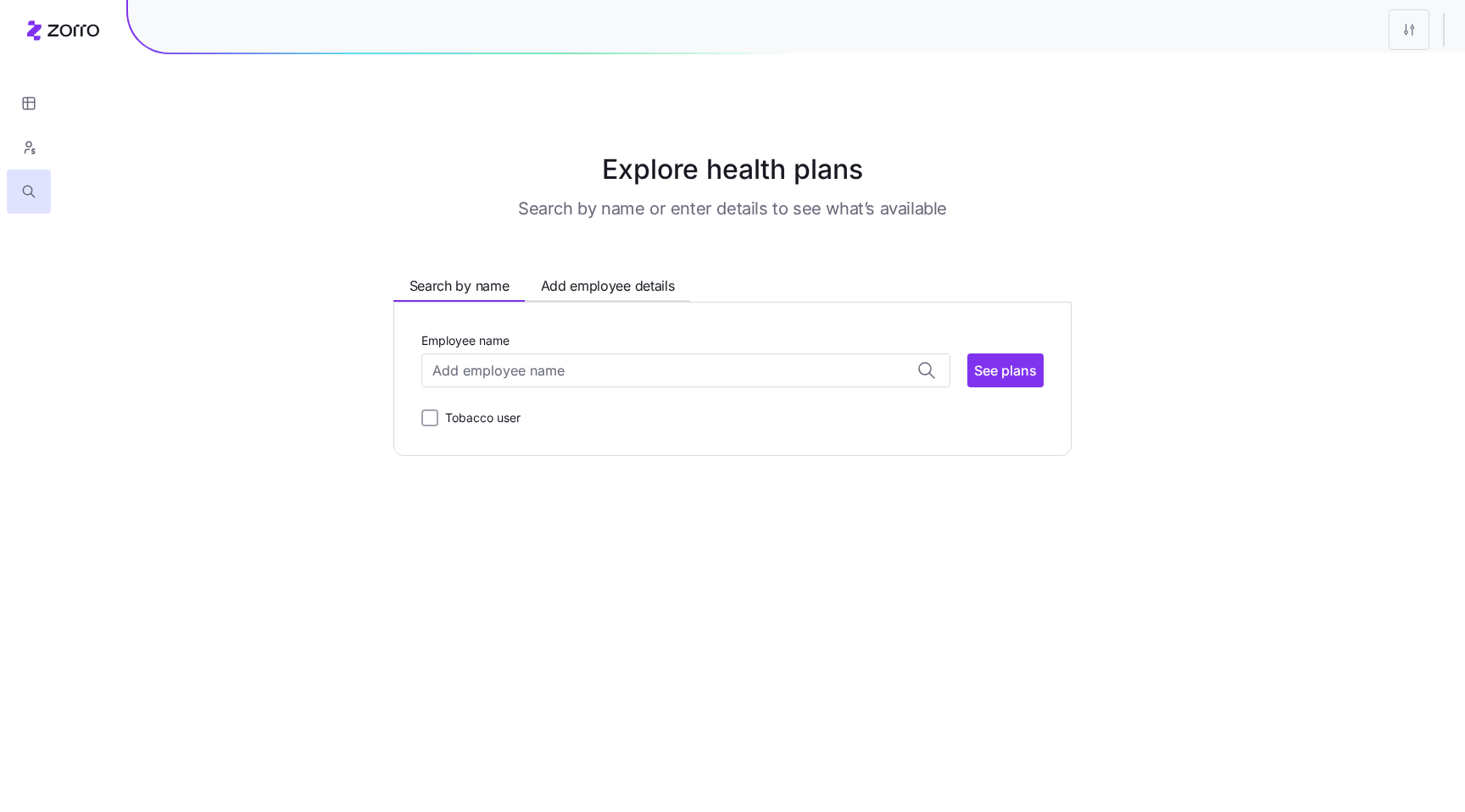
click at [800, 349] on div "Employee name" at bounding box center [685, 358] width 529 height 57
click at [725, 377] on input "Employee name" at bounding box center [685, 370] width 529 height 34
paste input "a"
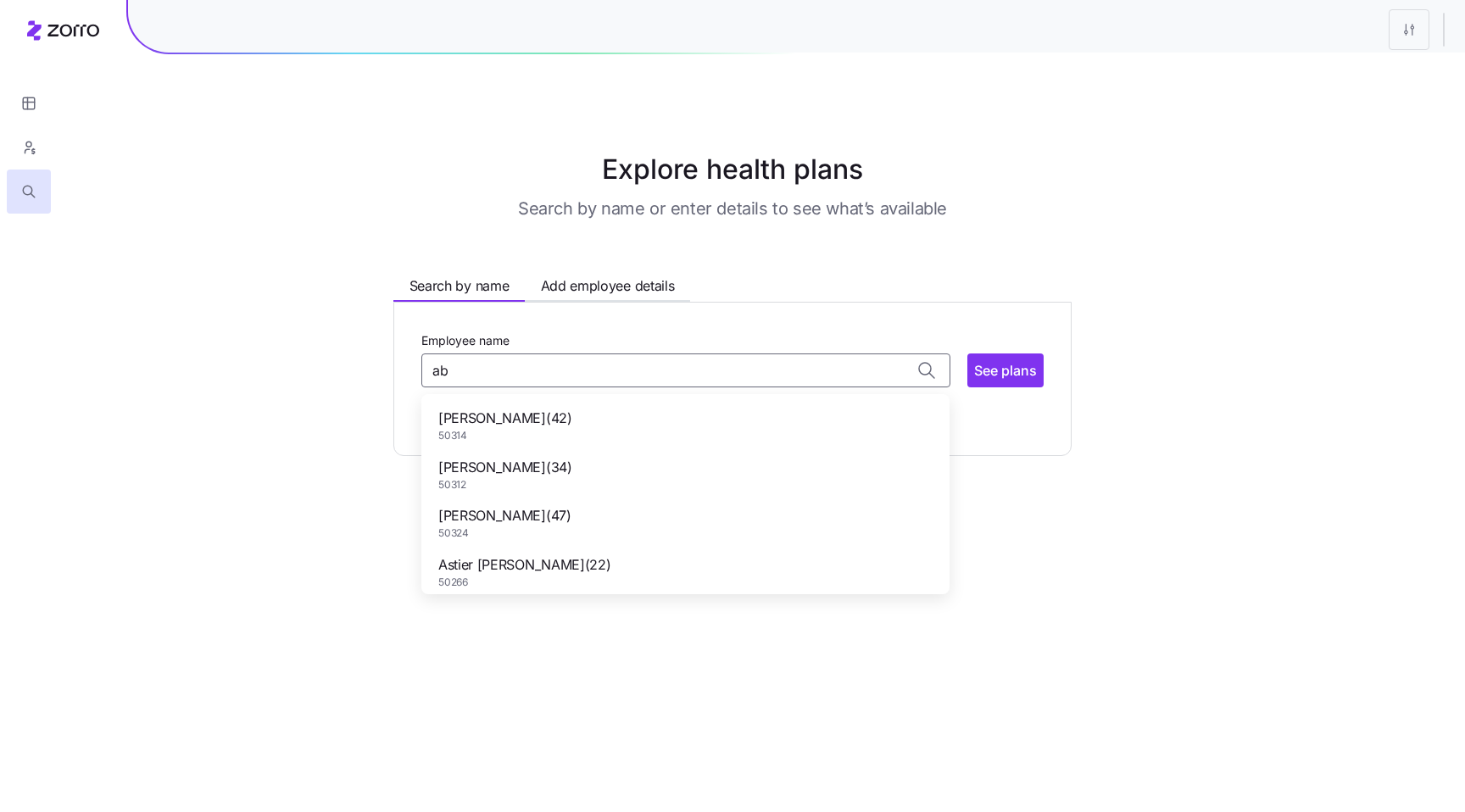
click at [560, 422] on div "Abiel Machar ( 42 ) 50314" at bounding box center [685, 424] width 514 height 49
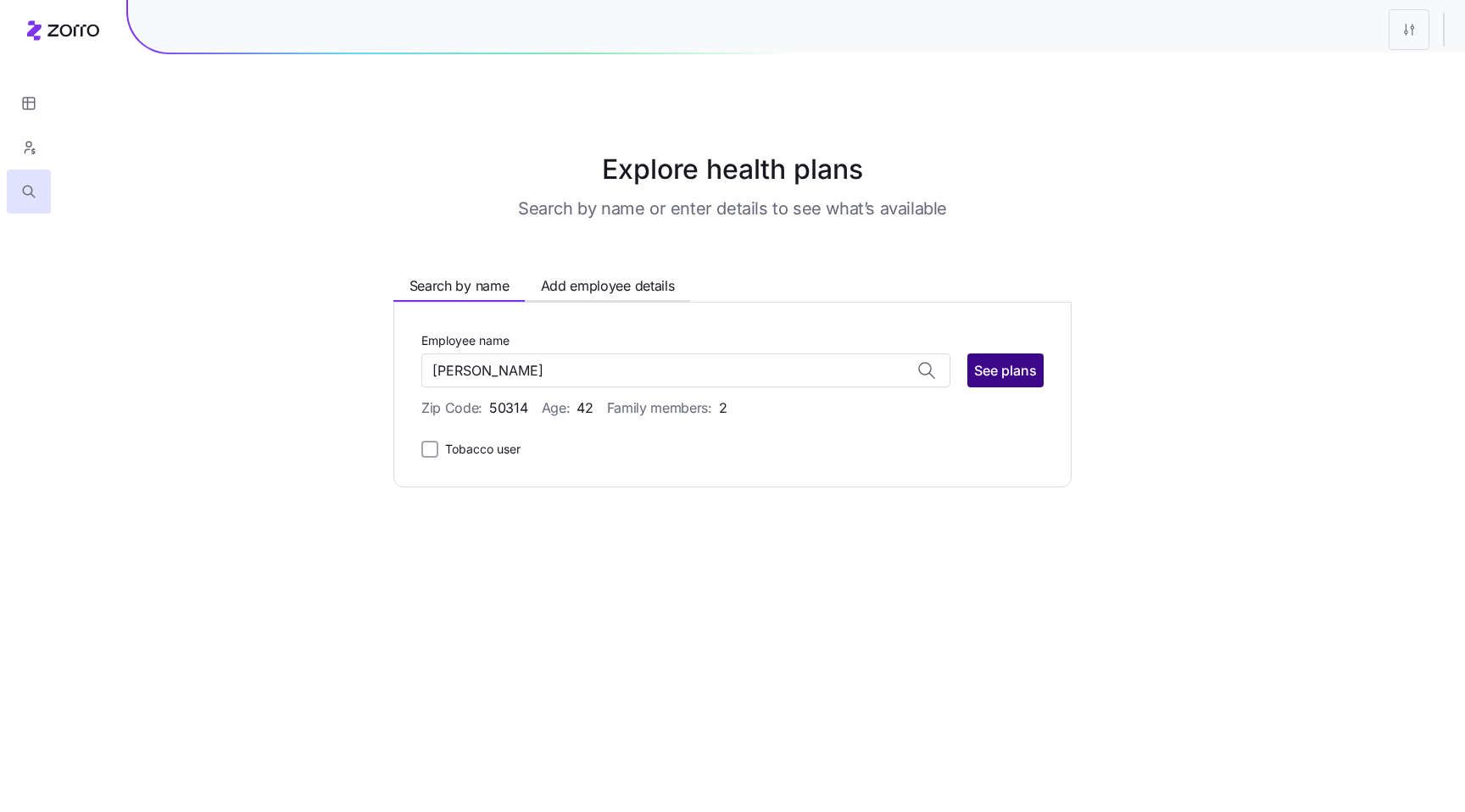
type input "Abiel Machar"
click at [1018, 378] on span "See plans" at bounding box center [1005, 370] width 63 height 20
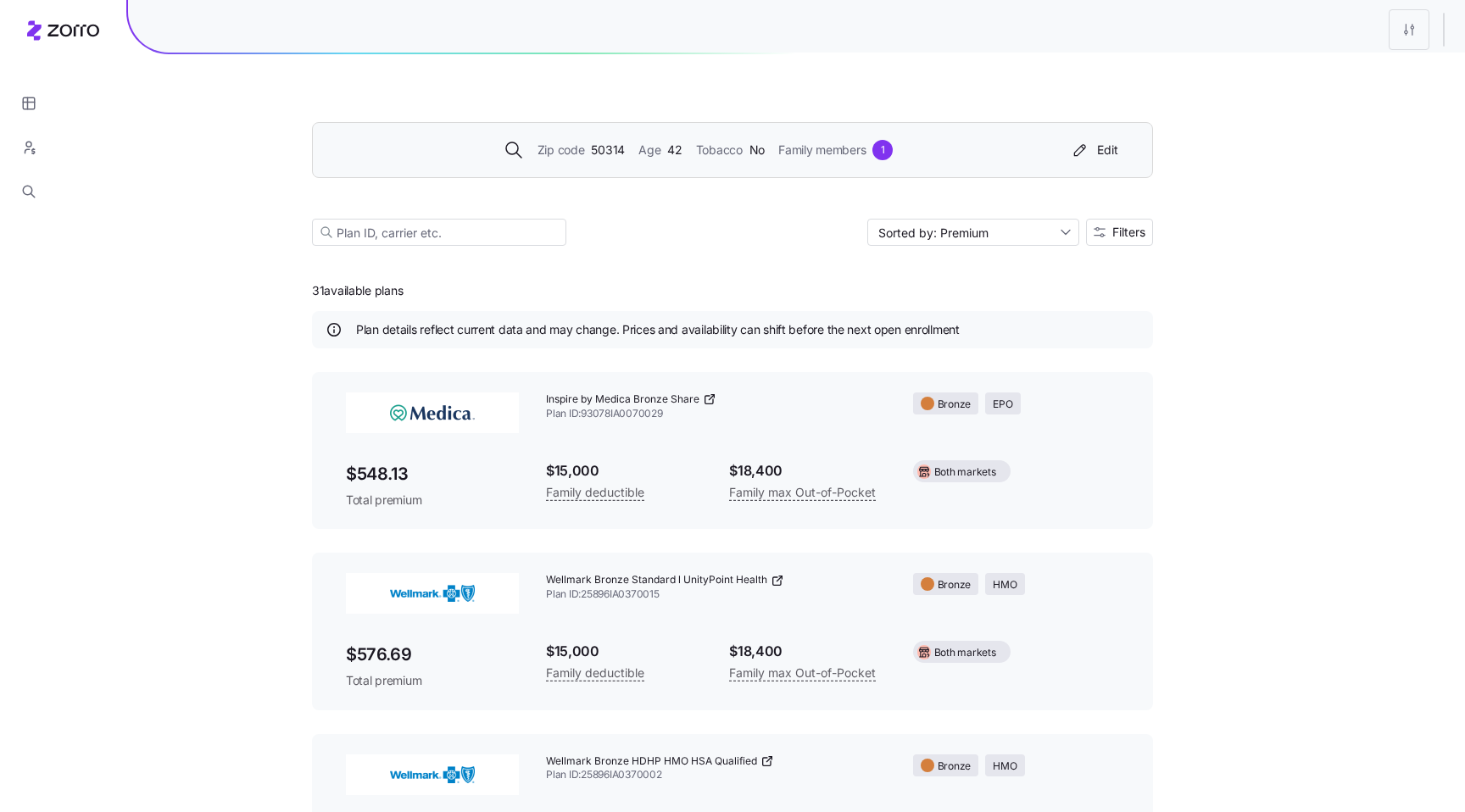
click at [968, 170] on div "Zip code 50314 Age 42 Tobacco No Family members 1 Edit" at bounding box center [732, 149] width 841 height 56
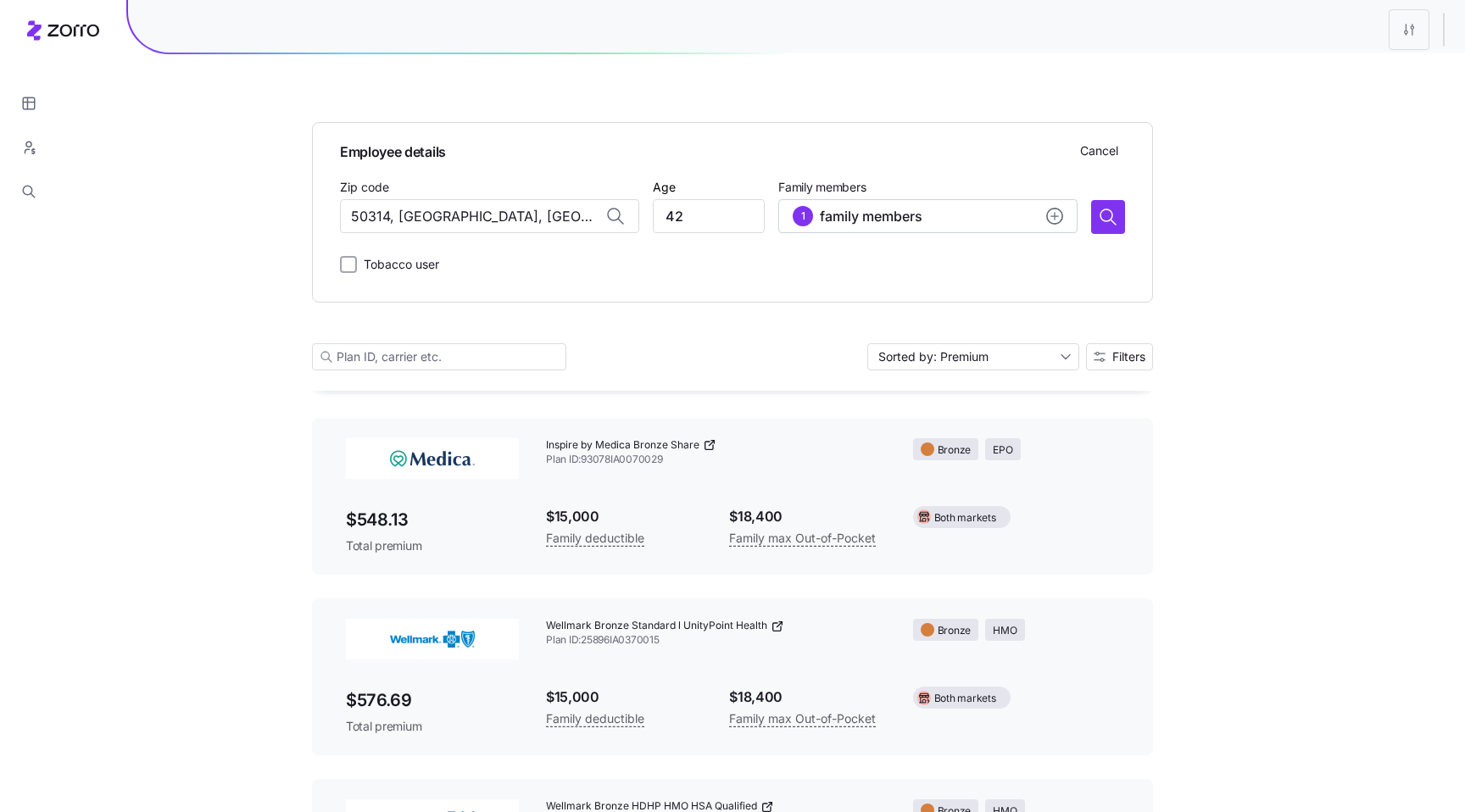
scroll to position [74, 0]
